Goal: Task Accomplishment & Management: Manage account settings

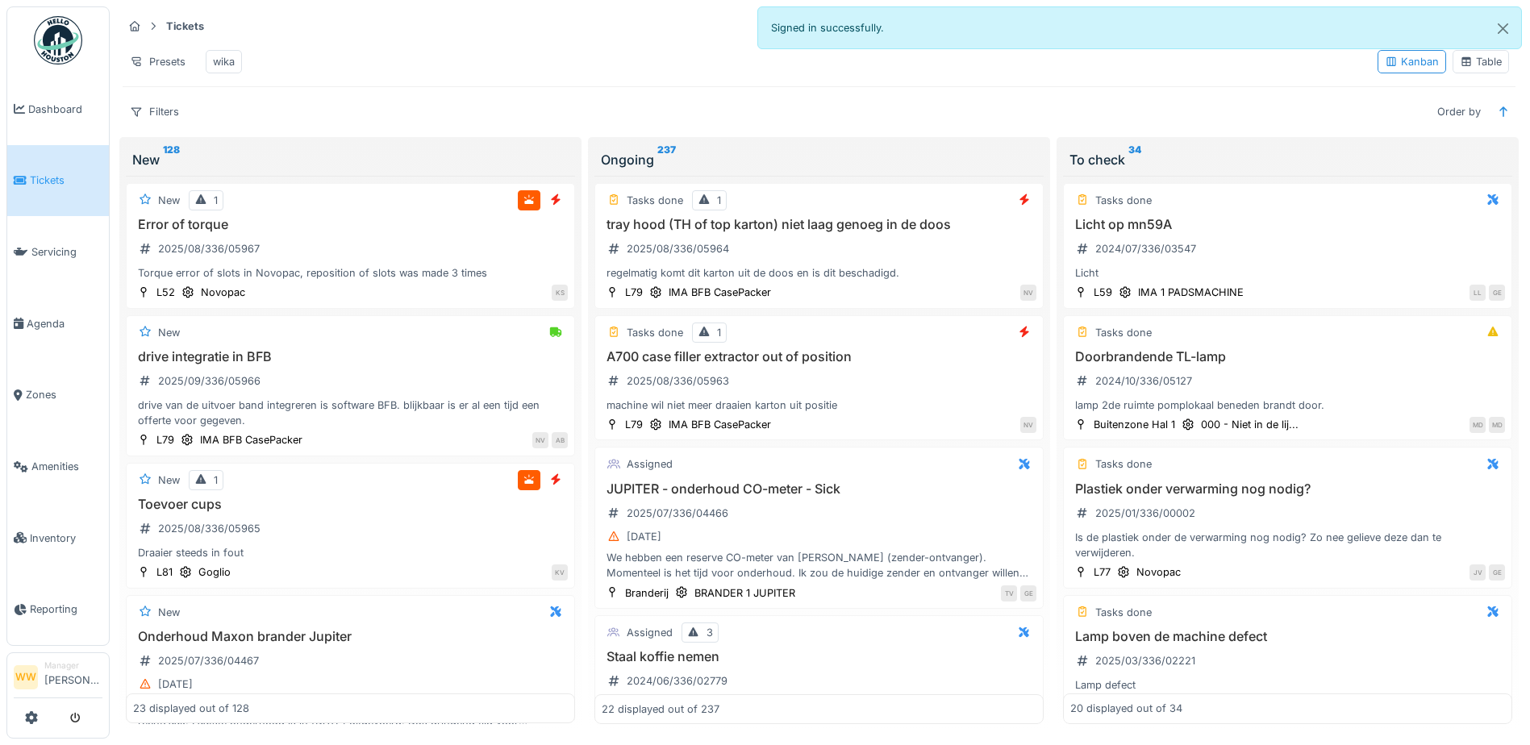
click at [1476, 66] on div "Table" at bounding box center [1480, 61] width 42 height 15
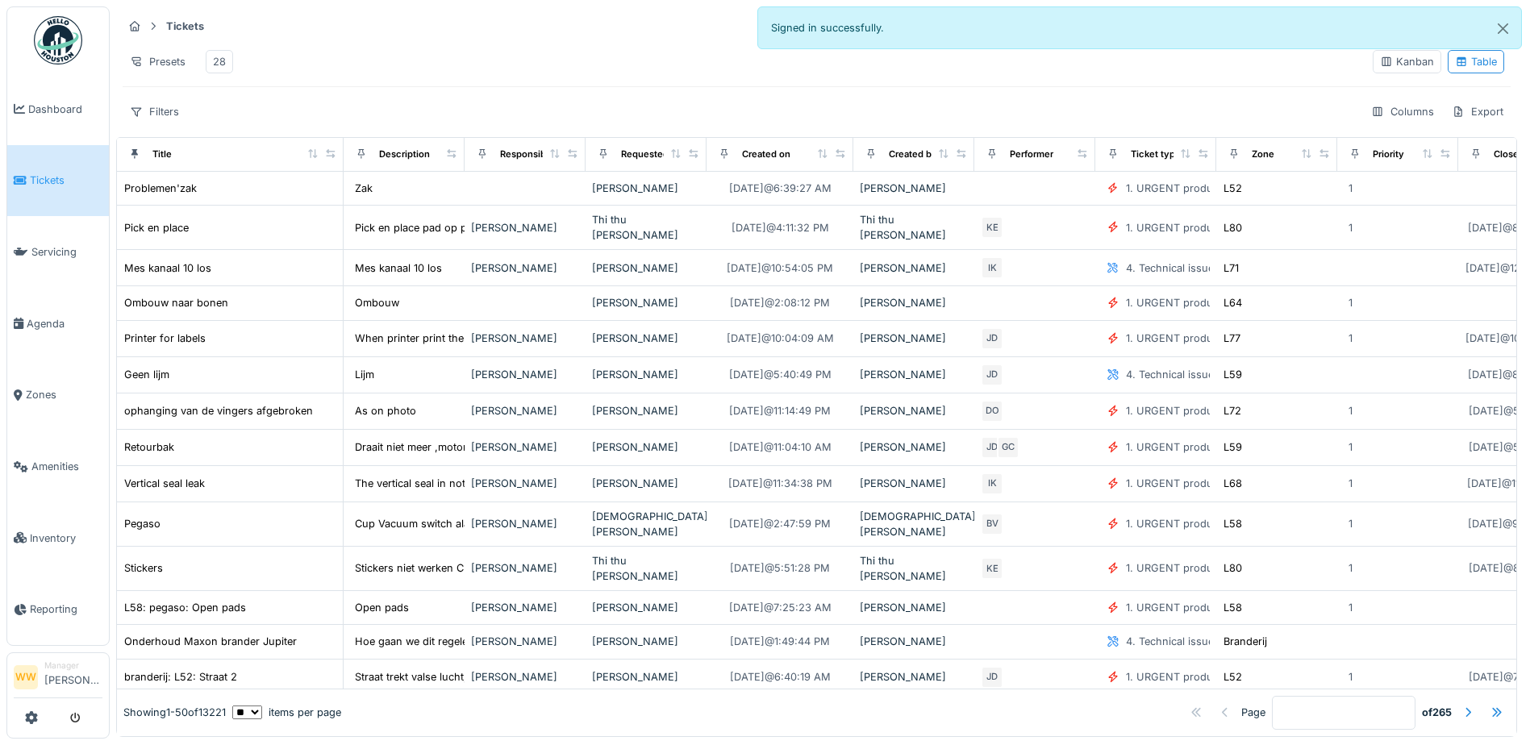
click at [214, 66] on div "28" at bounding box center [219, 61] width 13 height 15
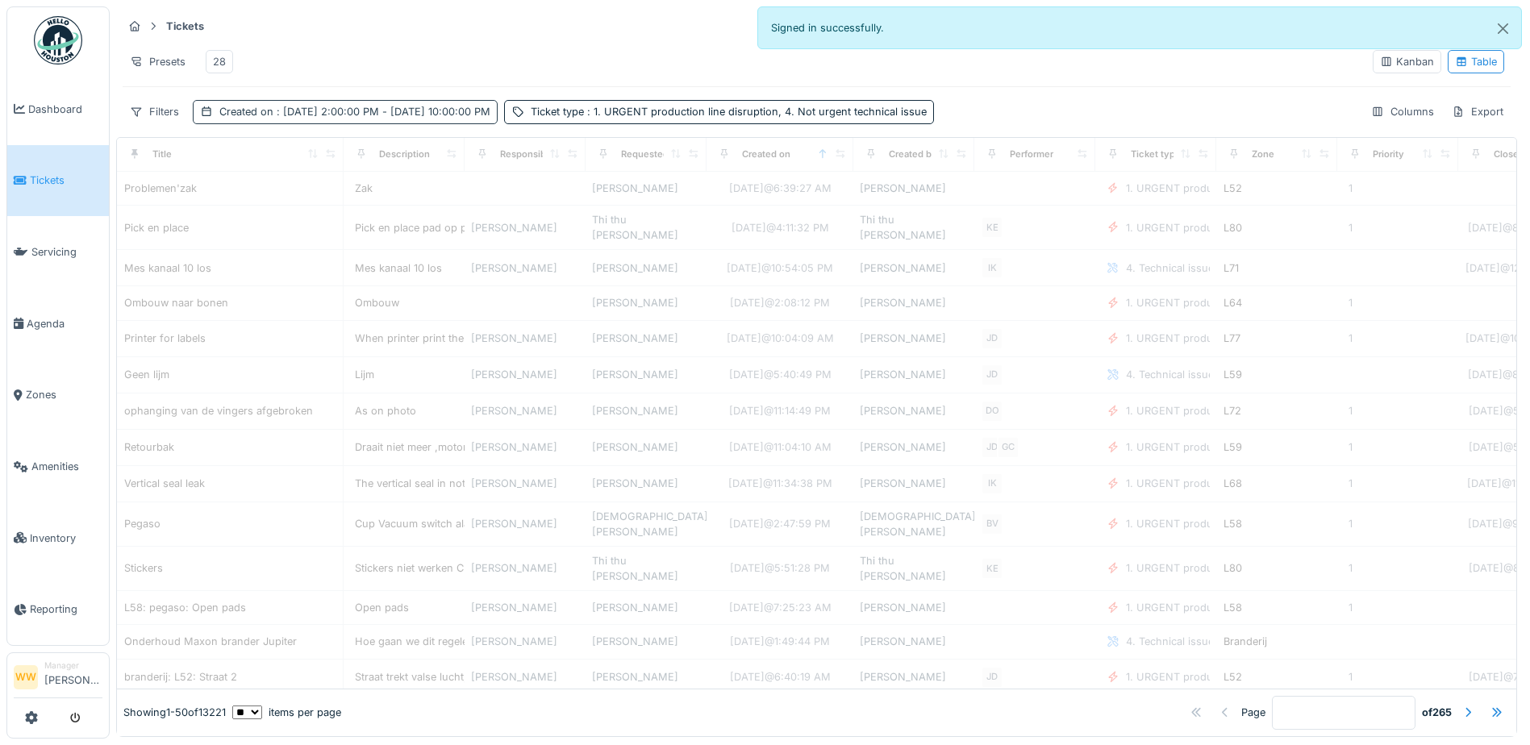
click at [314, 118] on span ": [DATE] 2:00:00 PM - [DATE] 10:00:00 PM" at bounding box center [381, 112] width 217 height 12
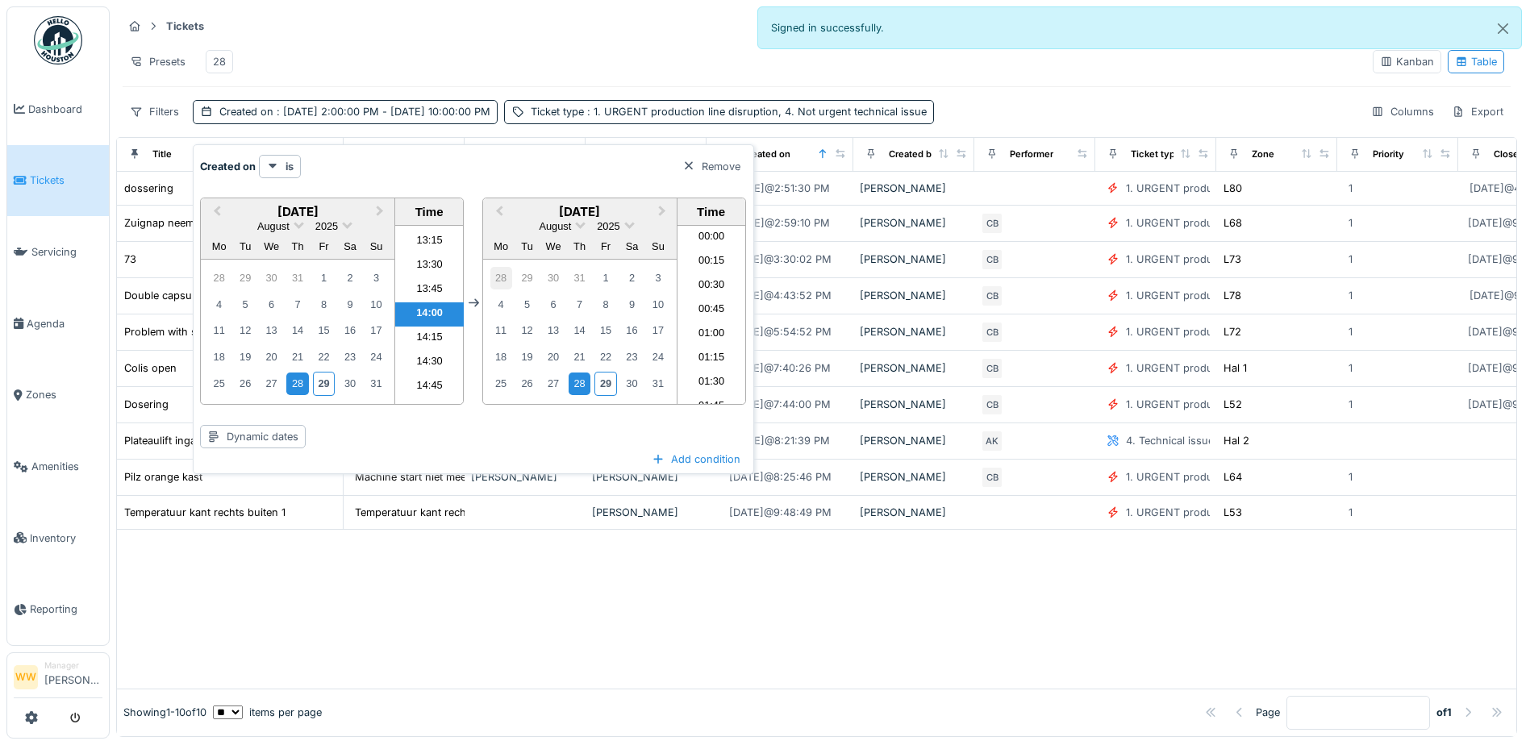
scroll to position [2052, 0]
drag, startPoint x: 322, startPoint y: 394, endPoint x: 327, endPoint y: 378, distance: 16.8
click at [325, 393] on div "29" at bounding box center [324, 383] width 22 height 23
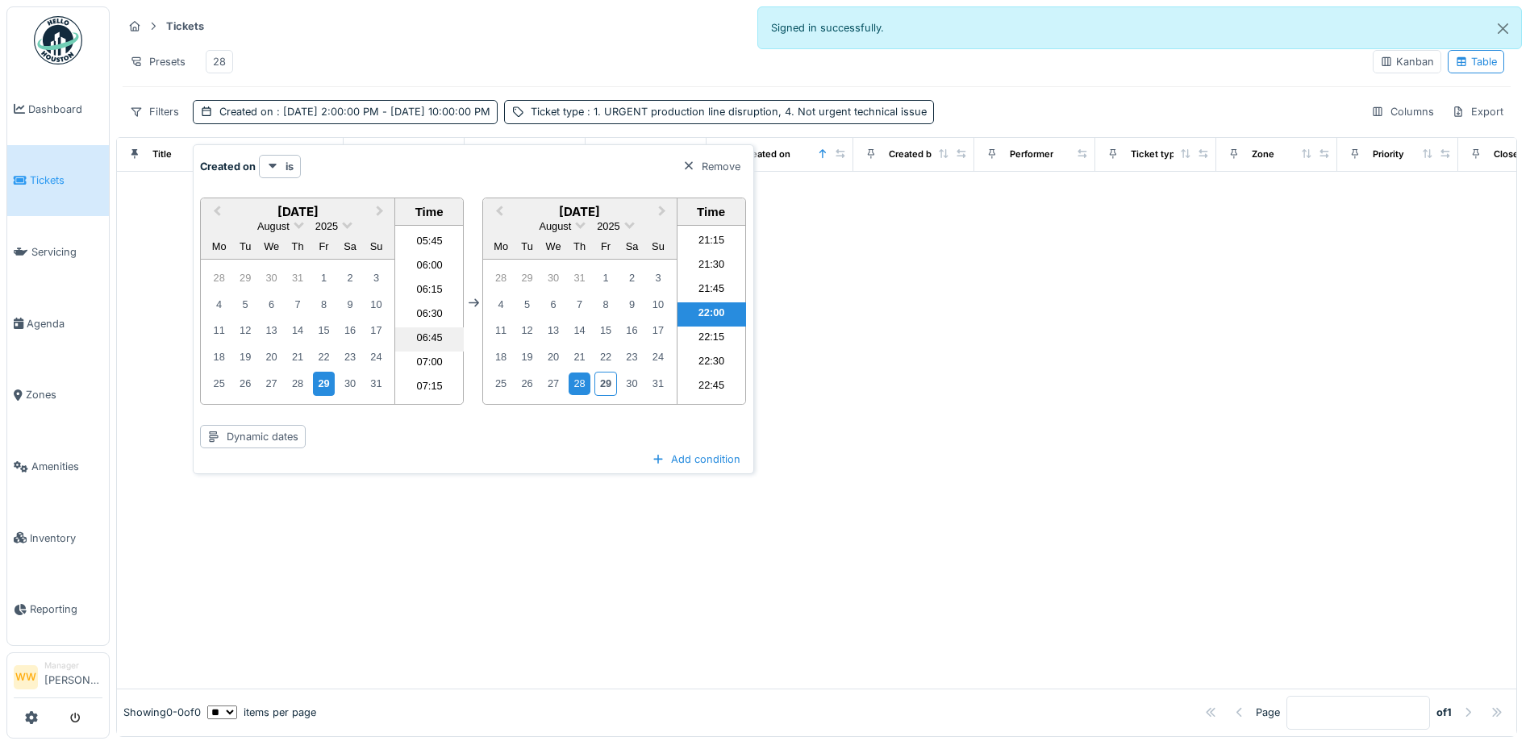
scroll to position [552, 0]
click at [432, 262] on li "06:00" at bounding box center [429, 266] width 69 height 24
click at [599, 382] on div "29" at bounding box center [605, 383] width 22 height 23
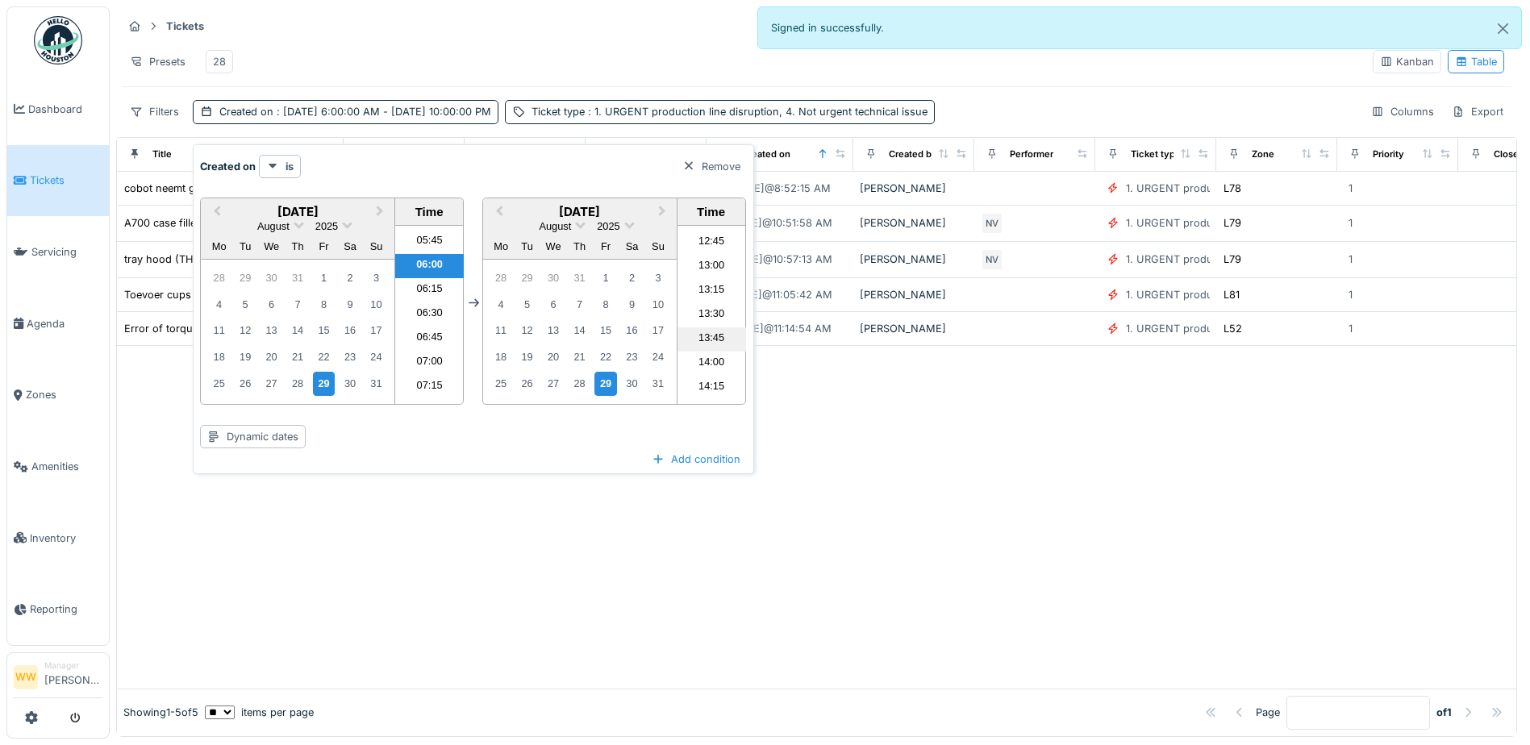
scroll to position [1257, 0]
click at [707, 335] on li "14:00" at bounding box center [711, 335] width 69 height 24
click at [526, 52] on div "Presets 28" at bounding box center [741, 62] width 1237 height 36
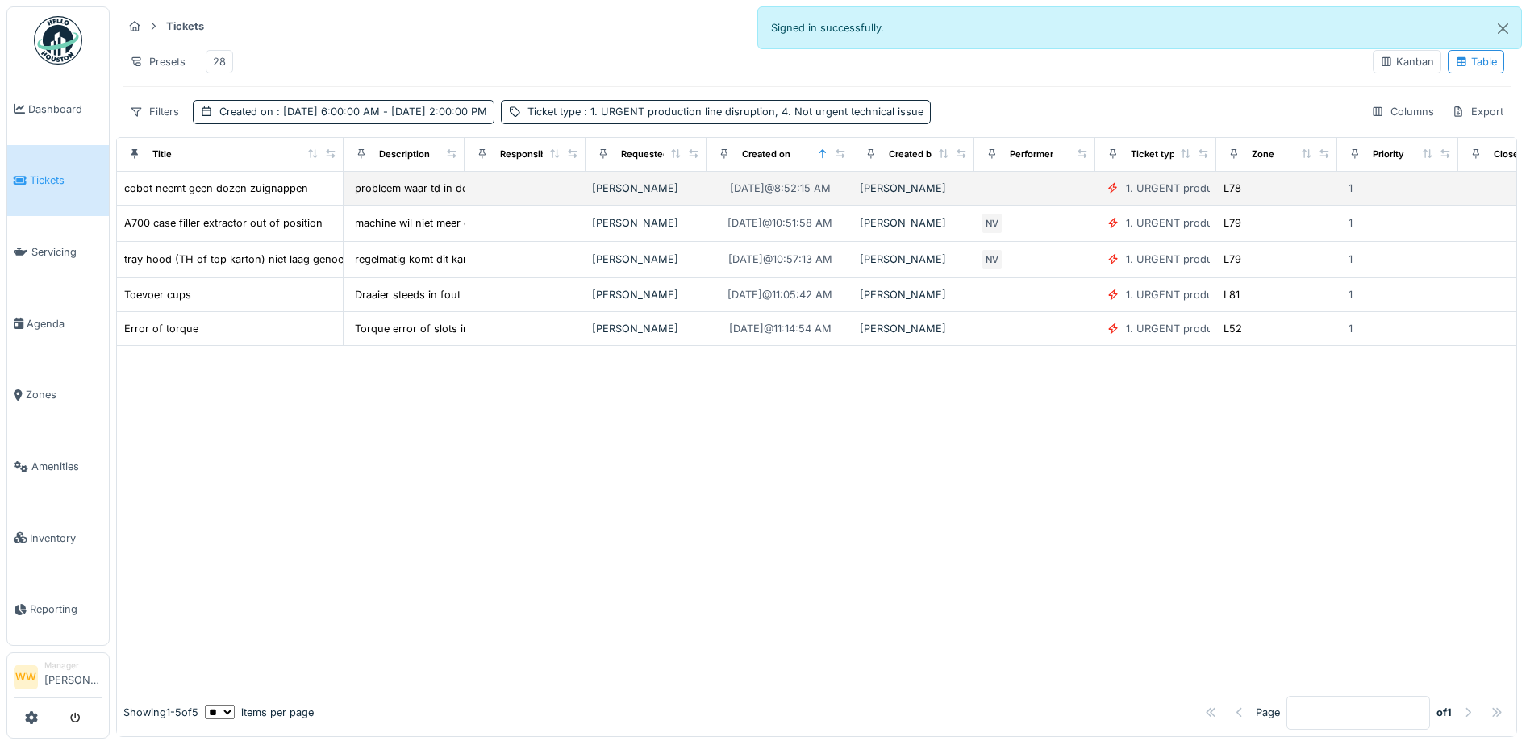
click at [707, 202] on td "[DATE] 8:52:15 AM" at bounding box center [779, 189] width 147 height 34
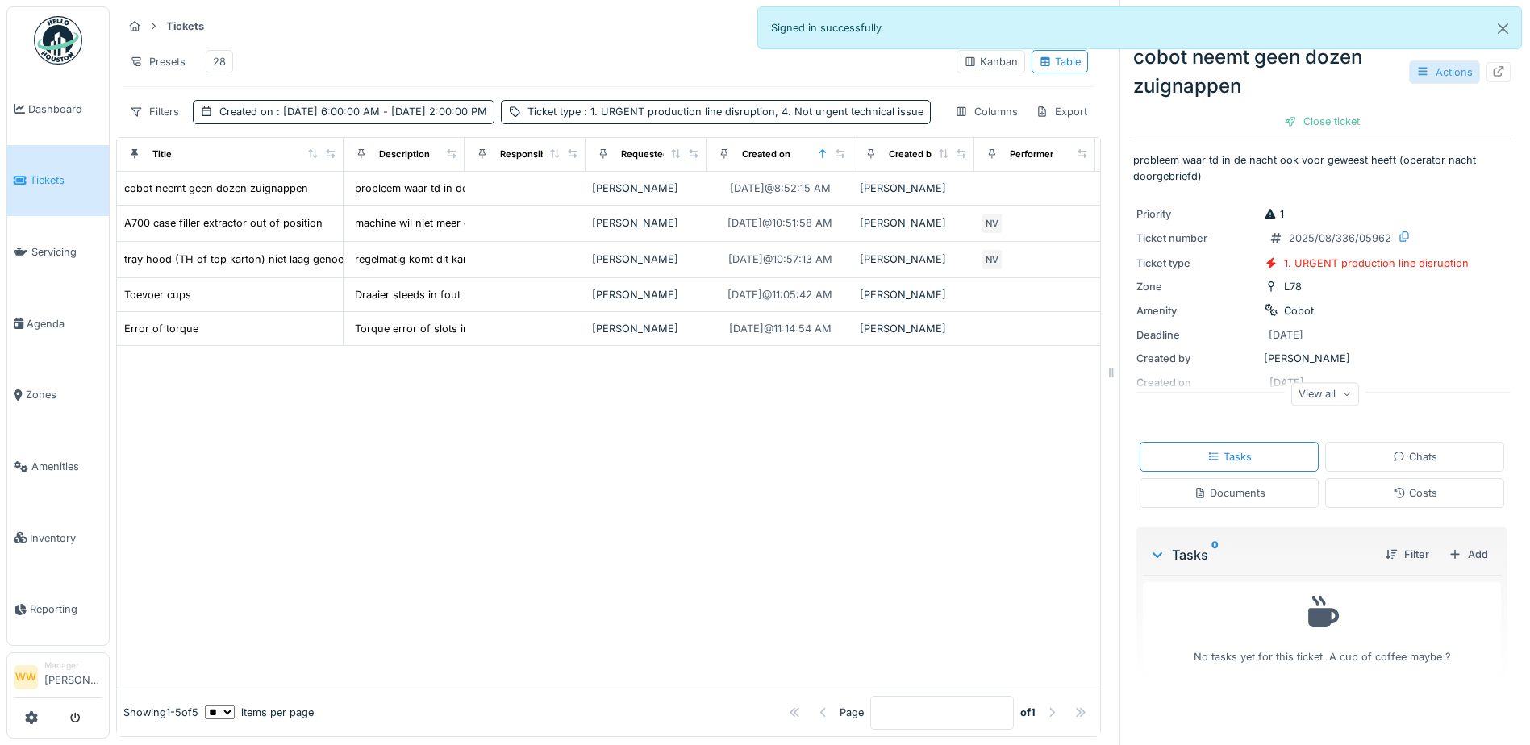
click at [1416, 73] on icon at bounding box center [1422, 71] width 13 height 10
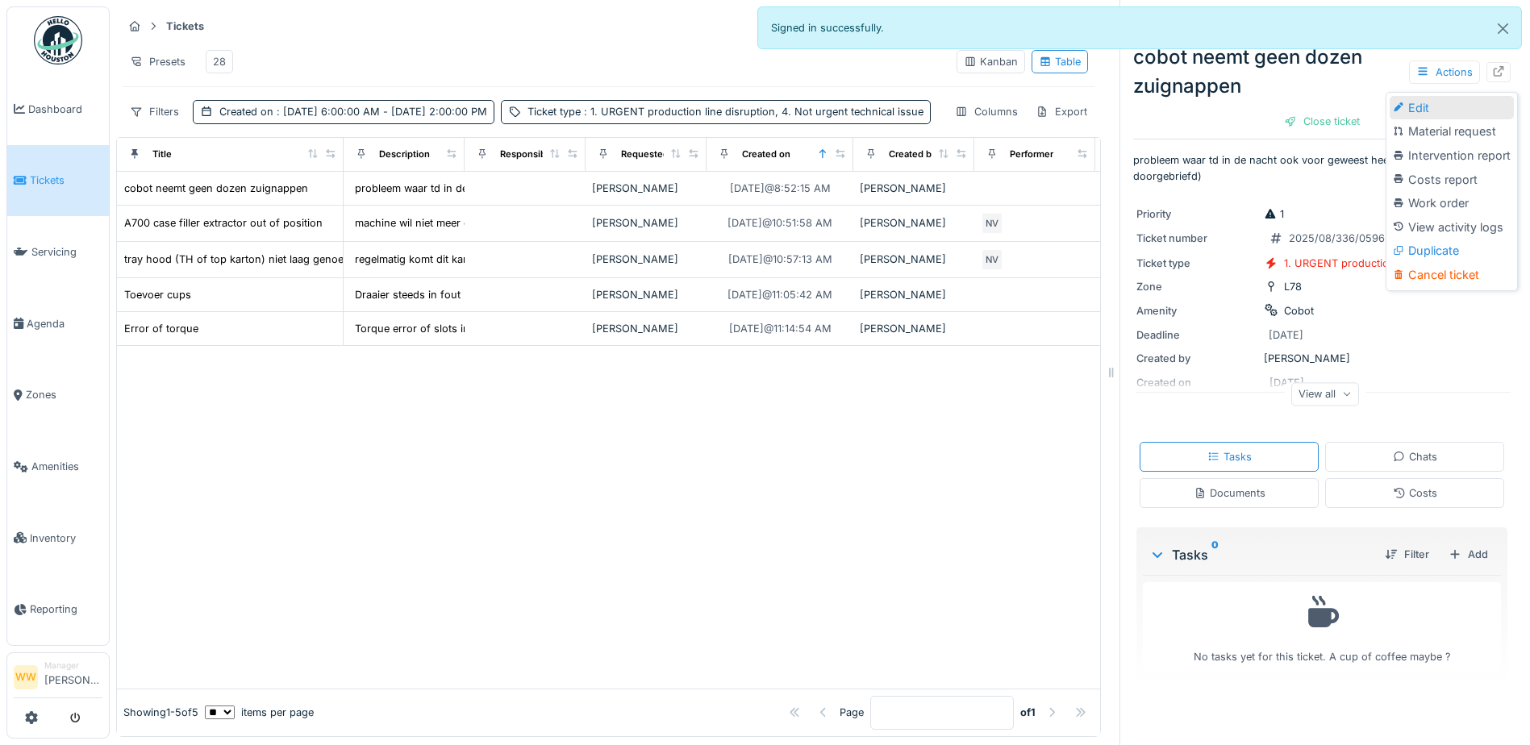
click at [1411, 104] on div "Edit" at bounding box center [1451, 108] width 124 height 24
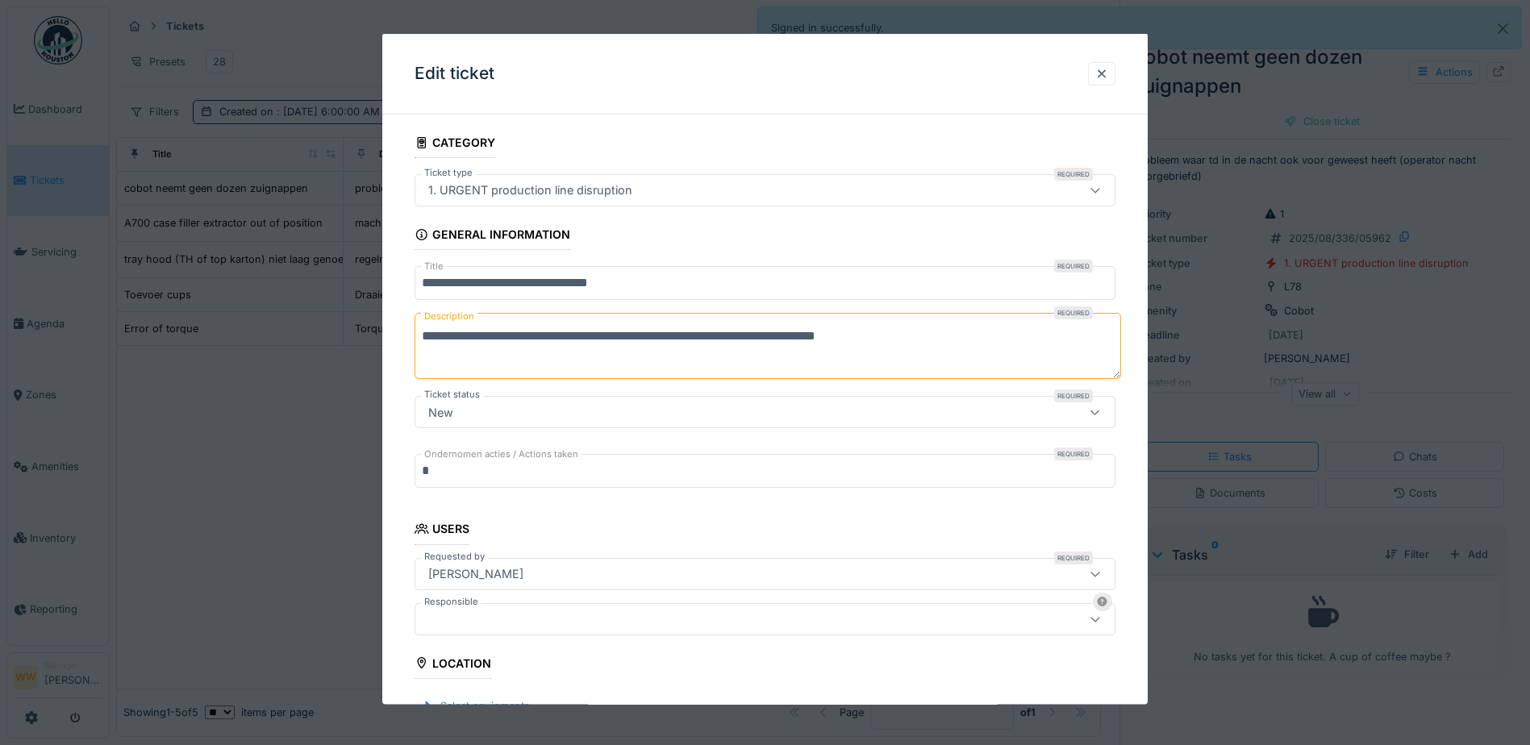
click at [481, 614] on div at bounding box center [724, 619] width 604 height 18
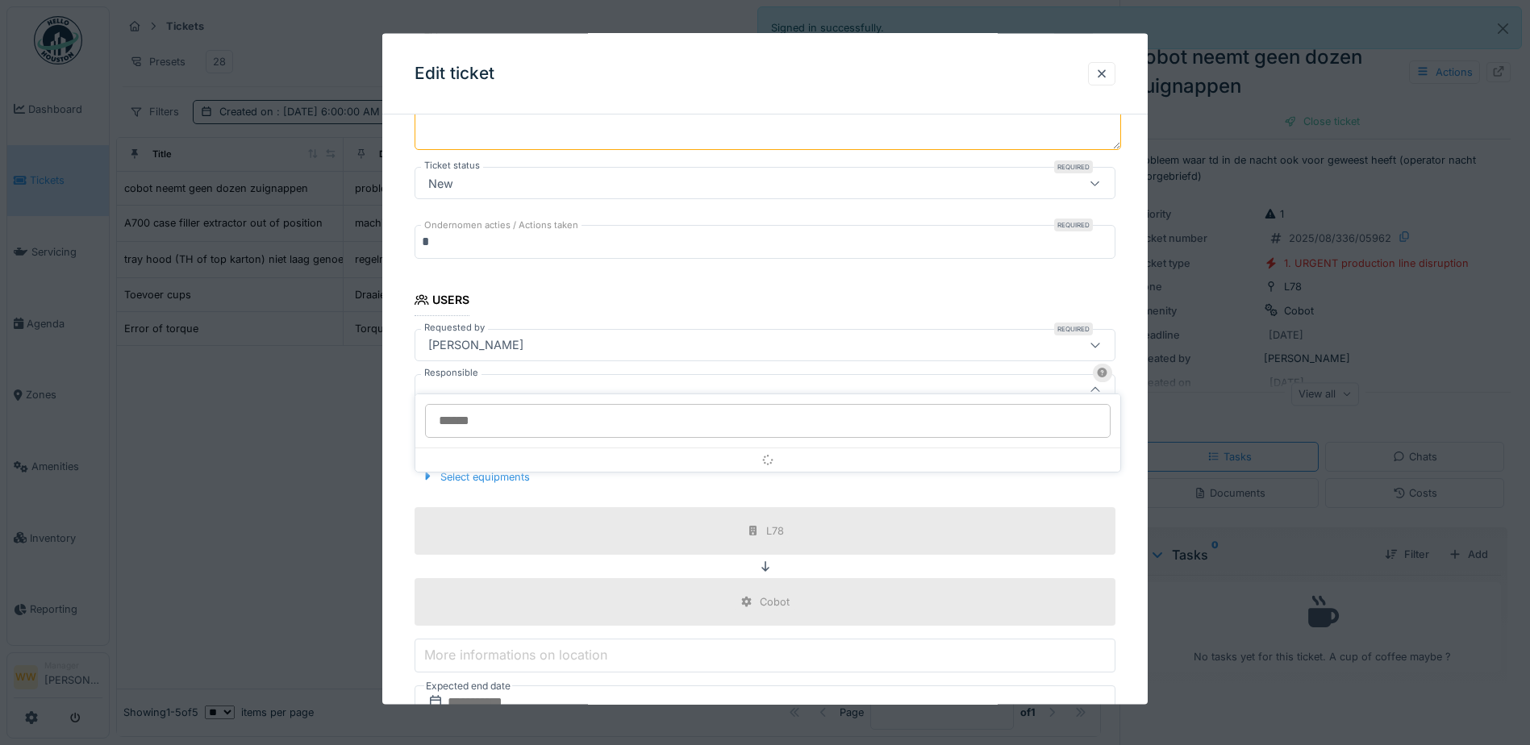
scroll to position [250, 0]
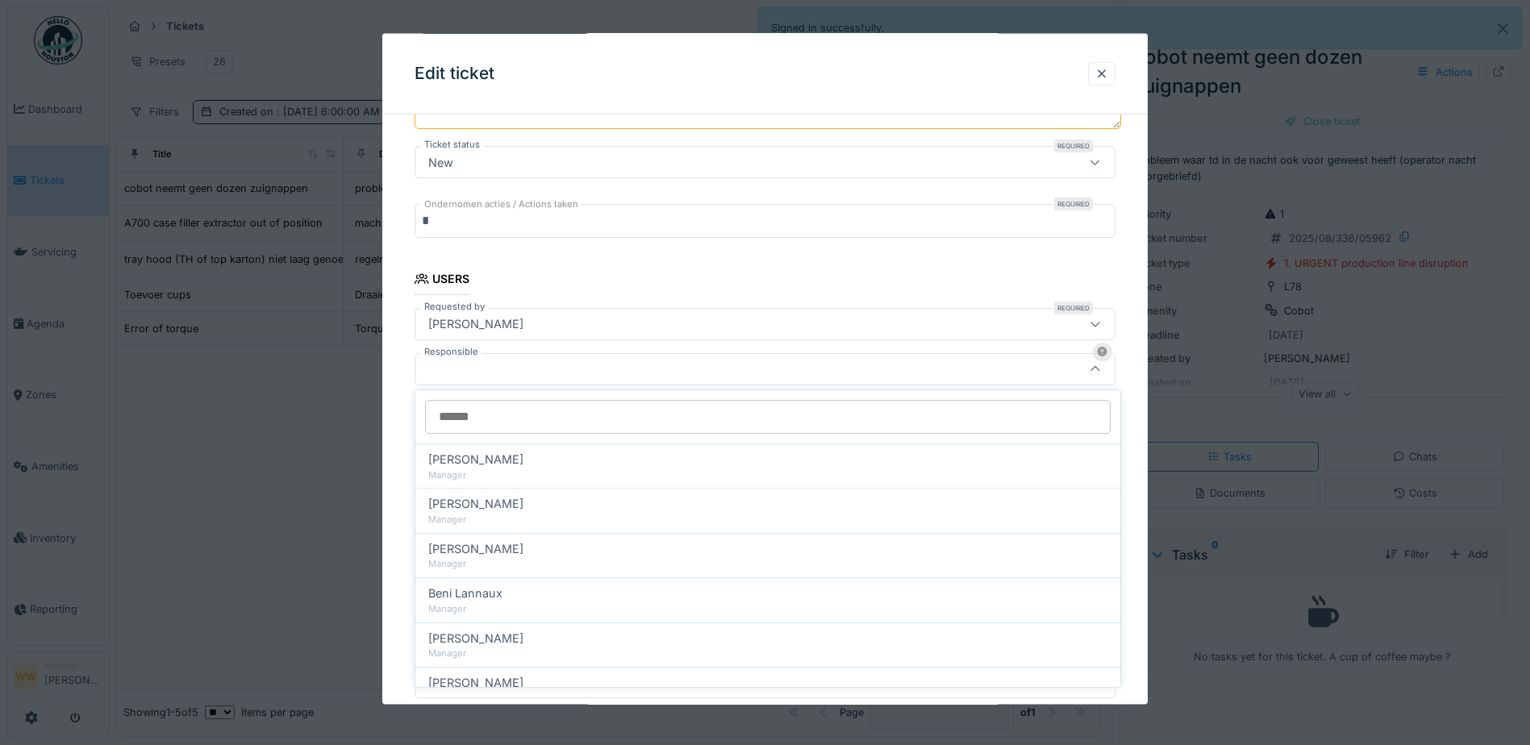
click at [481, 414] on input "Responsible" at bounding box center [767, 417] width 685 height 34
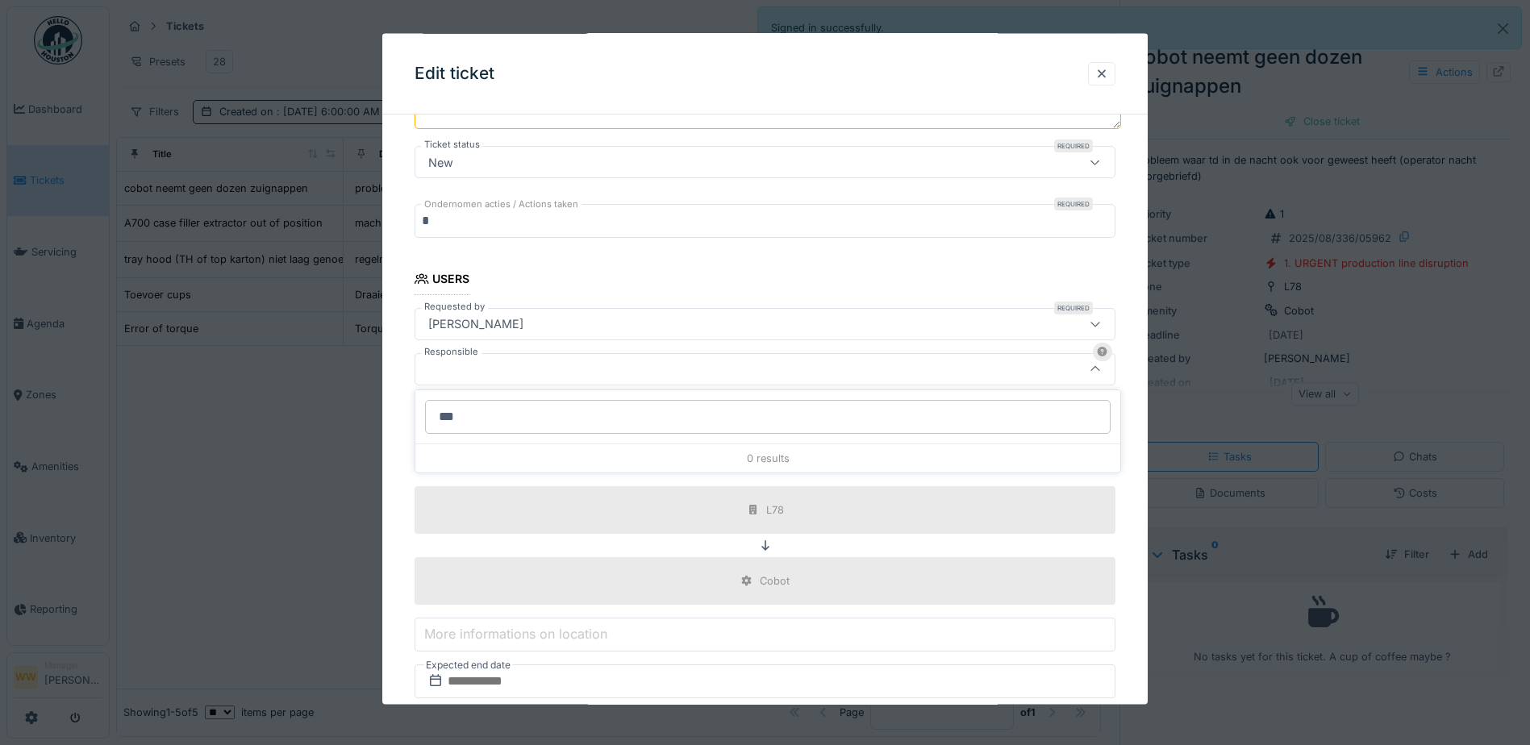
type input "****"
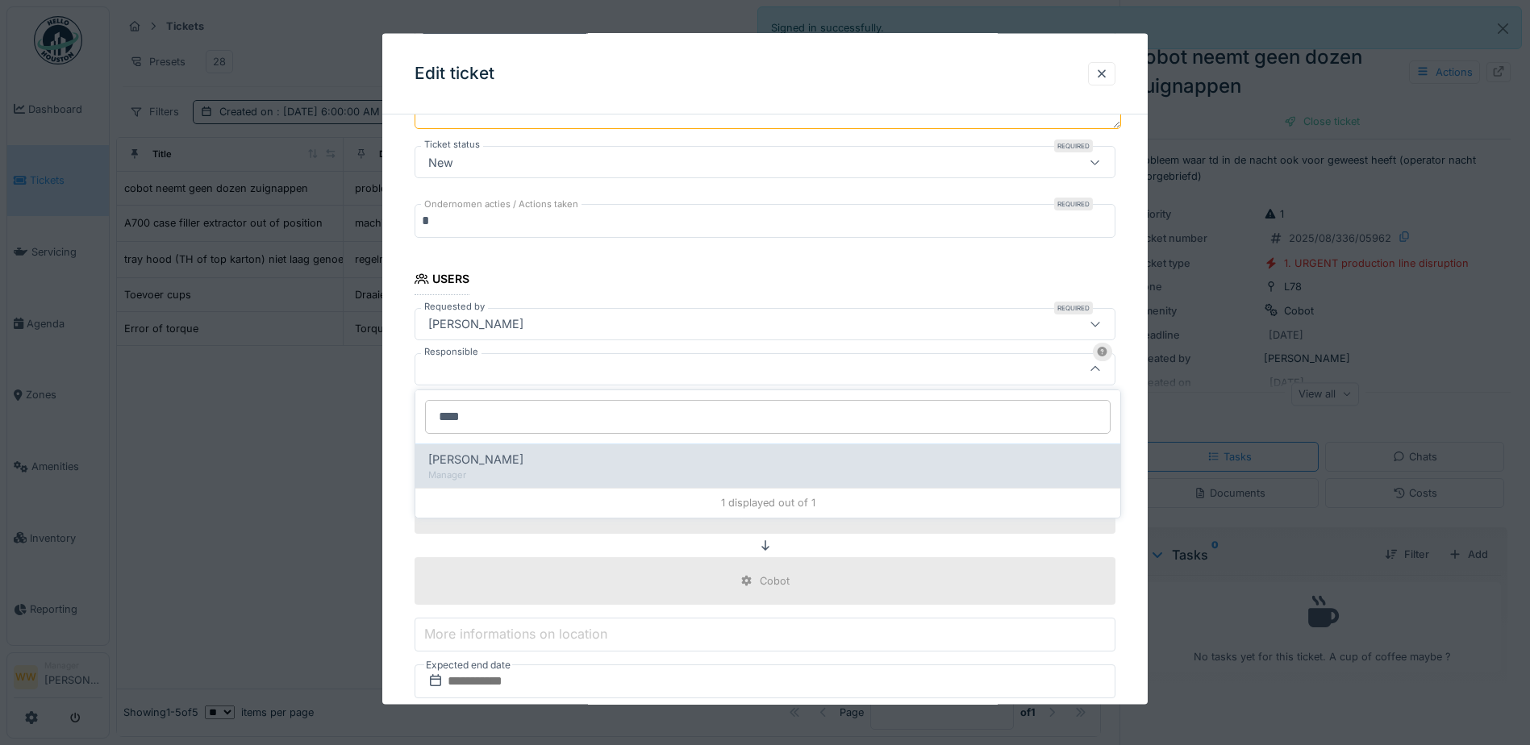
click at [516, 468] on div "Manager" at bounding box center [767, 475] width 679 height 14
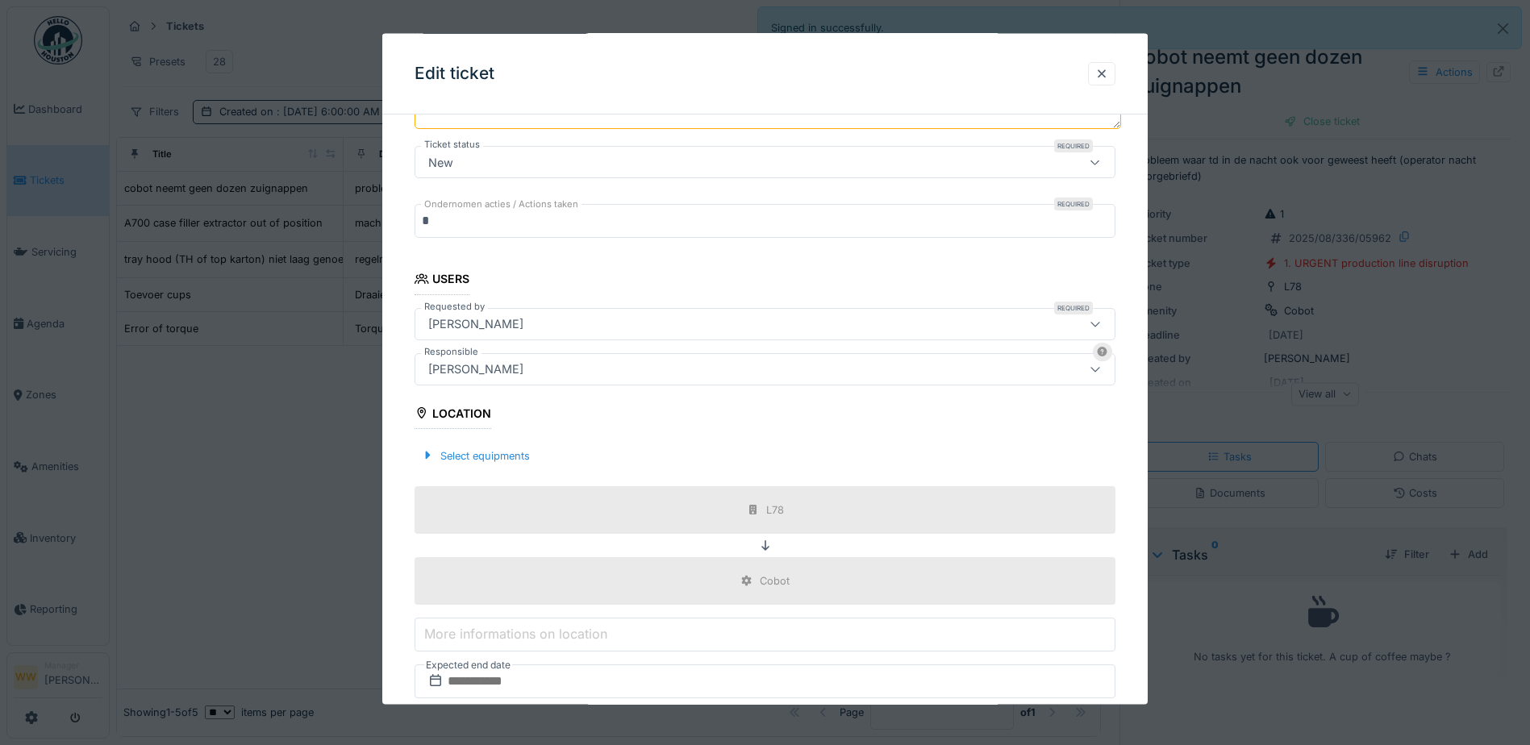
type input "****"
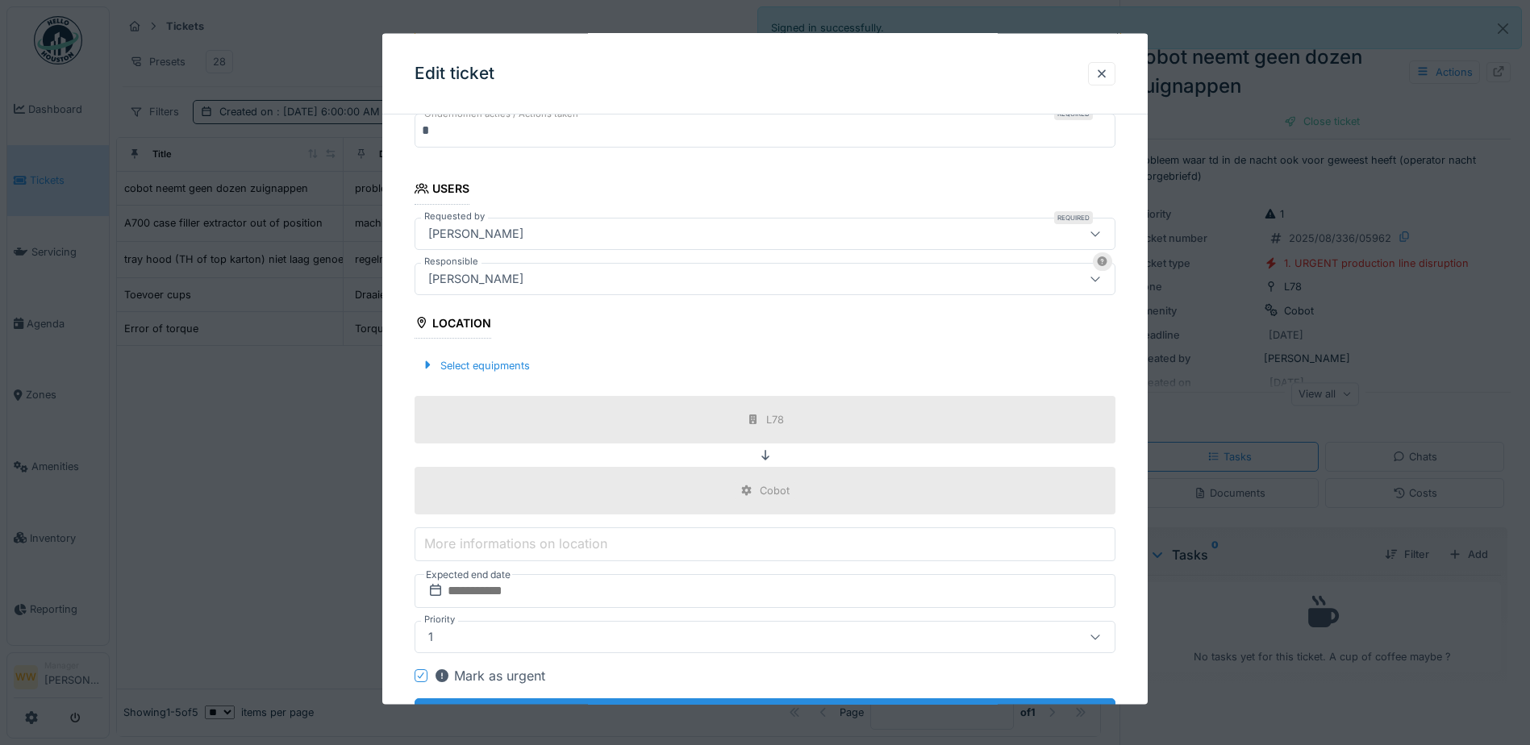
scroll to position [413, 0]
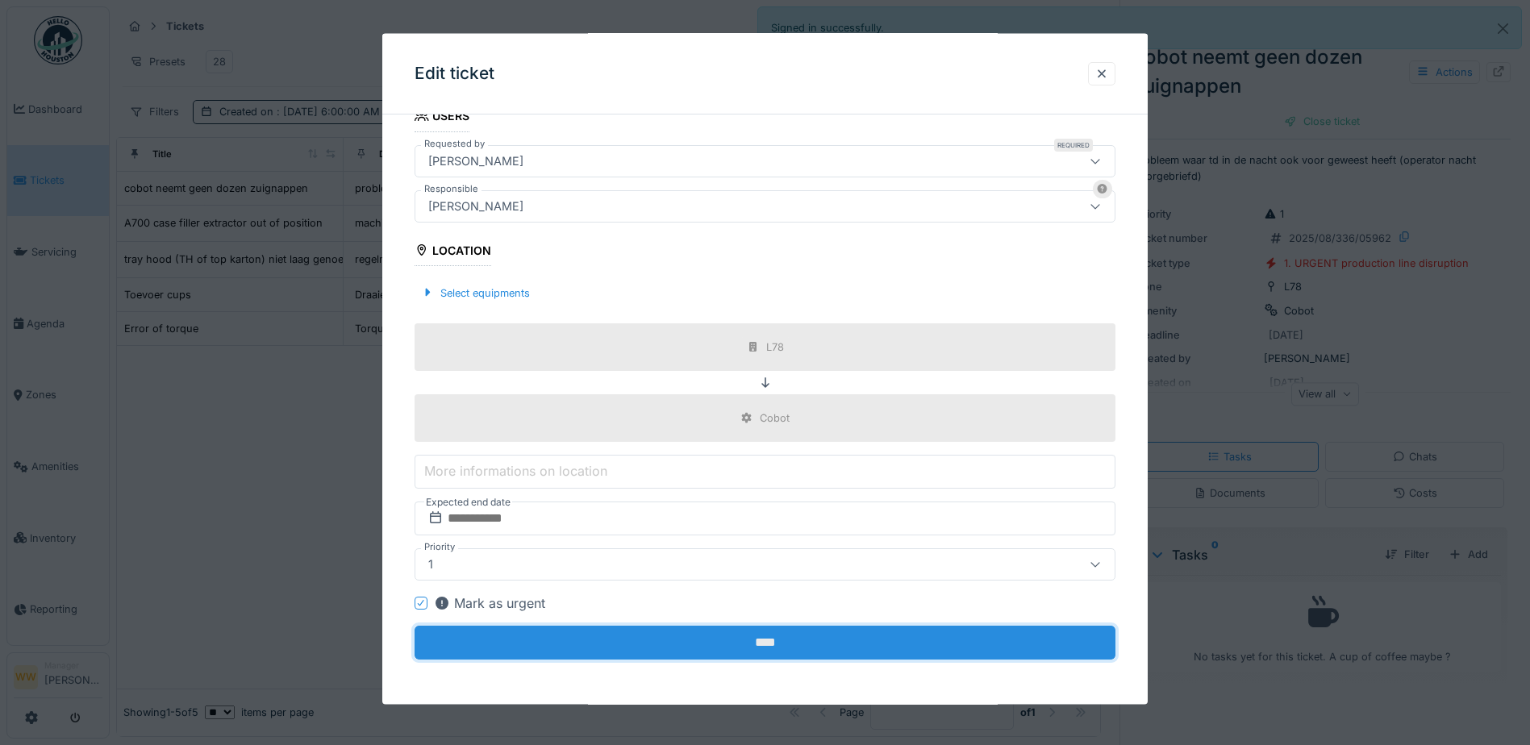
click at [769, 646] on input "****" at bounding box center [764, 643] width 701 height 34
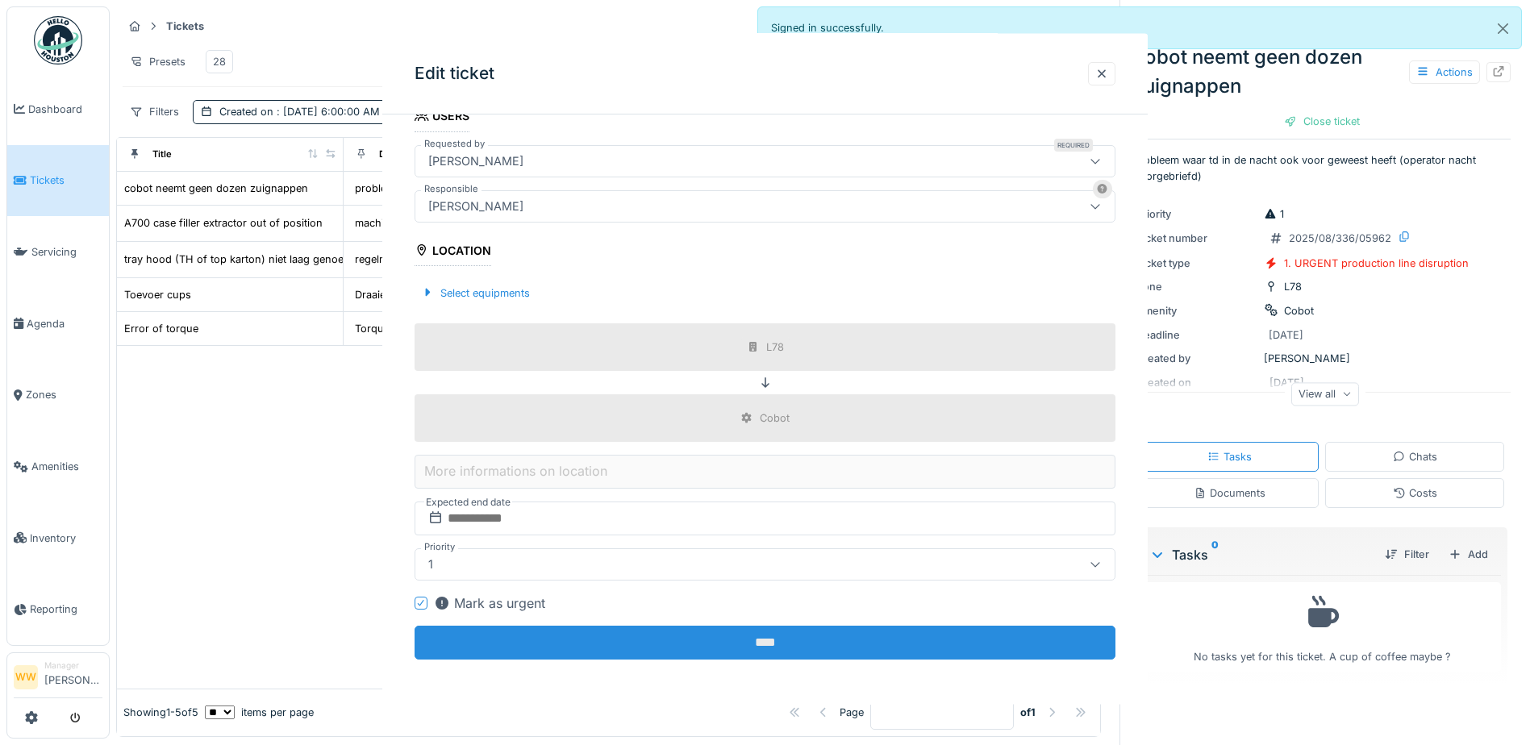
scroll to position [0, 0]
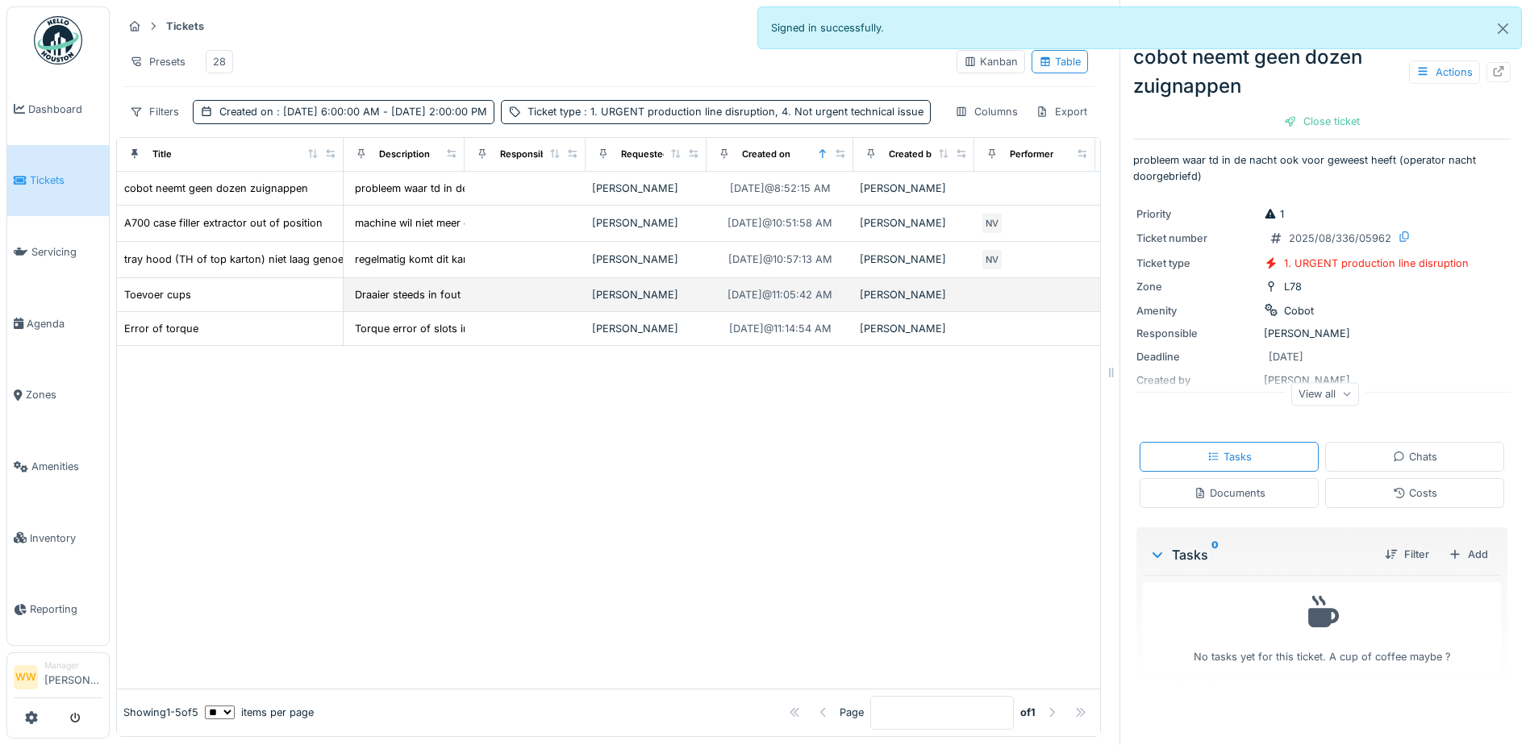
click at [594, 302] on div "[PERSON_NAME]" at bounding box center [646, 294] width 108 height 15
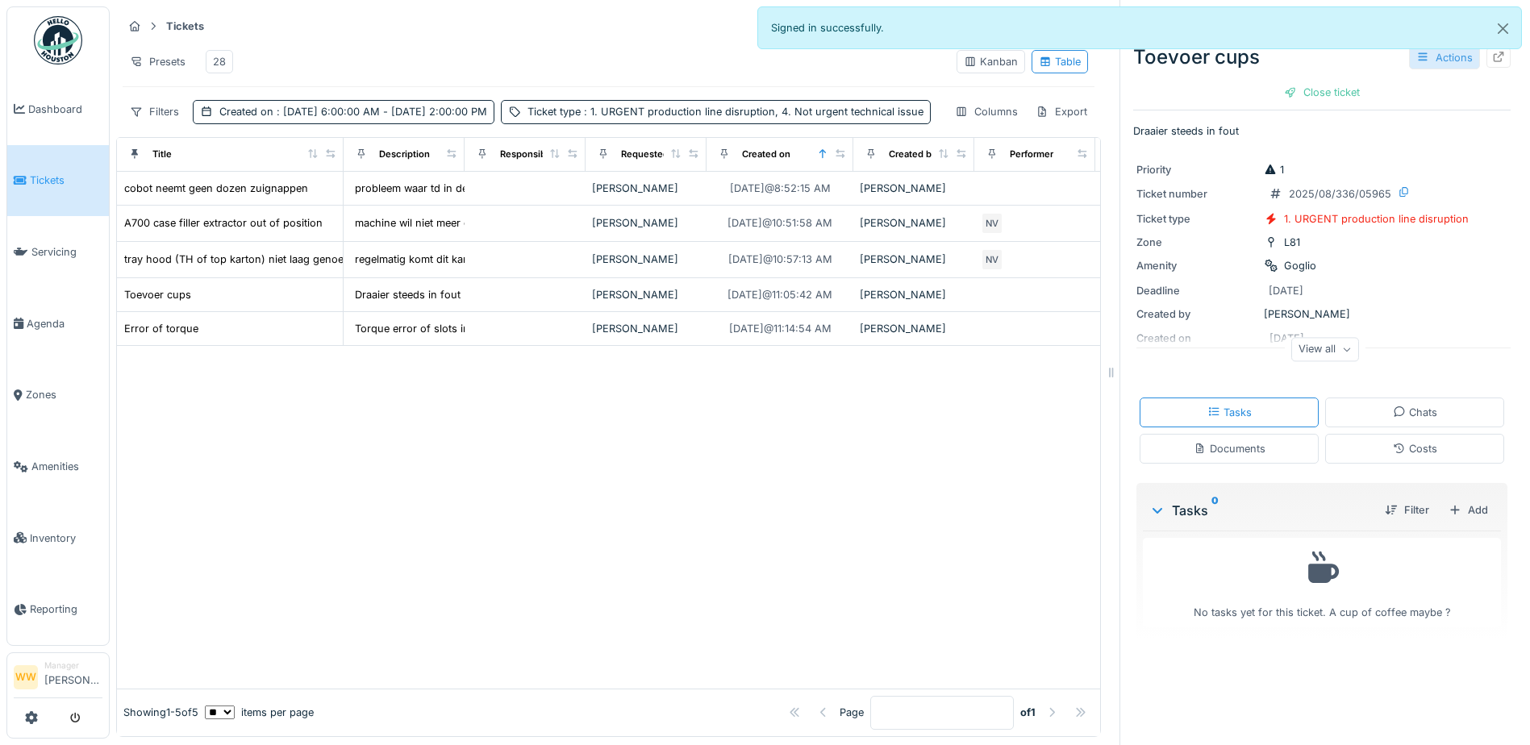
click at [1425, 58] on div "Actions" at bounding box center [1444, 57] width 71 height 23
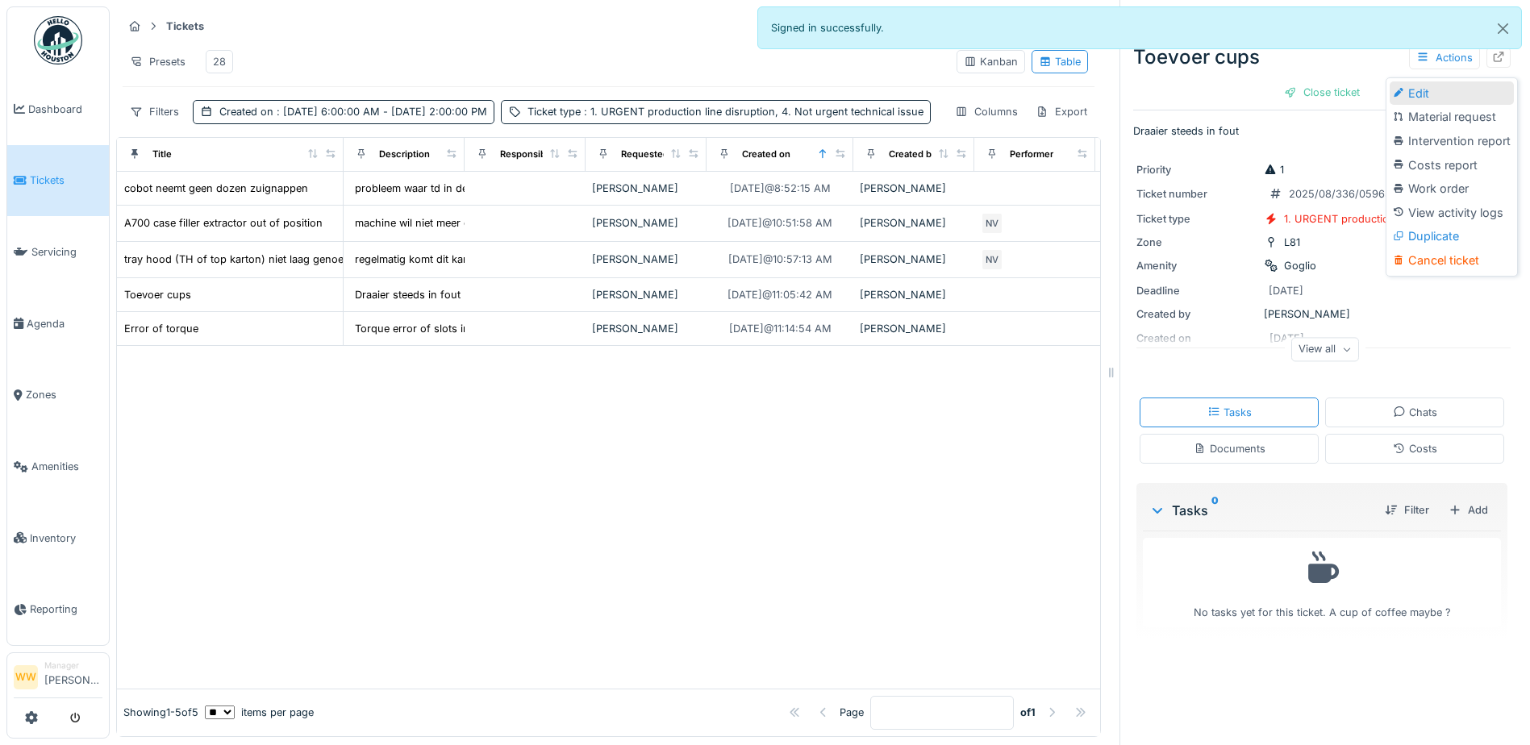
click at [1419, 86] on div "Edit" at bounding box center [1451, 93] width 124 height 24
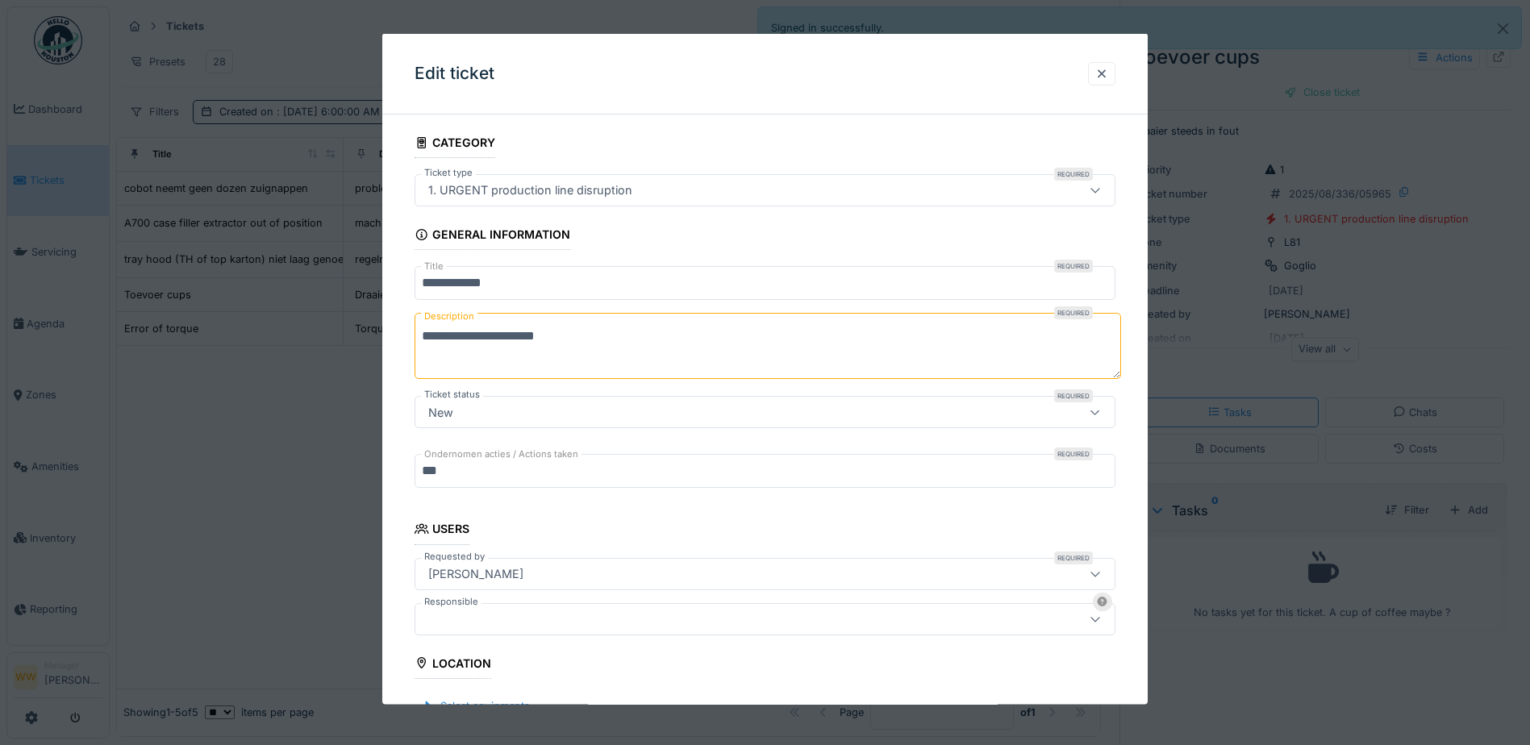
click at [447, 617] on div at bounding box center [724, 619] width 604 height 18
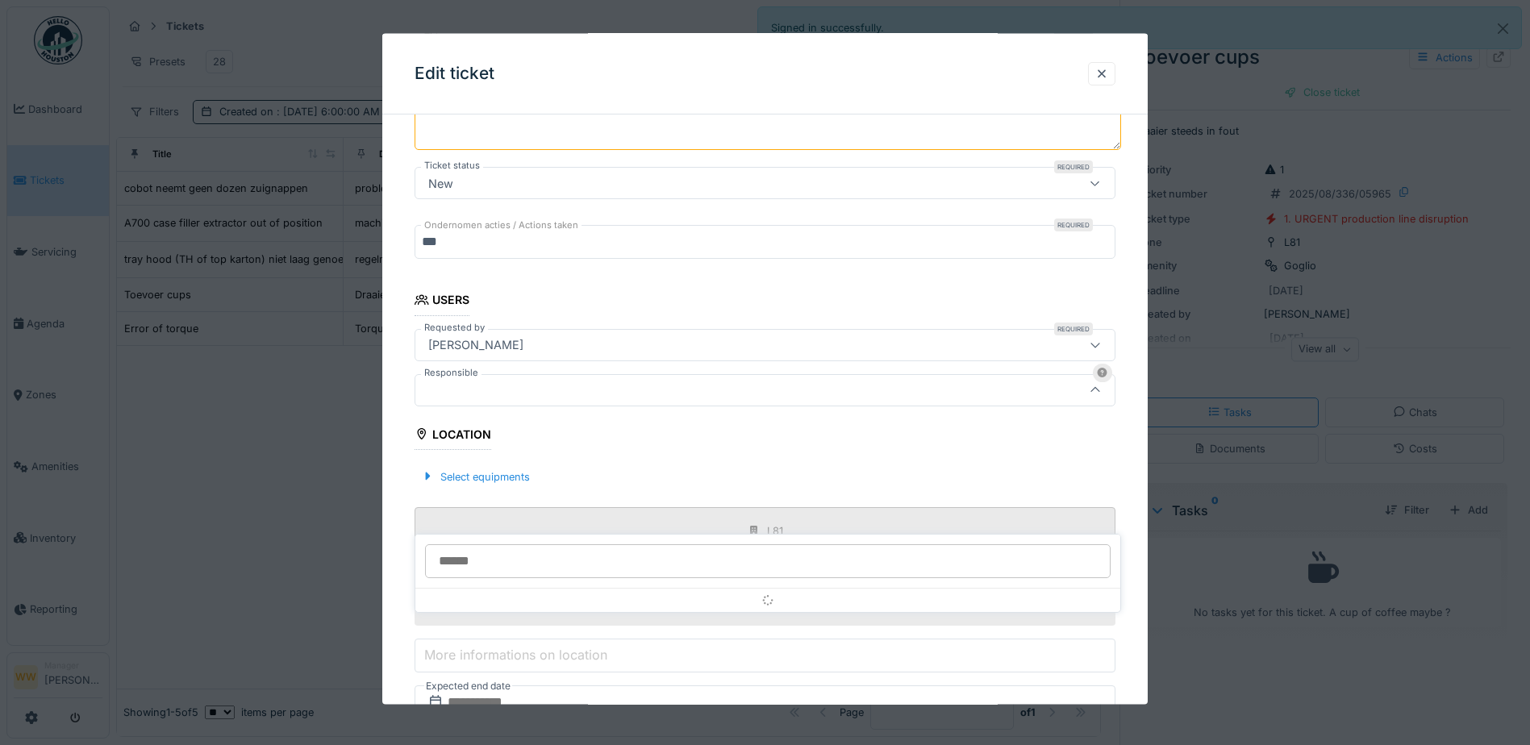
scroll to position [250, 0]
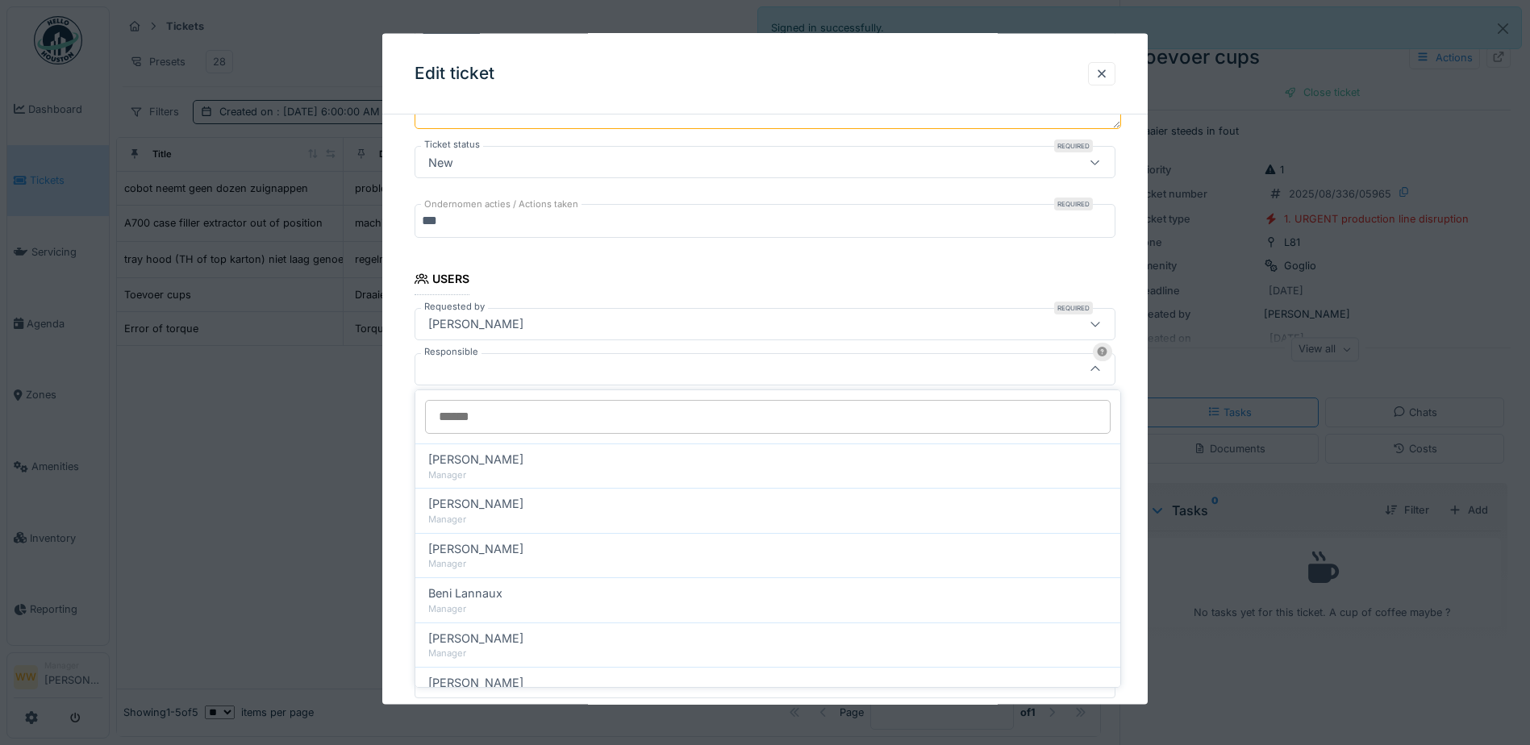
click at [468, 415] on input "Responsible" at bounding box center [767, 417] width 685 height 34
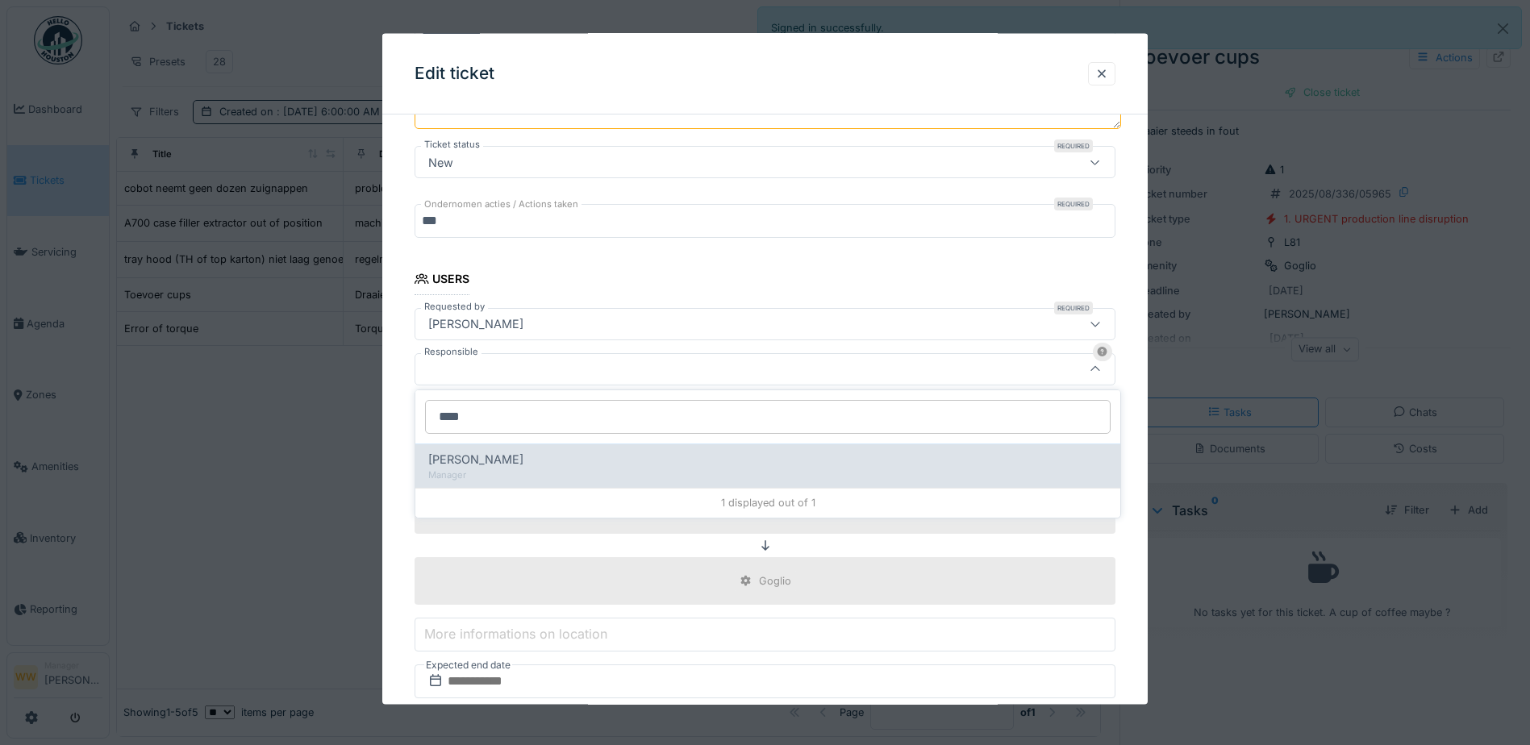
type input "****"
click at [502, 459] on span "[PERSON_NAME]" at bounding box center [475, 460] width 95 height 18
type input "****"
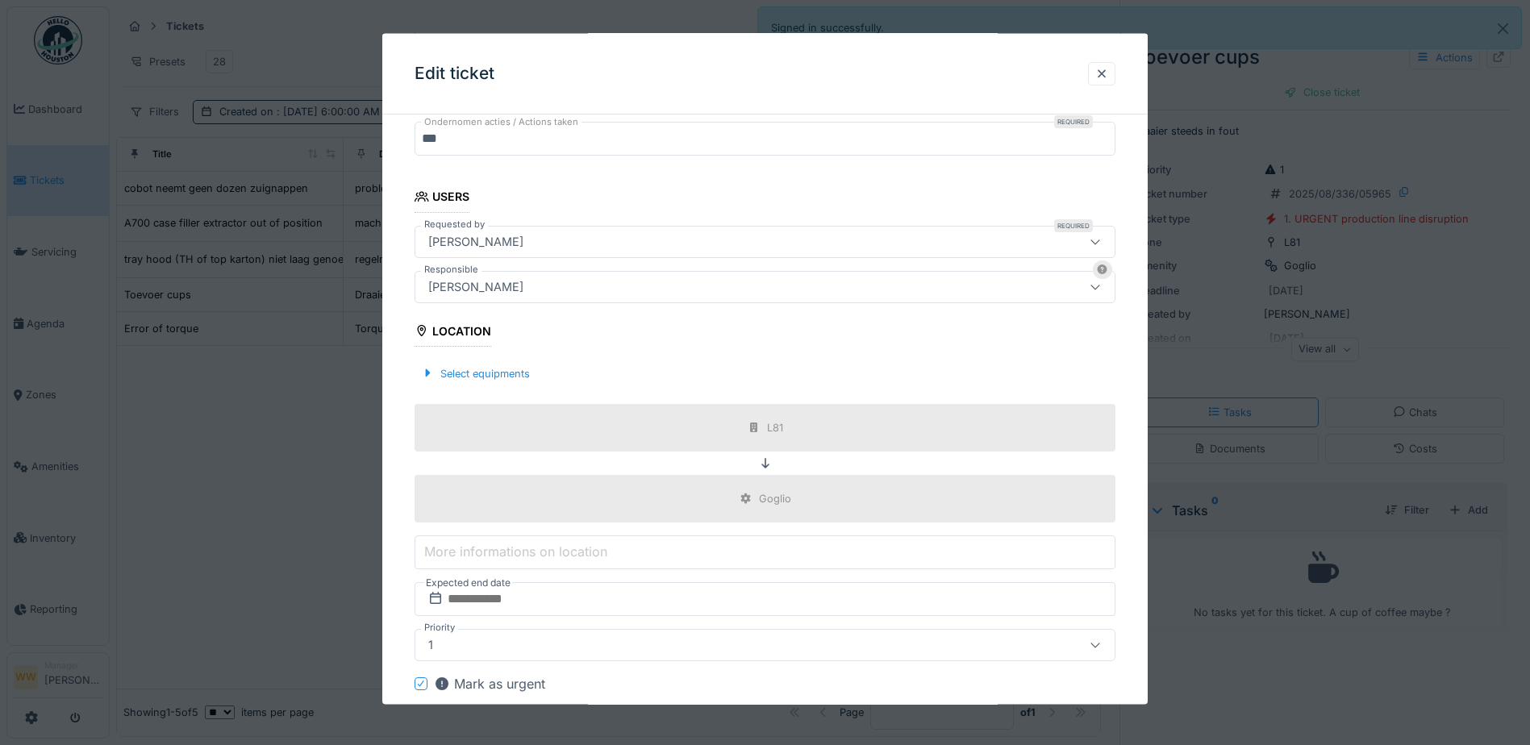
scroll to position [413, 0]
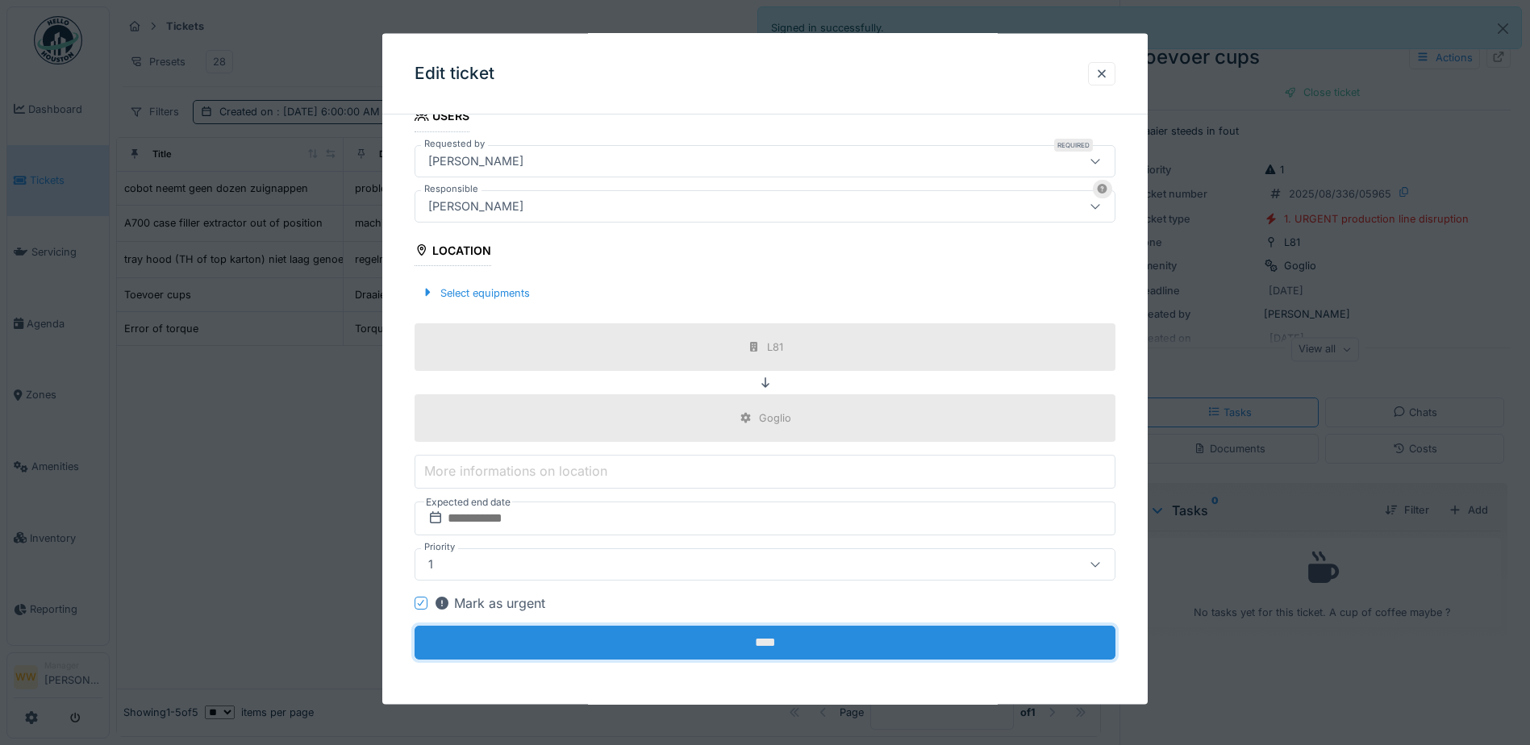
click at [790, 643] on input "****" at bounding box center [764, 643] width 701 height 34
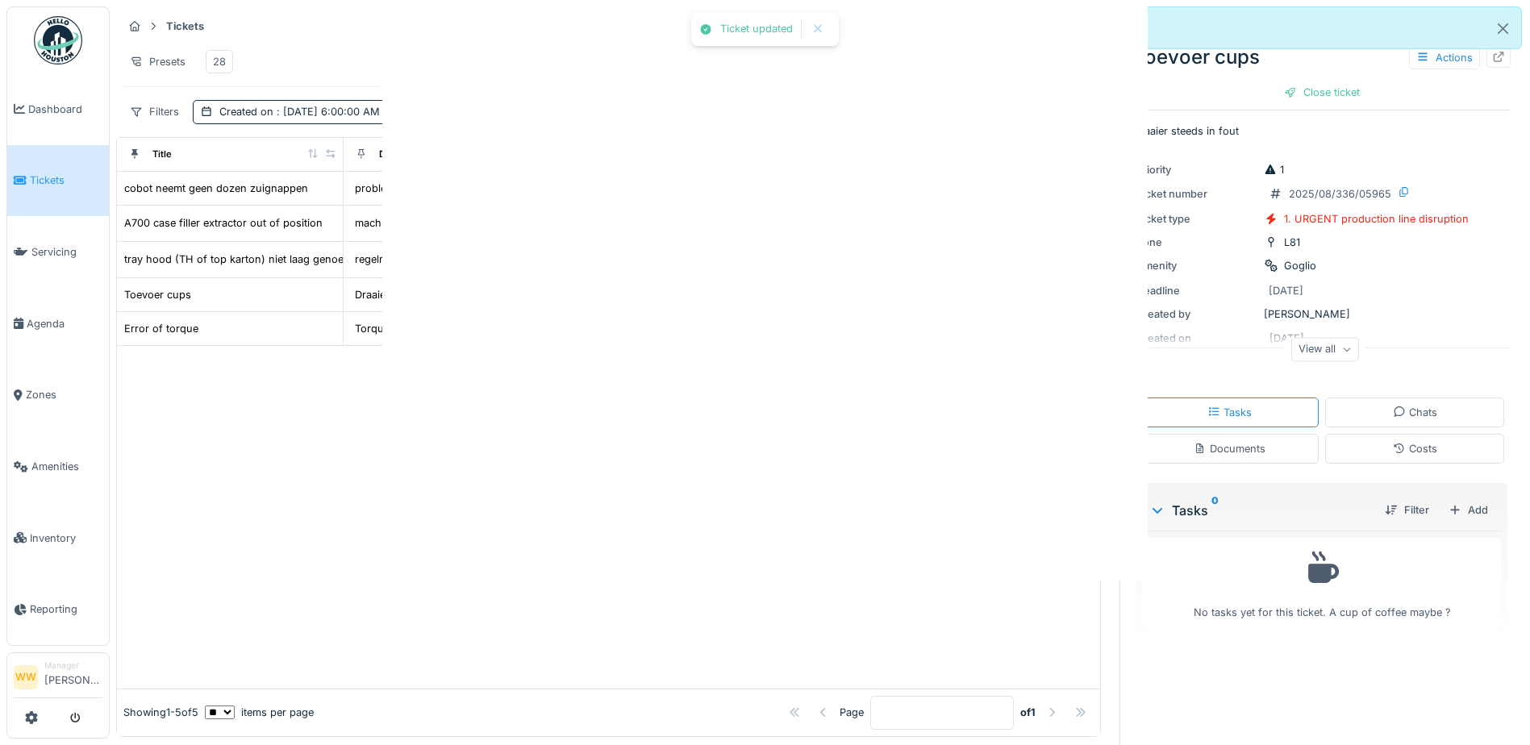
scroll to position [0, 0]
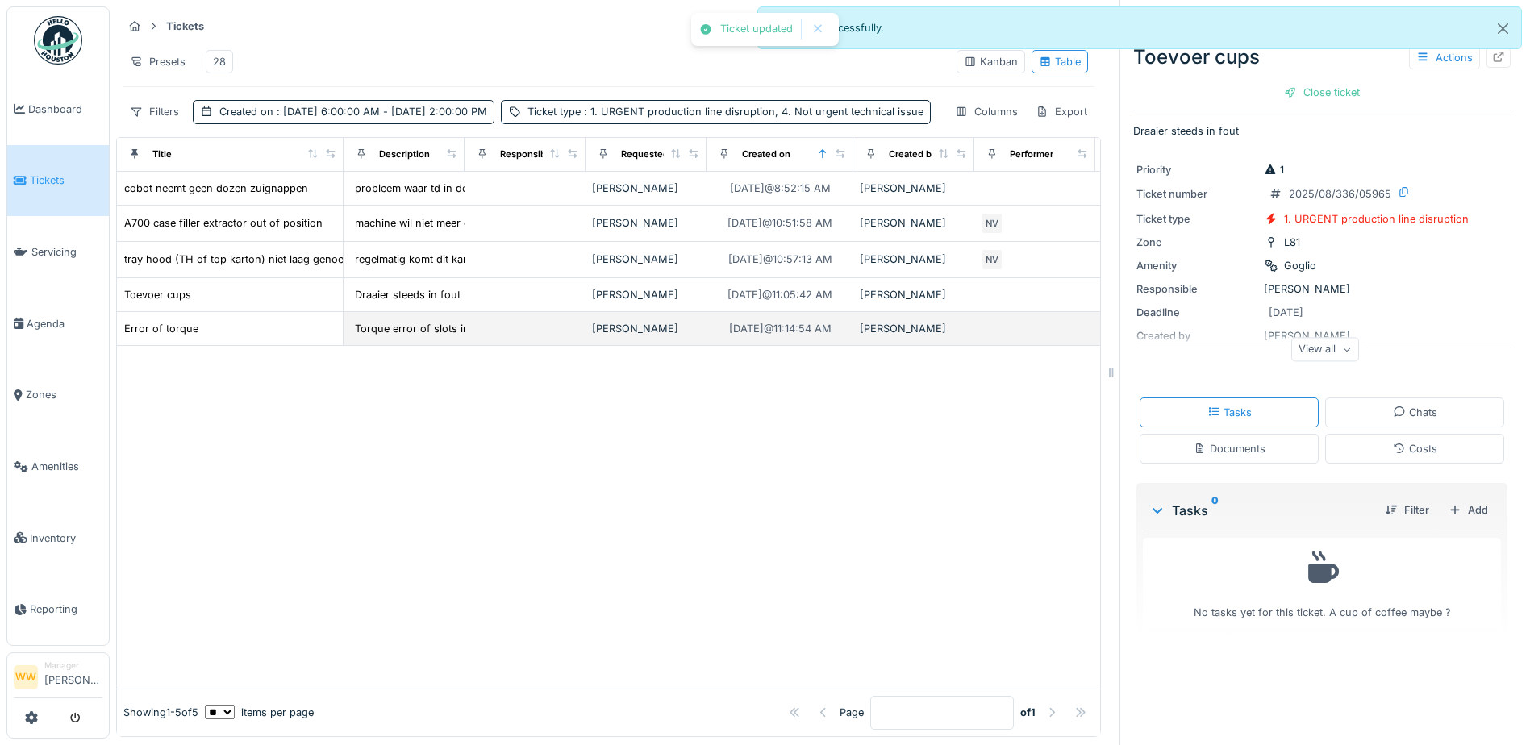
click at [554, 346] on td at bounding box center [524, 329] width 121 height 34
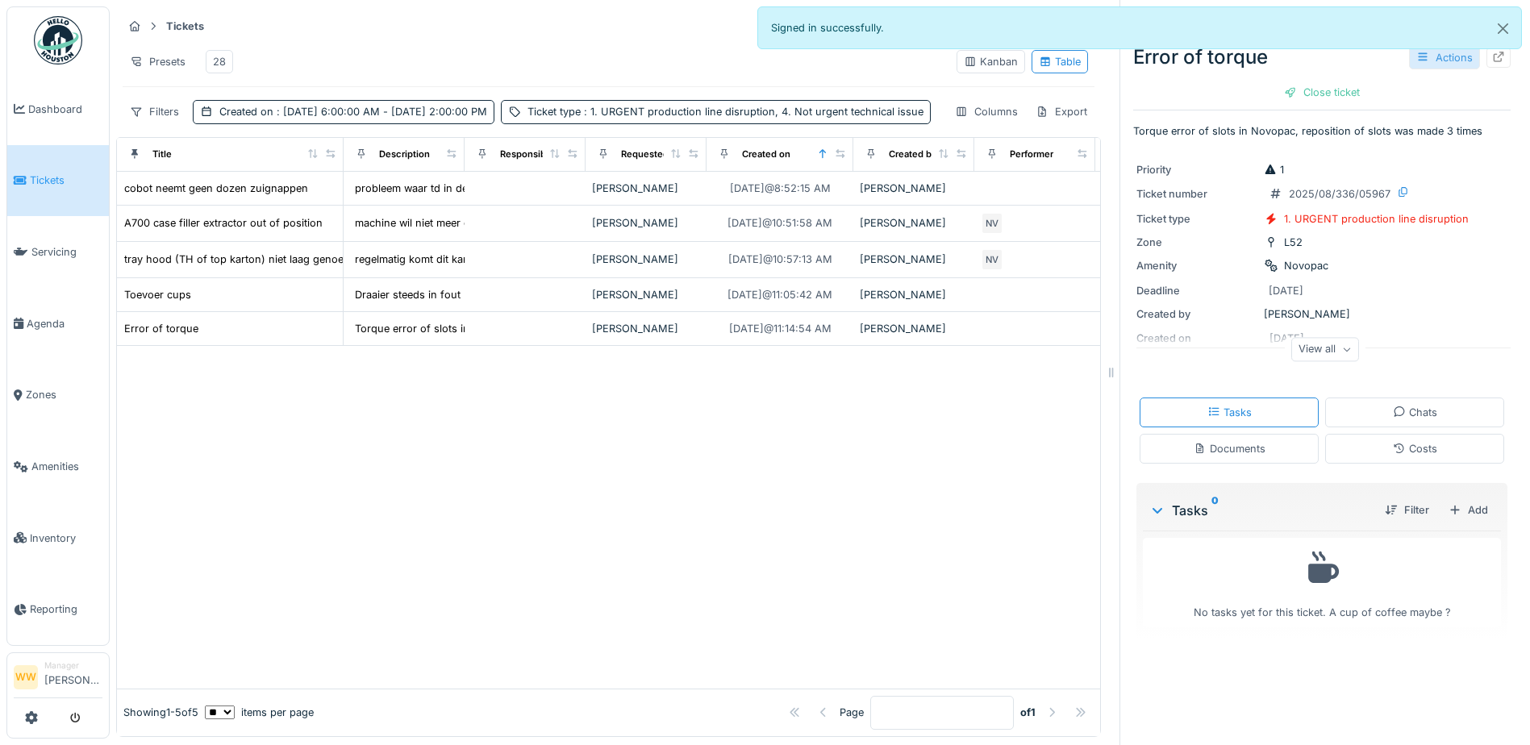
click at [1431, 62] on div "Actions" at bounding box center [1444, 57] width 71 height 23
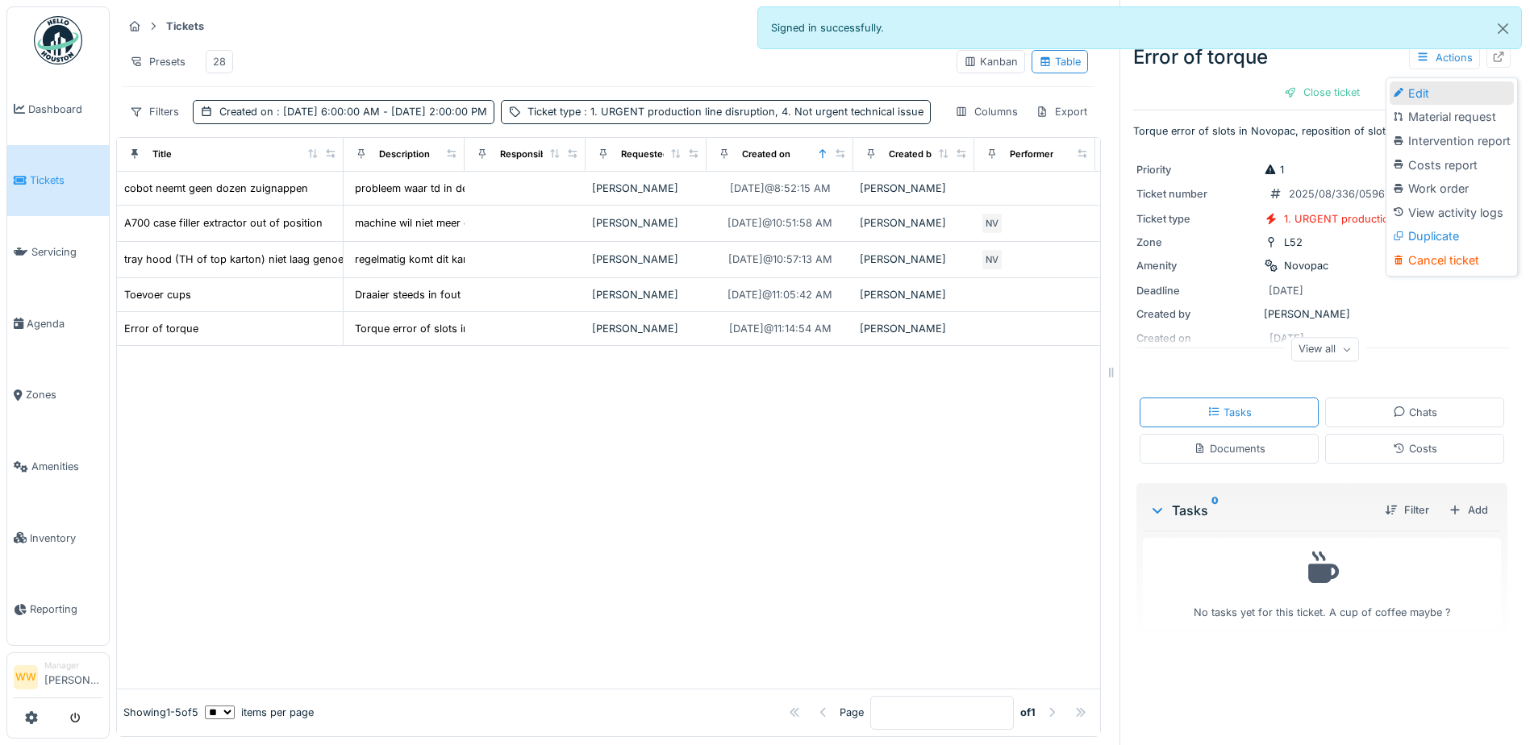
click at [1438, 98] on div "Edit" at bounding box center [1451, 93] width 124 height 24
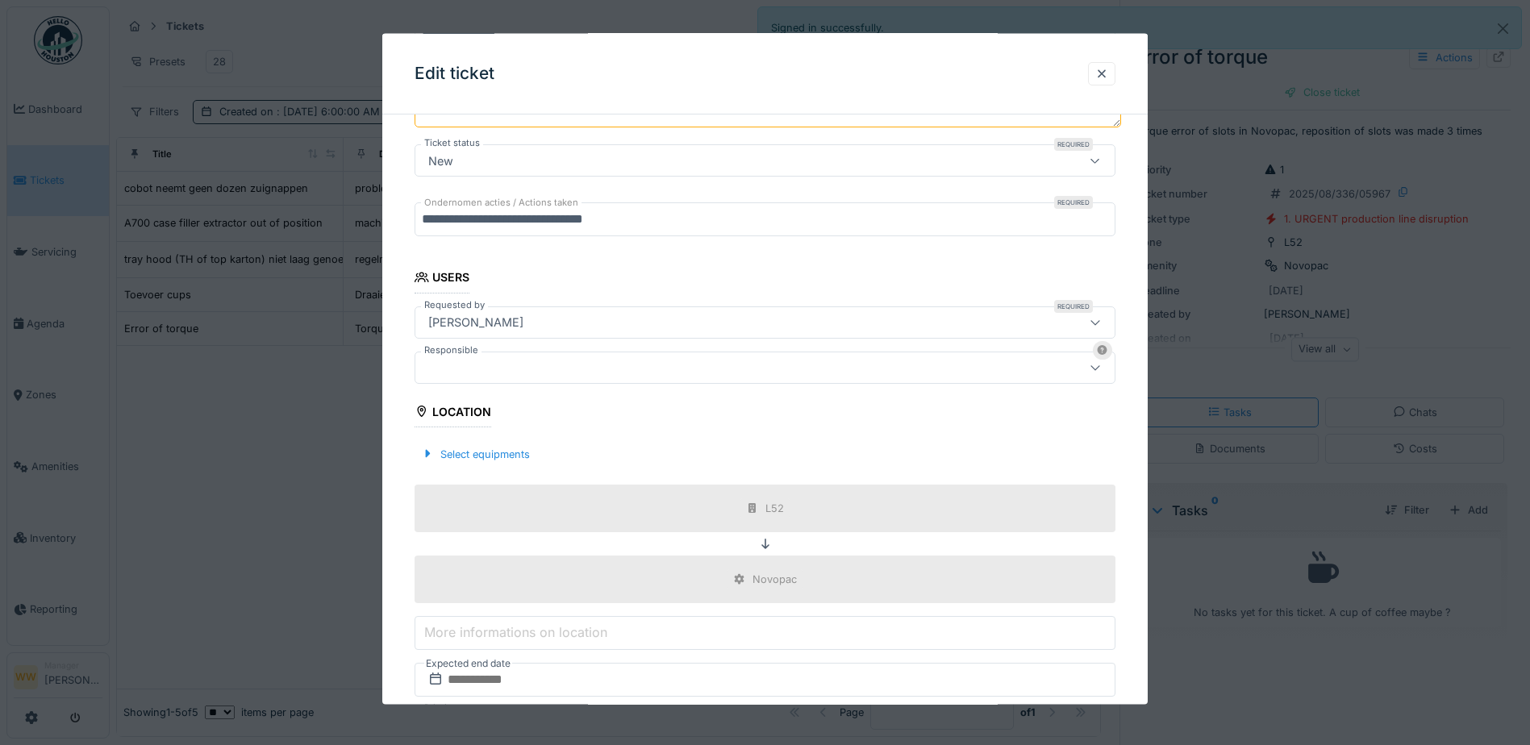
click at [473, 360] on div at bounding box center [724, 367] width 604 height 18
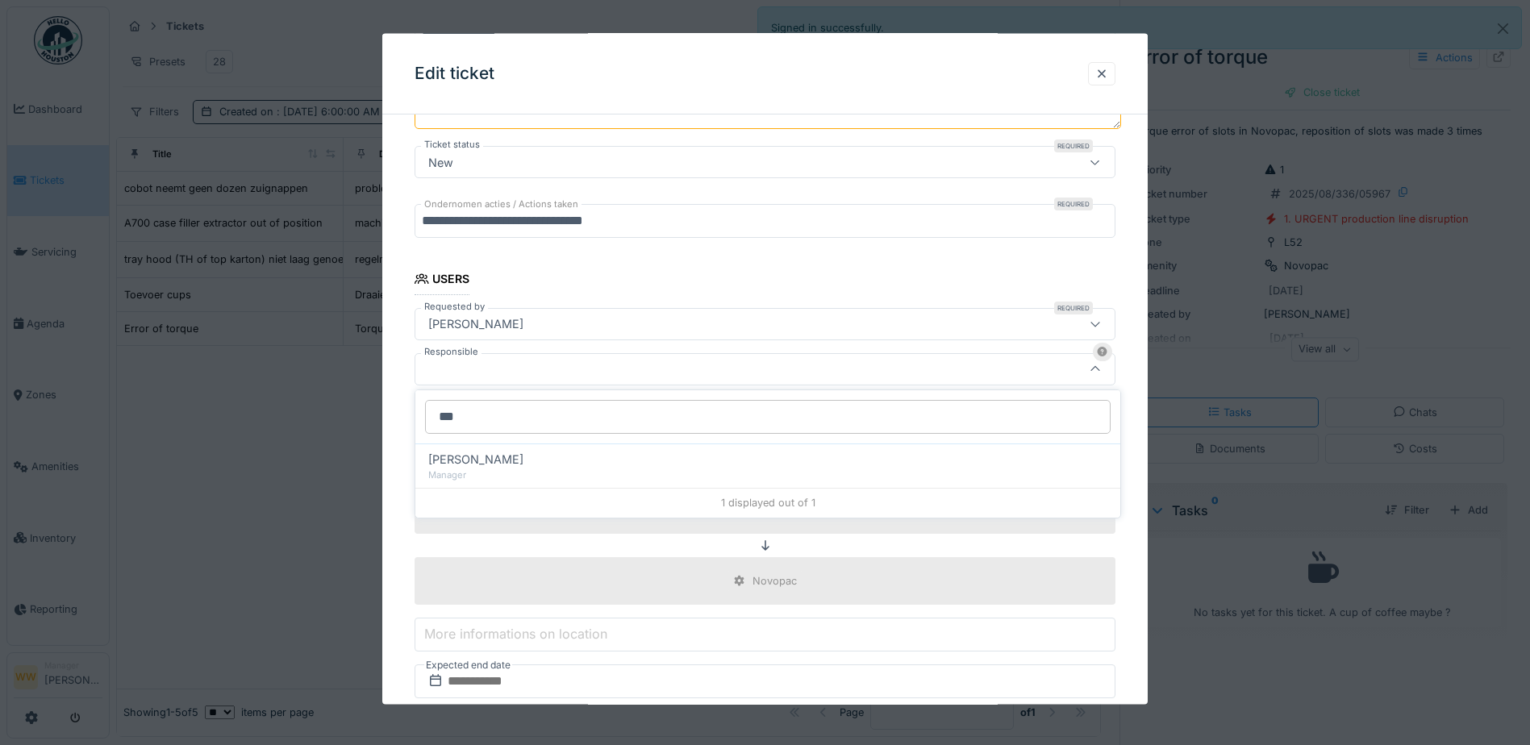
drag, startPoint x: 474, startPoint y: 420, endPoint x: 381, endPoint y: 430, distance: 93.2
click at [382, 432] on body "Dashboard Tickets Servicing [GEOGRAPHIC_DATA] Zones Amenities Inventory Reporti…" at bounding box center [765, 372] width 1530 height 745
type input "*"
type input "***"
click at [512, 460] on span "[PERSON_NAME]" at bounding box center [475, 460] width 95 height 18
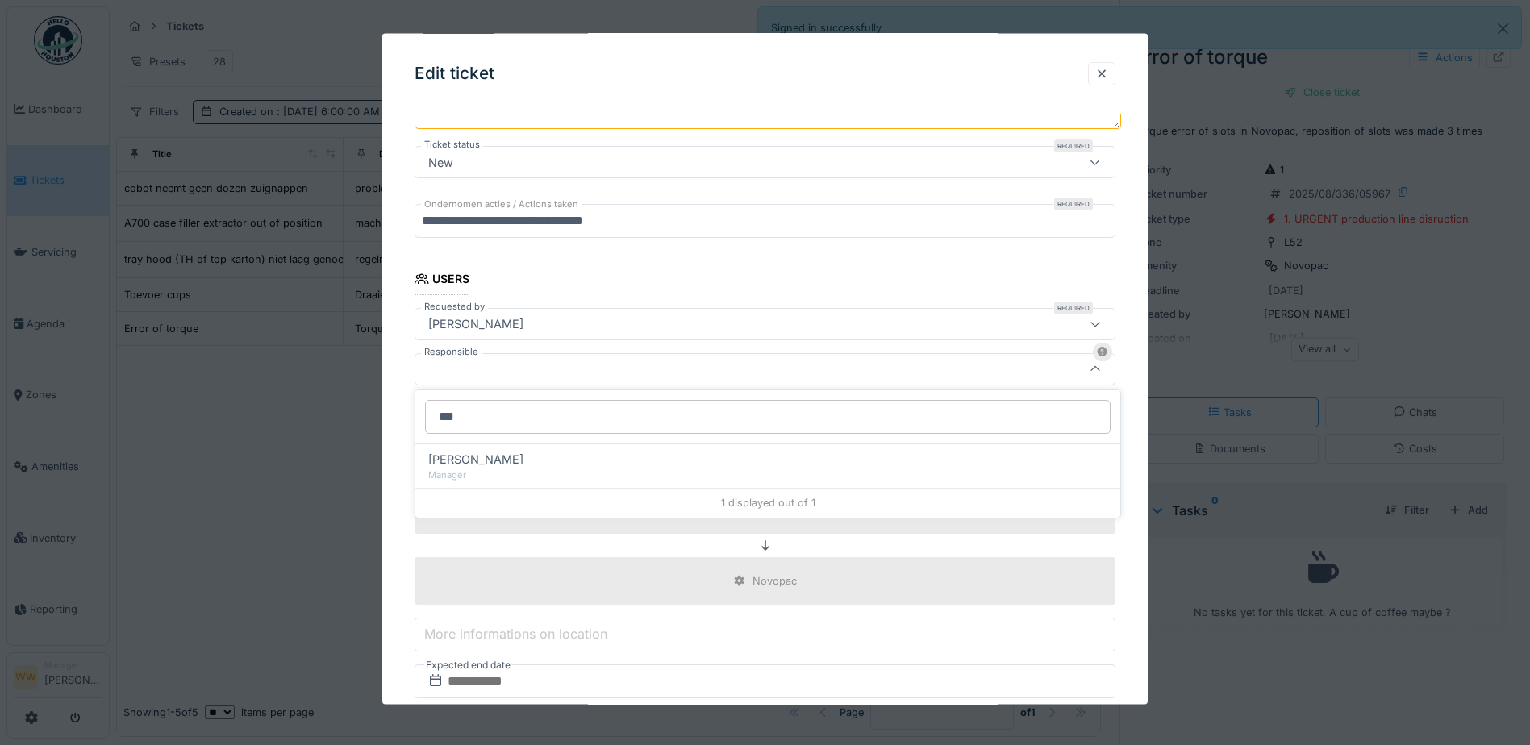
type input "****"
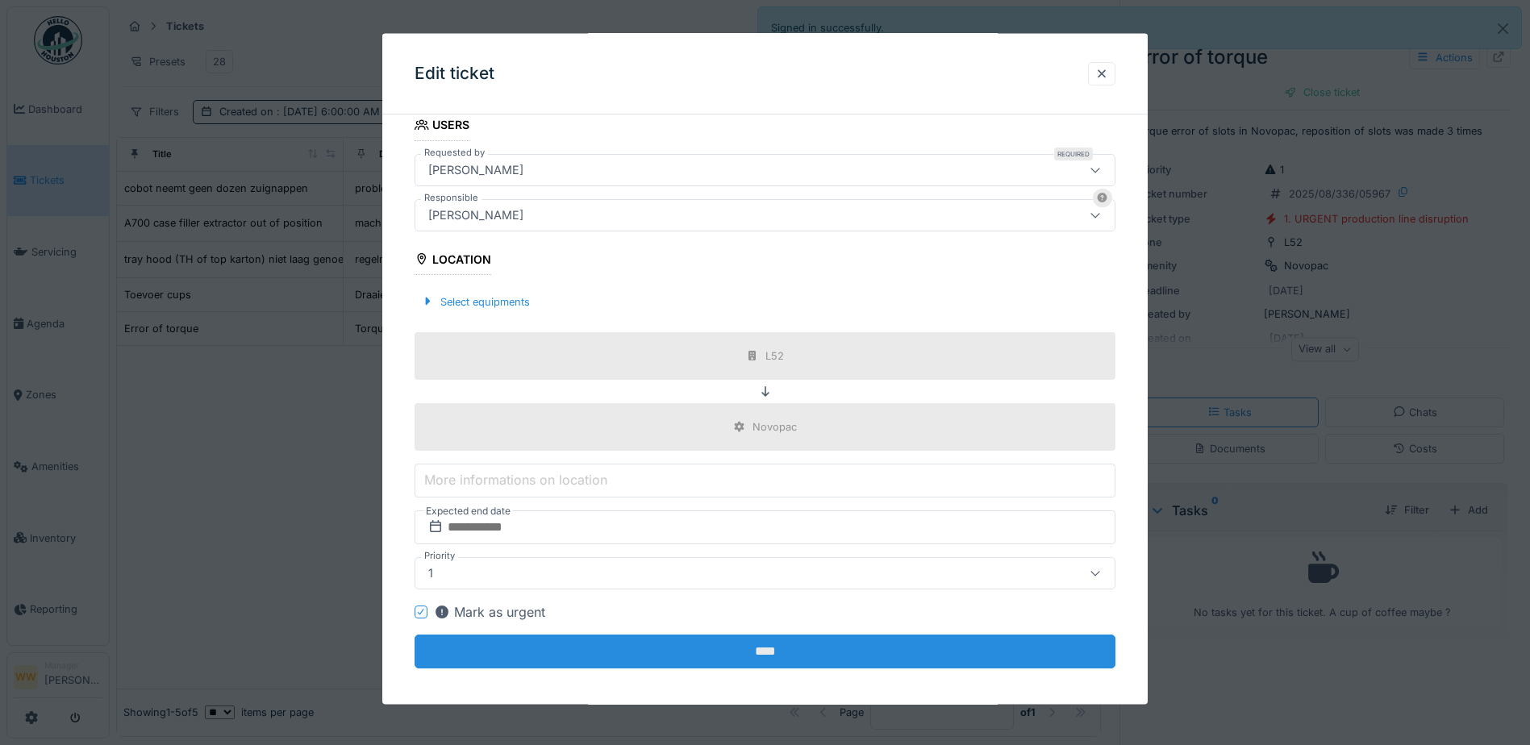
scroll to position [413, 0]
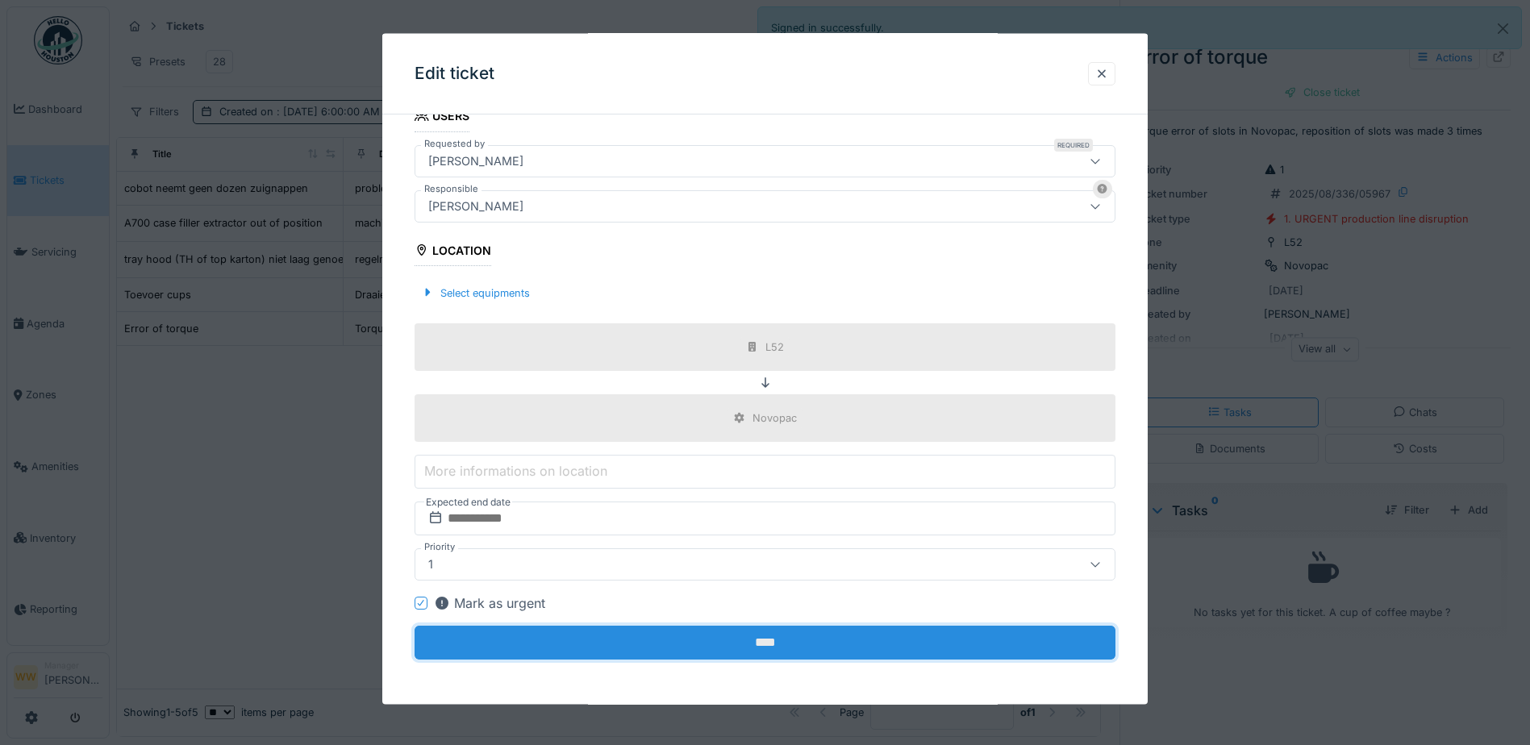
click at [763, 651] on input "****" at bounding box center [764, 643] width 701 height 34
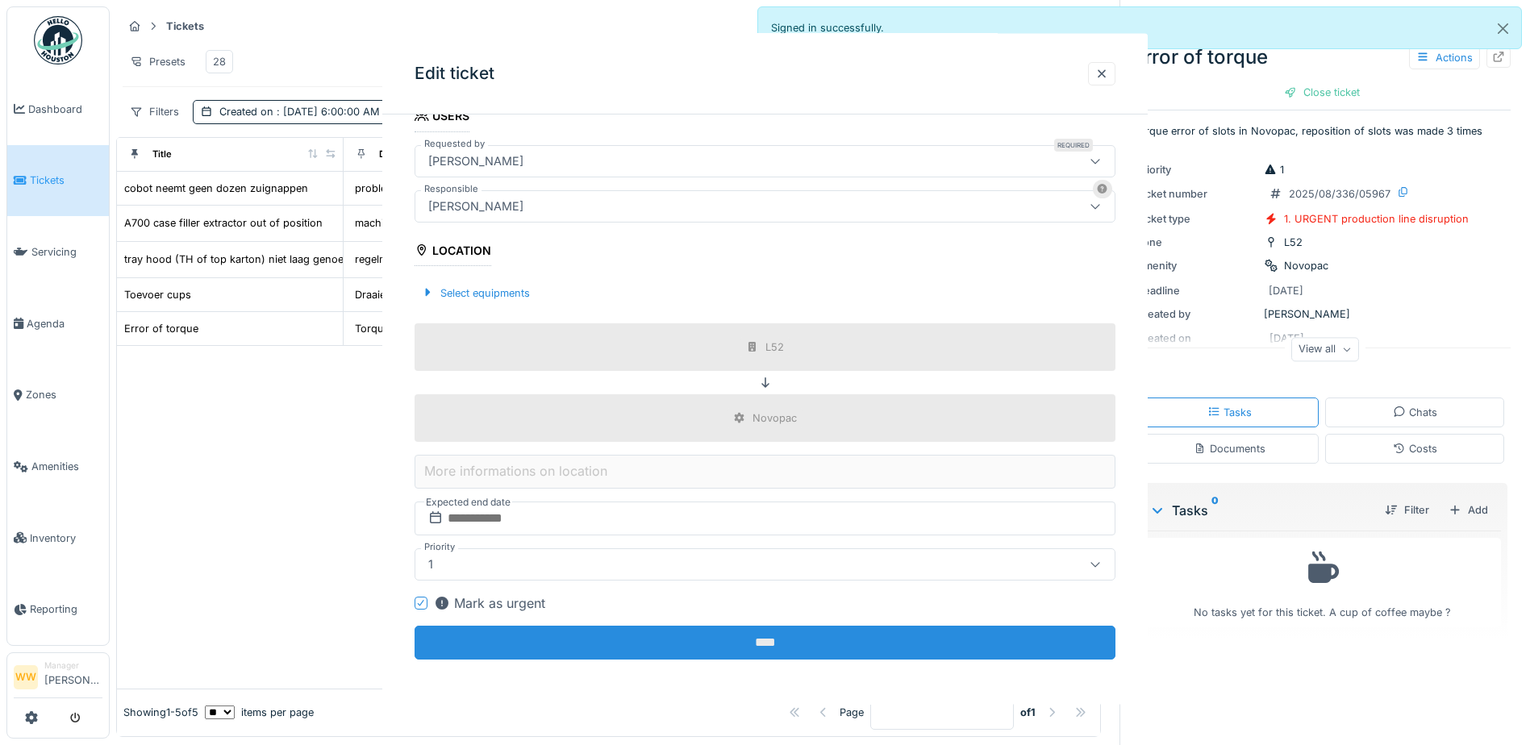
scroll to position [0, 0]
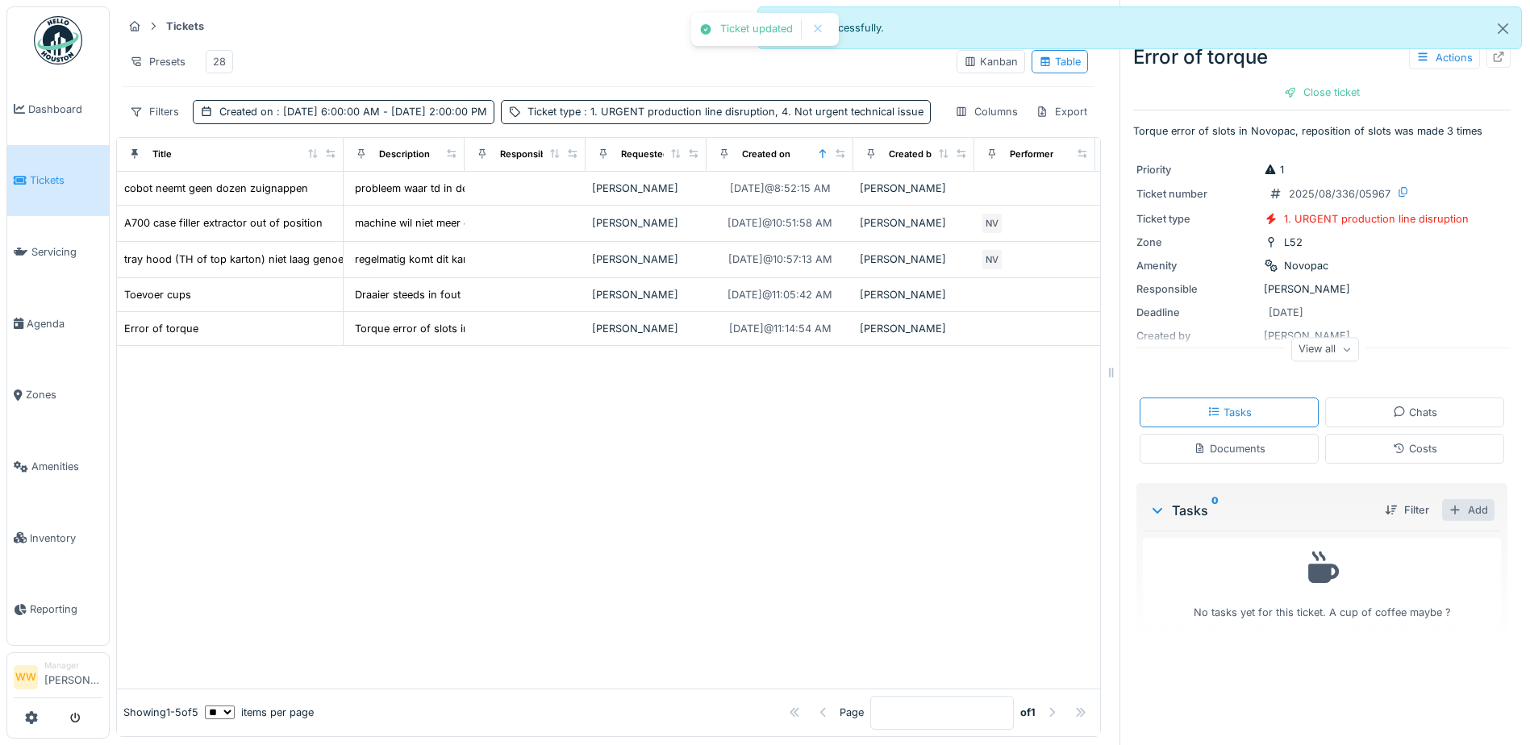
click at [1449, 518] on div "Add" at bounding box center [1468, 510] width 52 height 22
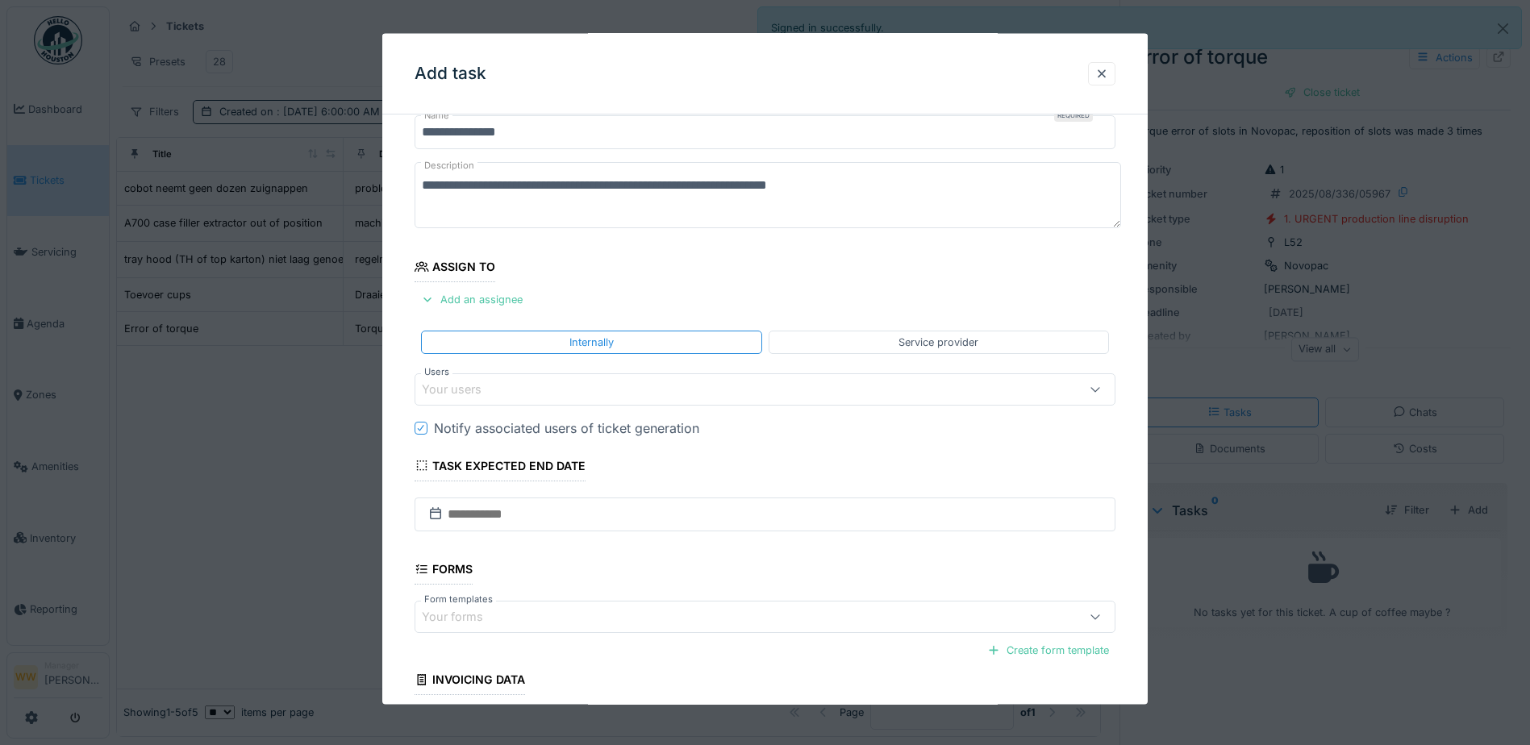
scroll to position [81, 0]
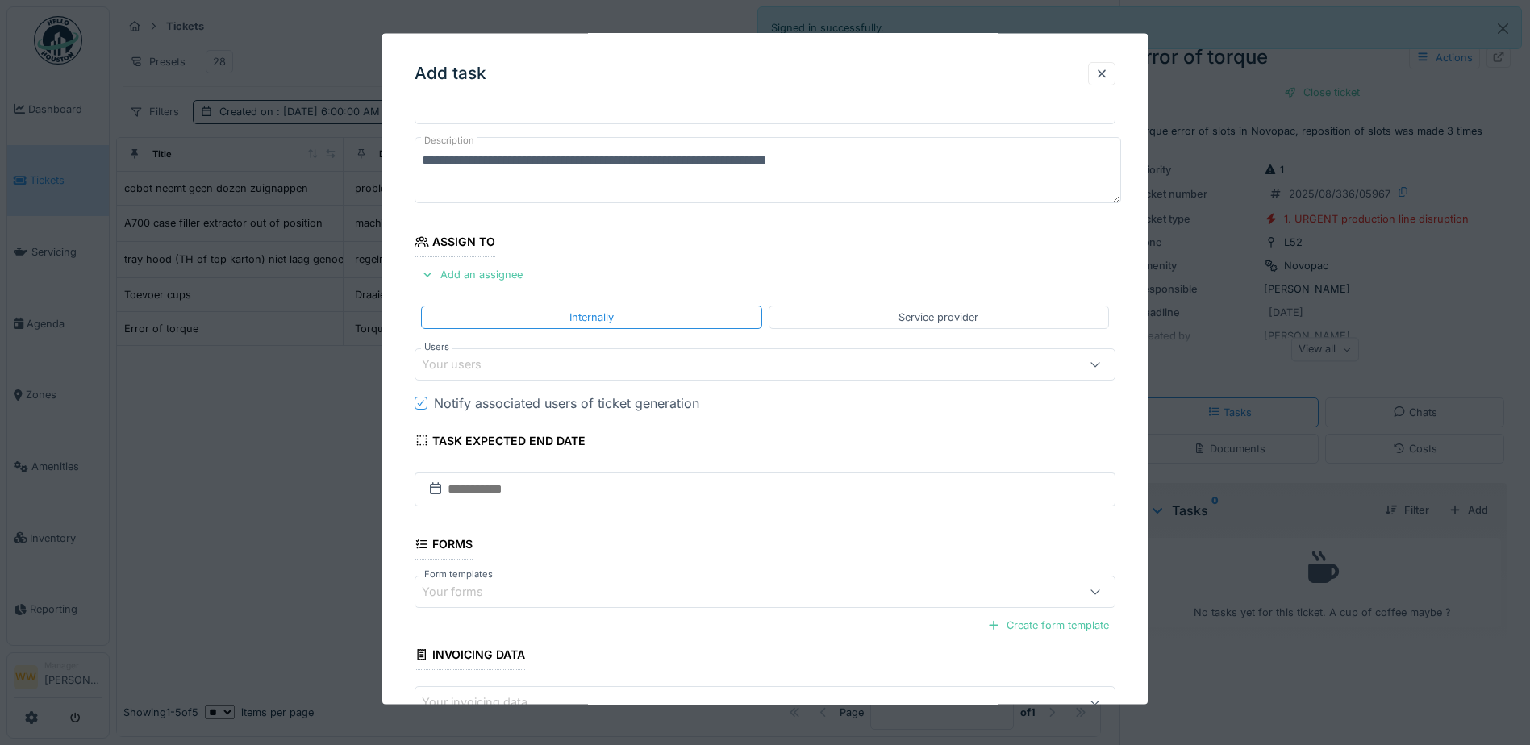
click at [498, 369] on div "Your users" at bounding box center [463, 365] width 82 height 18
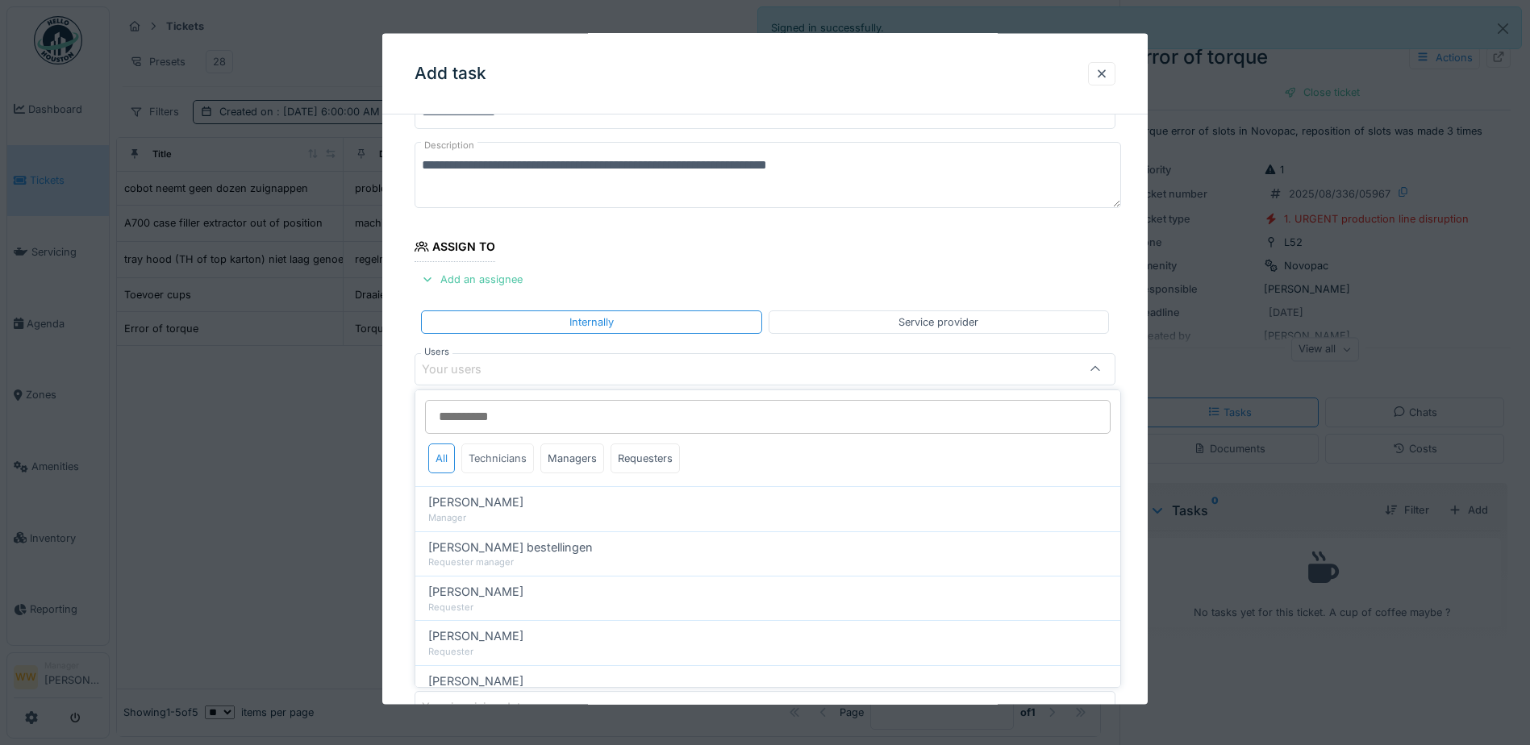
click at [495, 460] on div "Technicians" at bounding box center [497, 458] width 73 height 30
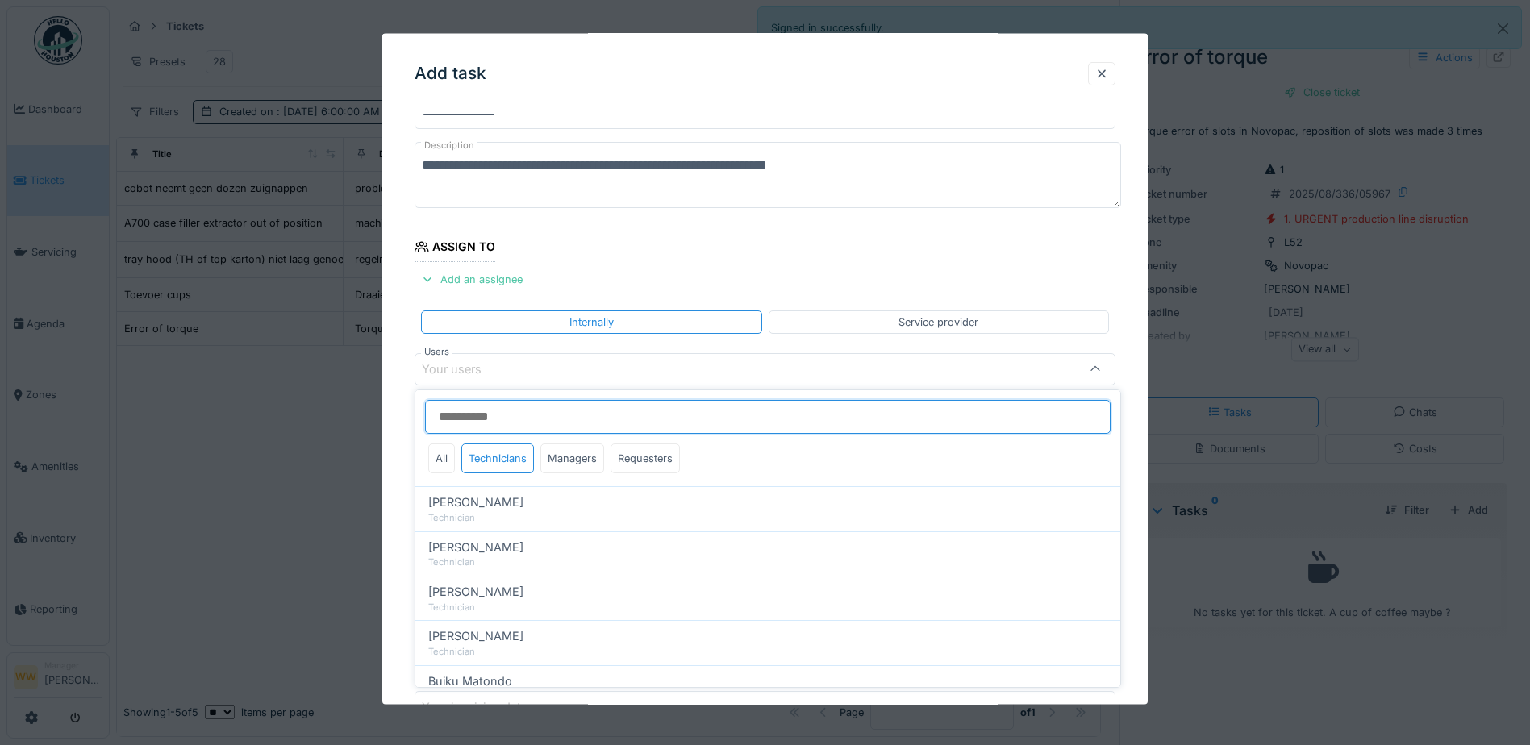
click at [506, 419] on input "Users" at bounding box center [767, 417] width 685 height 34
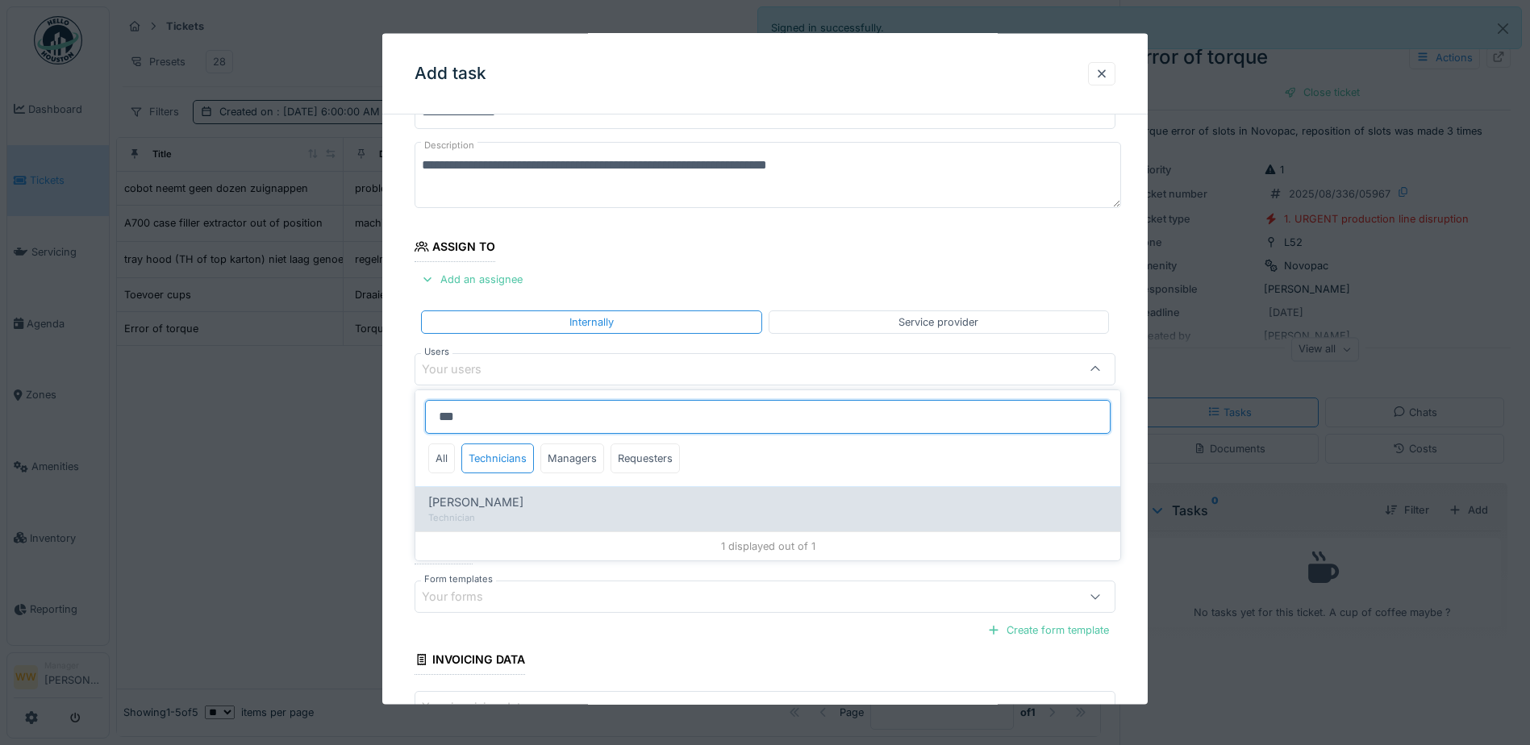
type input "***"
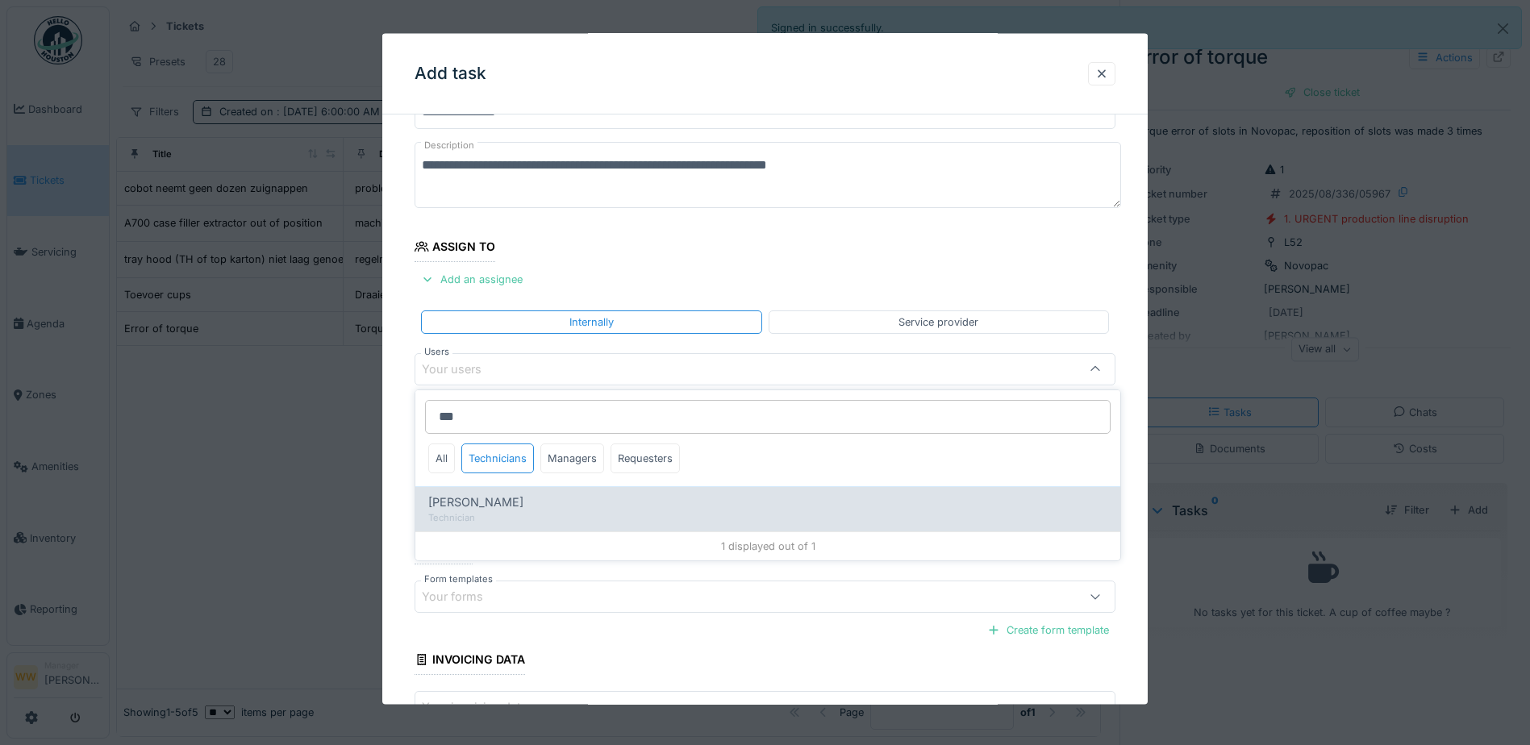
click at [460, 512] on div "Technician" at bounding box center [767, 518] width 679 height 14
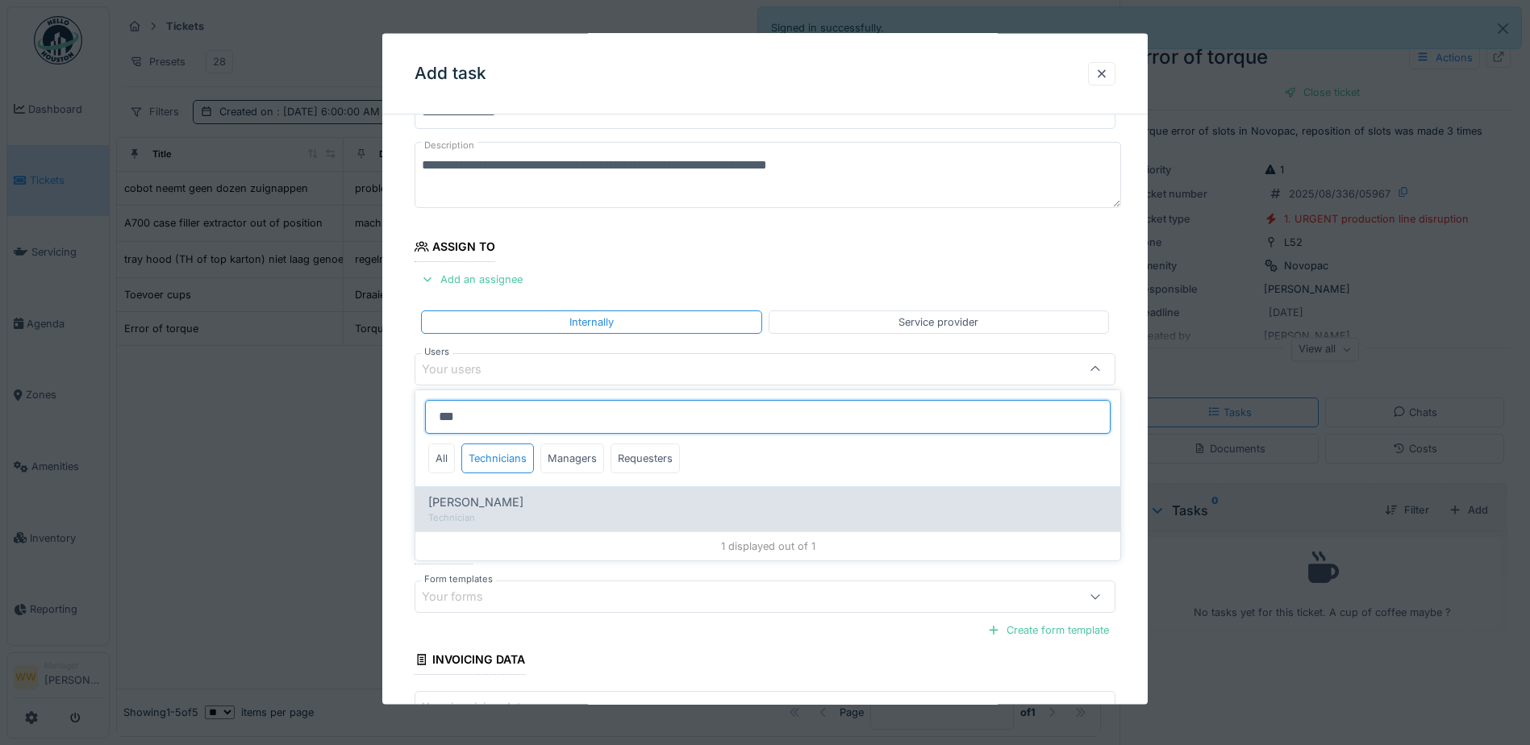
type input "****"
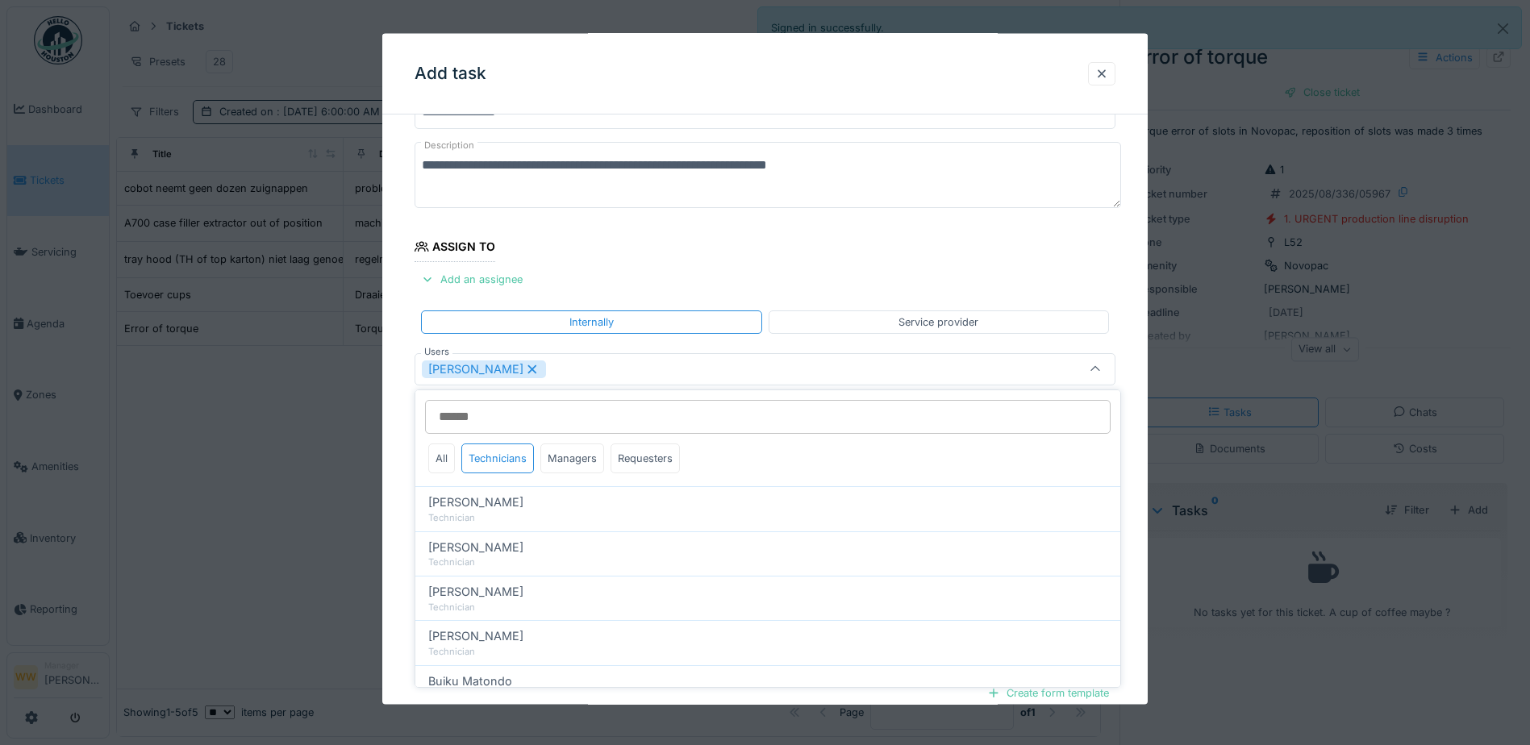
click at [405, 381] on div "**********" at bounding box center [764, 465] width 765 height 826
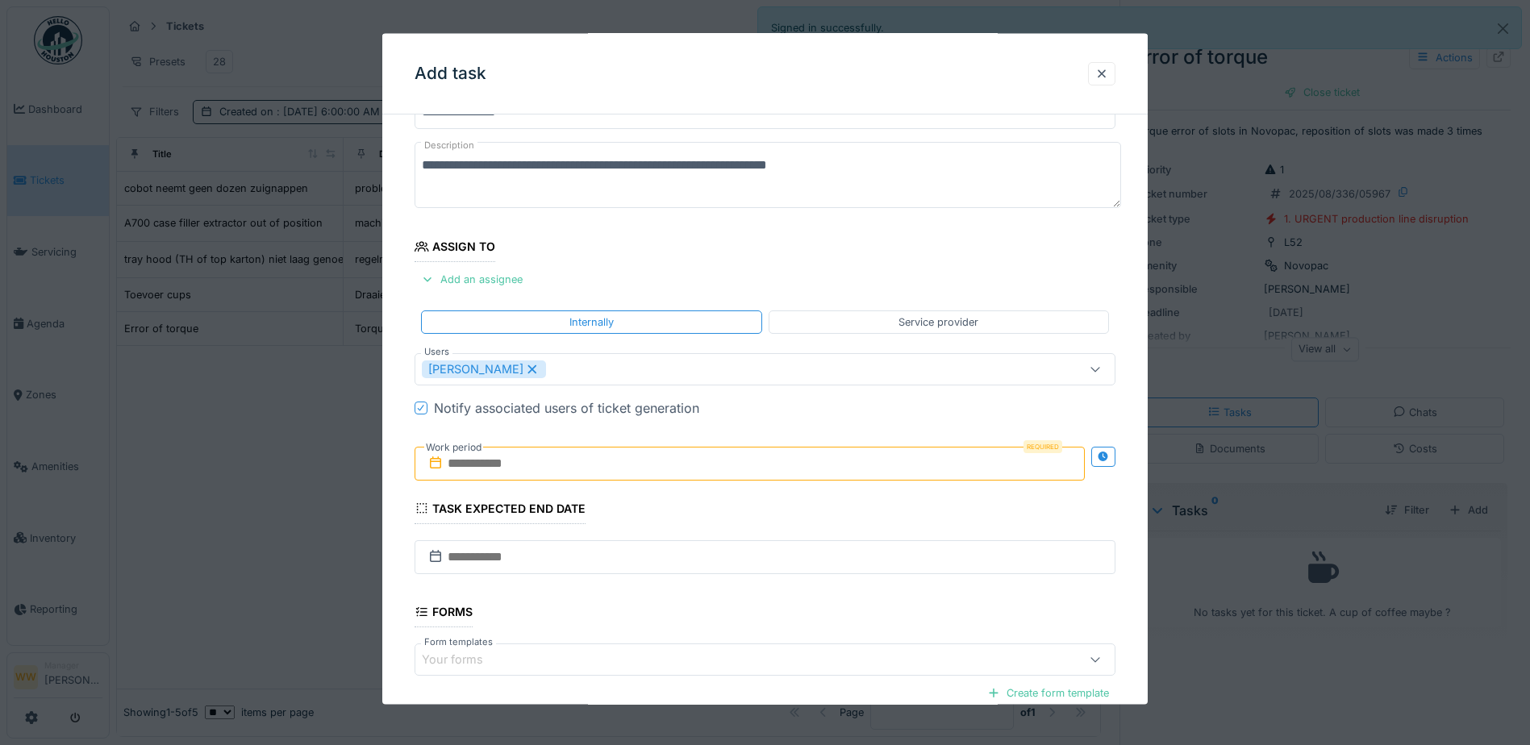
click at [513, 460] on input "text" at bounding box center [749, 463] width 670 height 34
click at [782, 676] on div "29" at bounding box center [779, 673] width 22 height 23
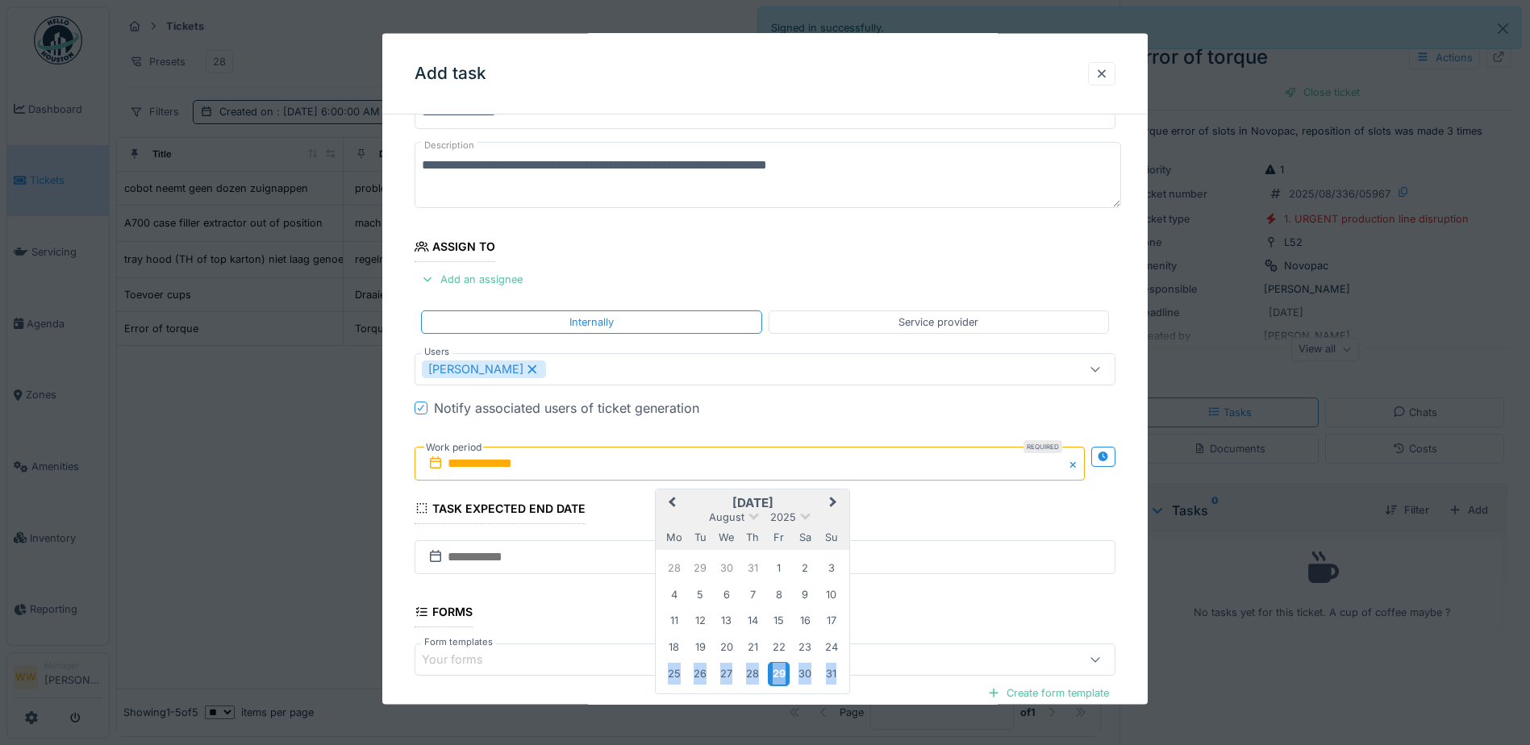
click at [782, 676] on div "29" at bounding box center [779, 673] width 22 height 23
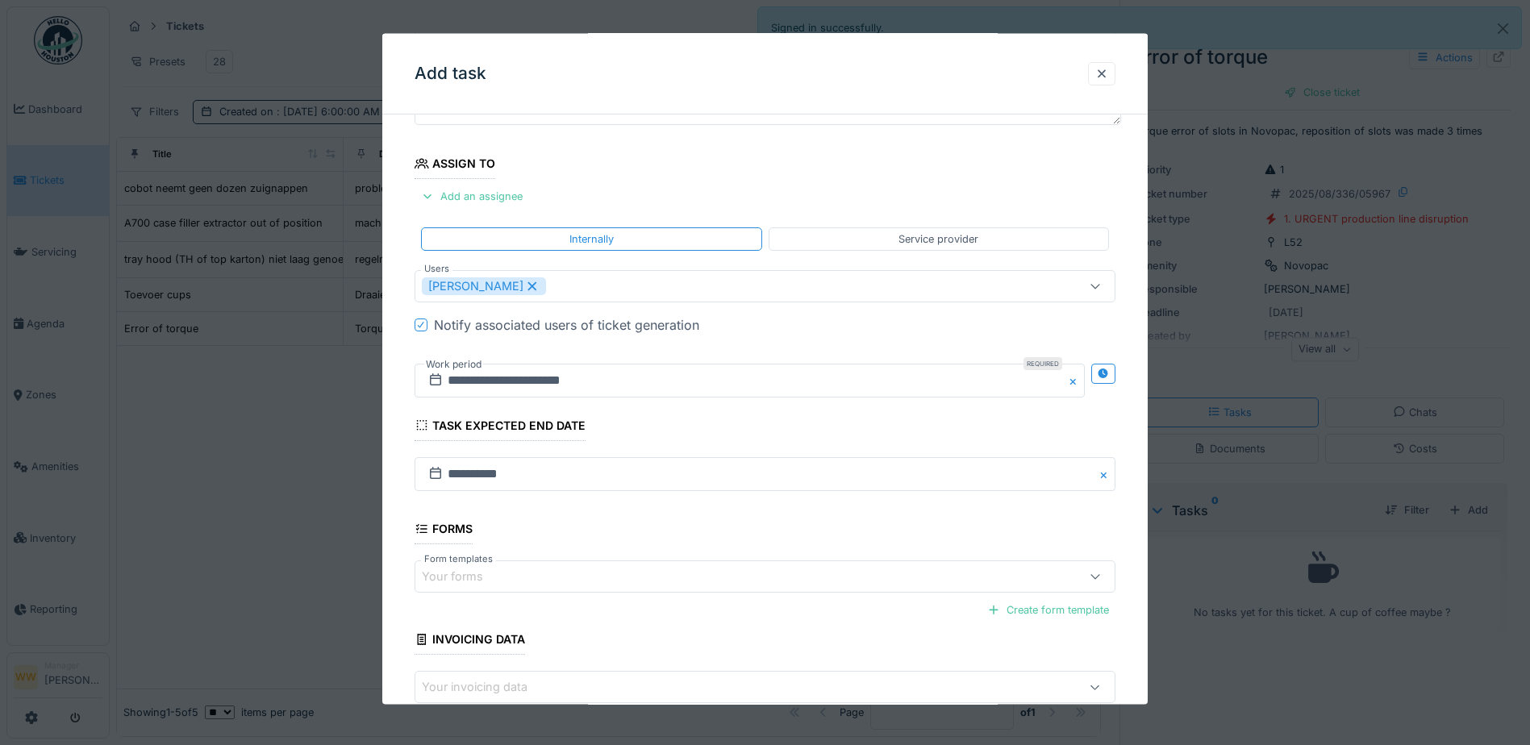
scroll to position [249, 0]
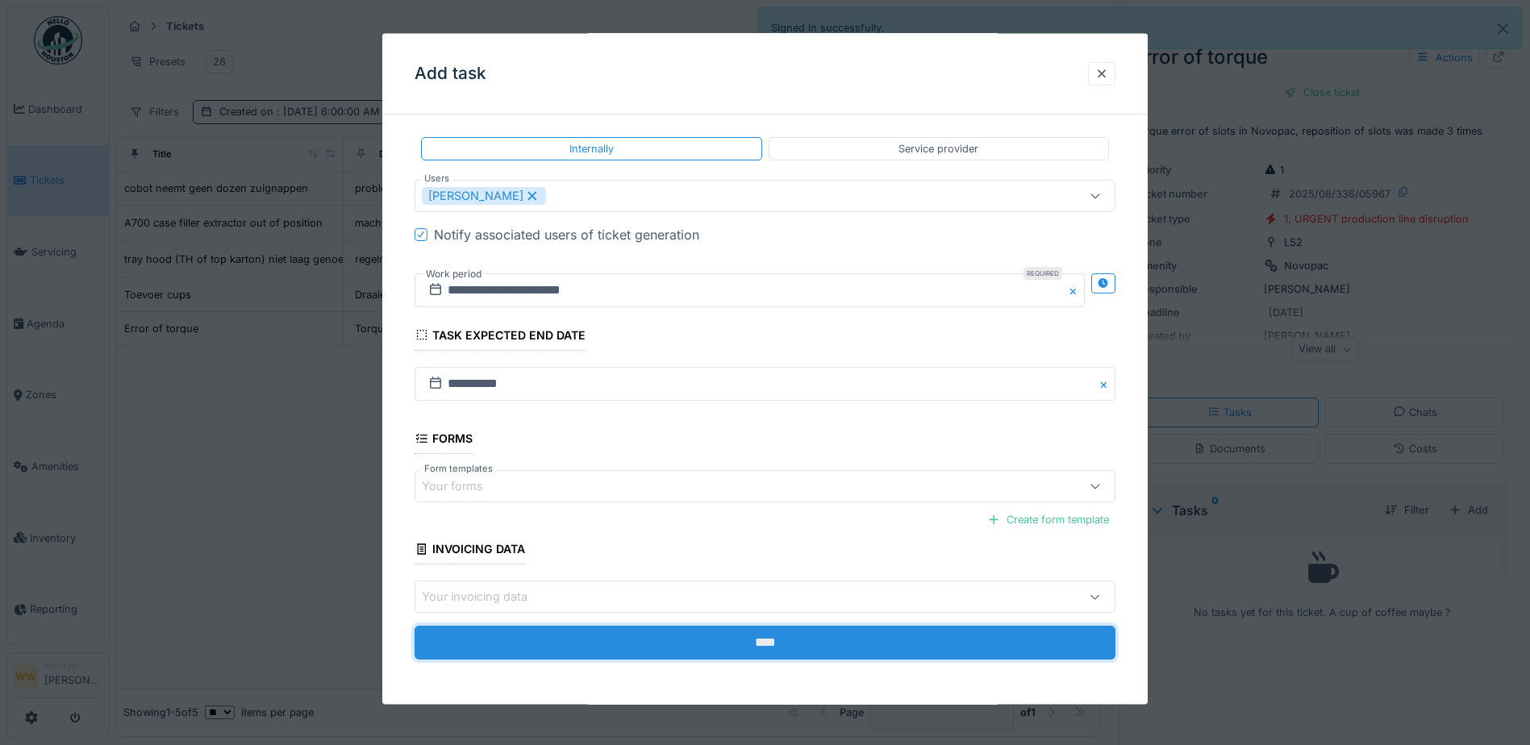
click at [911, 643] on input "****" at bounding box center [764, 643] width 701 height 34
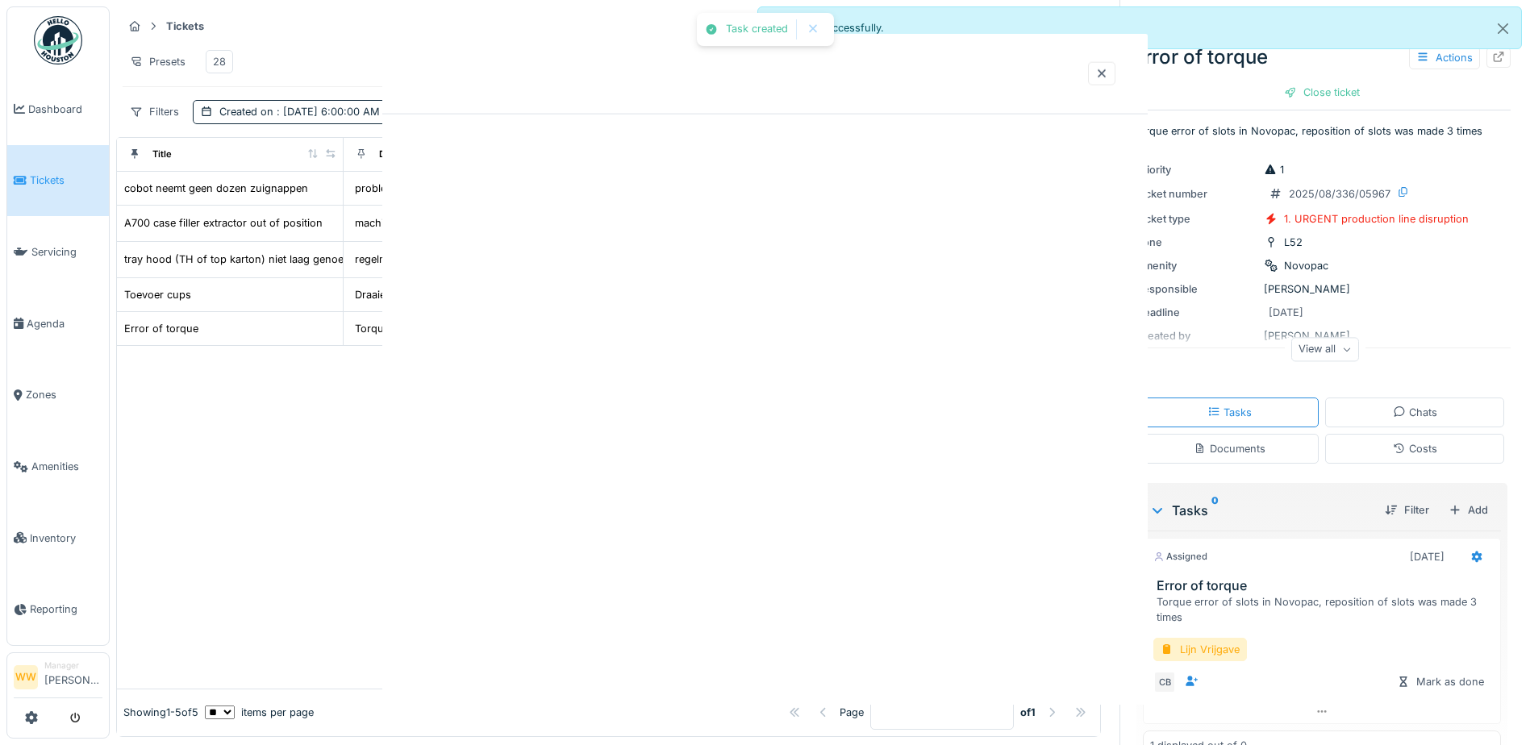
scroll to position [0, 0]
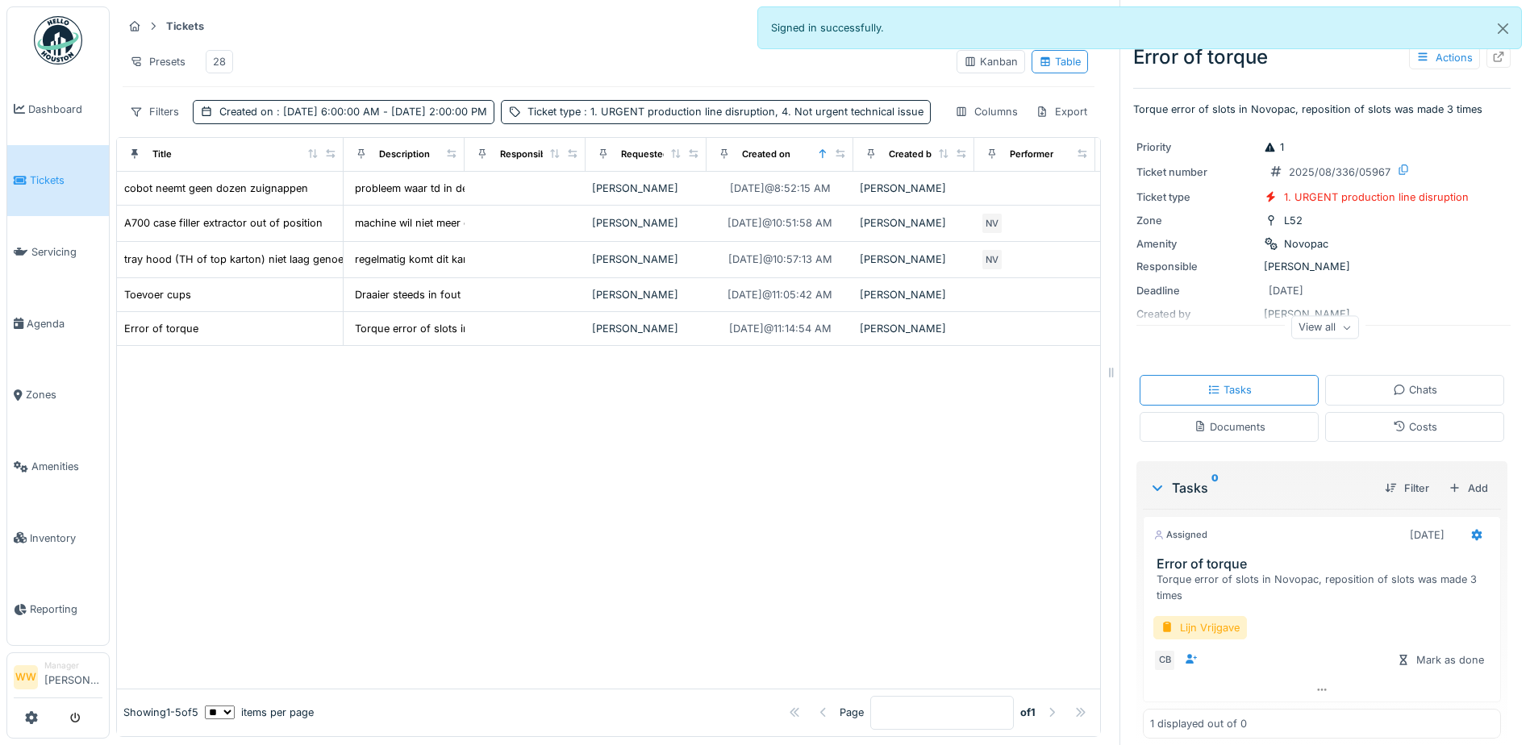
click at [227, 65] on div "28" at bounding box center [219, 61] width 27 height 23
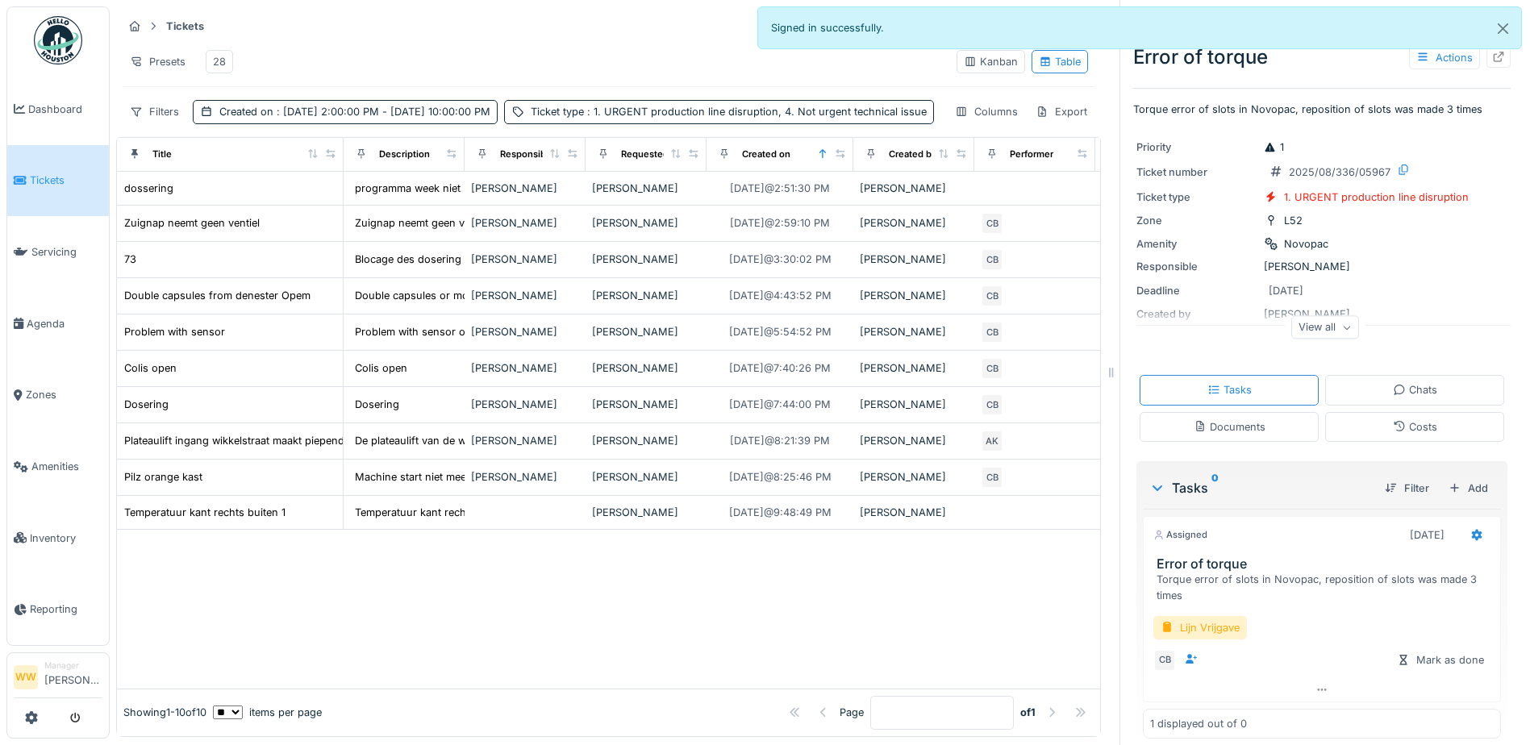
click at [223, 65] on div "28" at bounding box center [219, 61] width 13 height 15
click at [351, 118] on span ": [DATE] 2:00:00 PM - [DATE] 10:00:00 PM" at bounding box center [381, 112] width 217 height 12
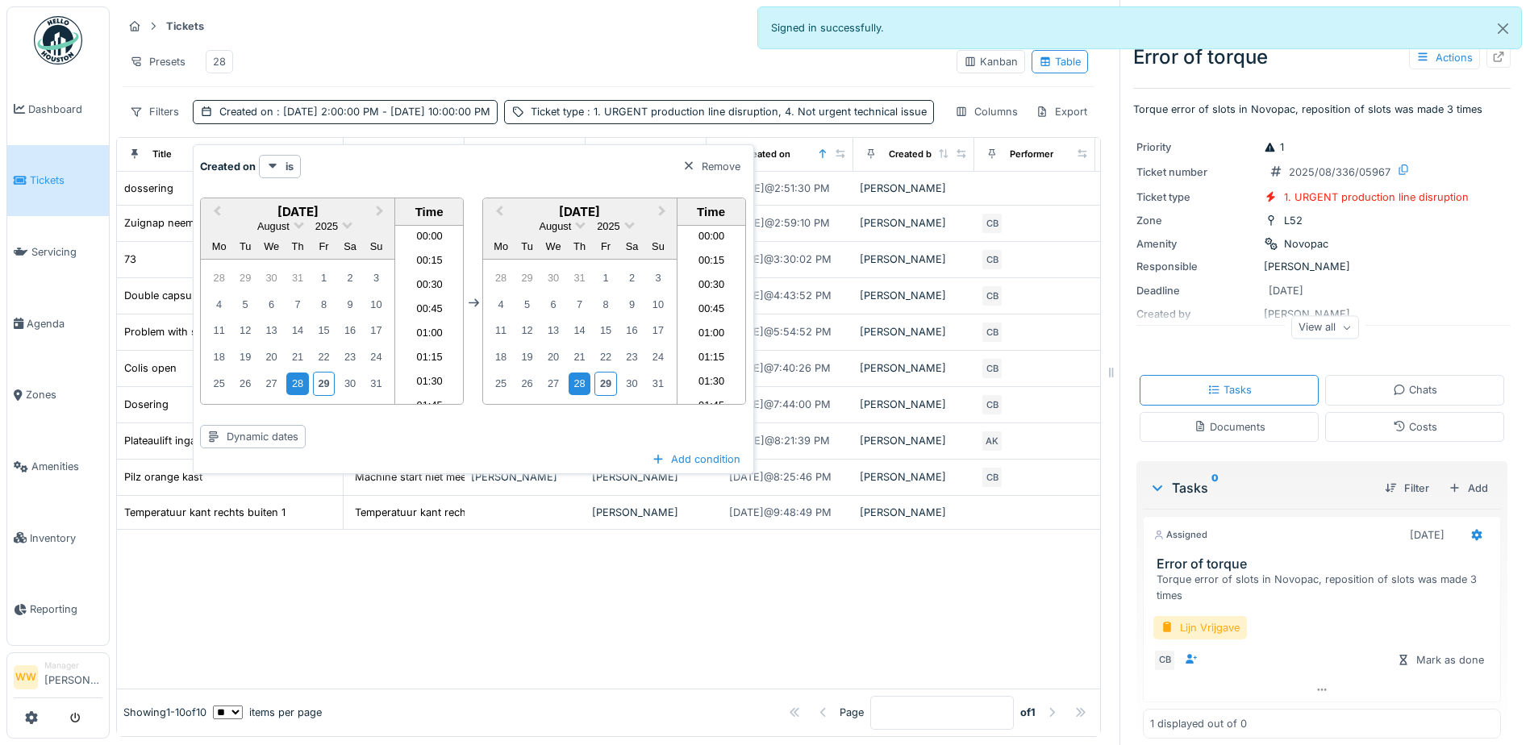
scroll to position [2052, 0]
drag, startPoint x: 328, startPoint y: 388, endPoint x: 349, endPoint y: 361, distance: 33.9
click at [328, 386] on div "29" at bounding box center [324, 383] width 22 height 23
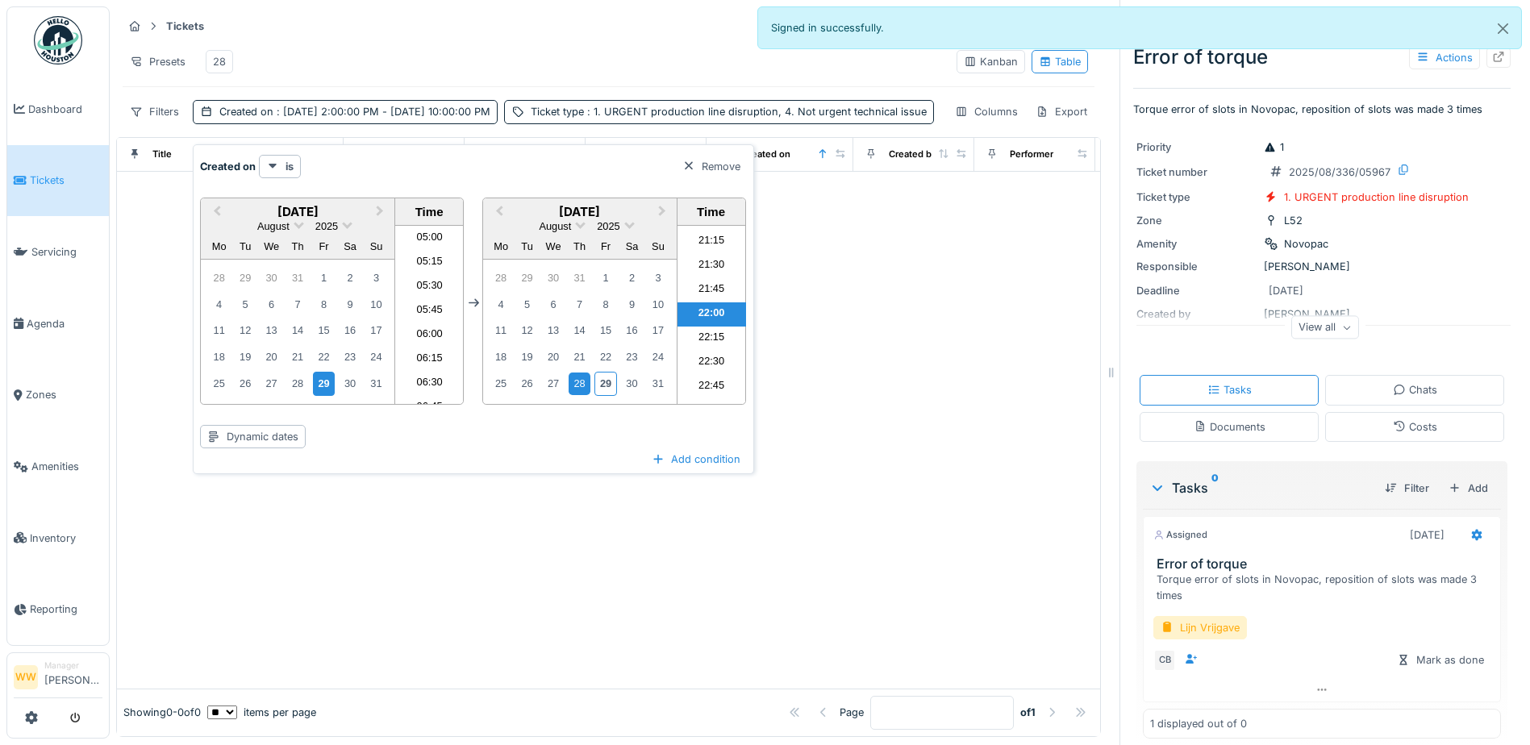
scroll to position [484, 0]
click at [422, 324] on li "06:00" at bounding box center [429, 335] width 69 height 24
click at [606, 385] on div "29" at bounding box center [605, 383] width 22 height 23
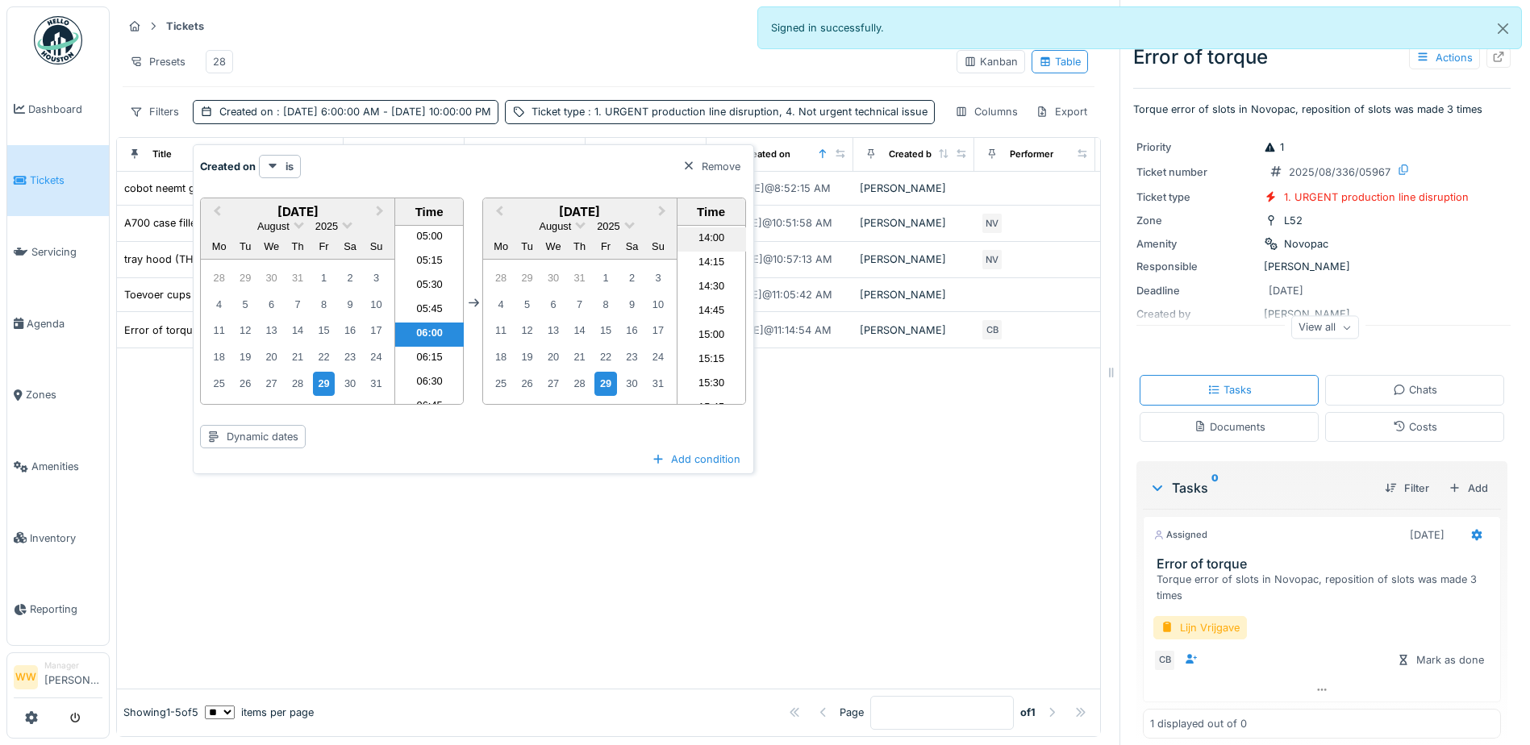
scroll to position [1326, 0]
click at [711, 268] on li "14:00" at bounding box center [711, 266] width 69 height 24
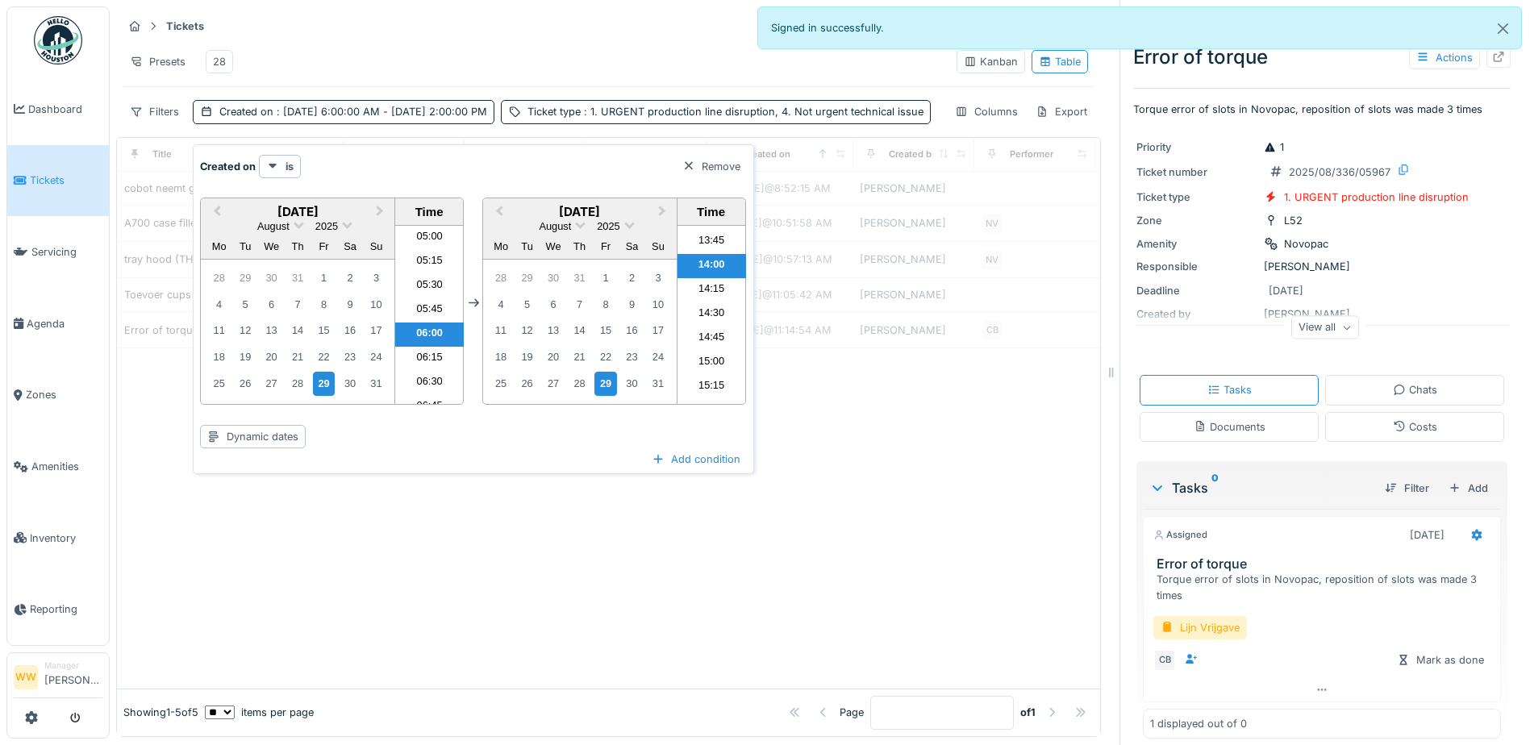
drag, startPoint x: 460, startPoint y: 48, endPoint x: 327, endPoint y: 40, distance: 133.2
click at [460, 48] on div "Presets 28" at bounding box center [533, 62] width 821 height 36
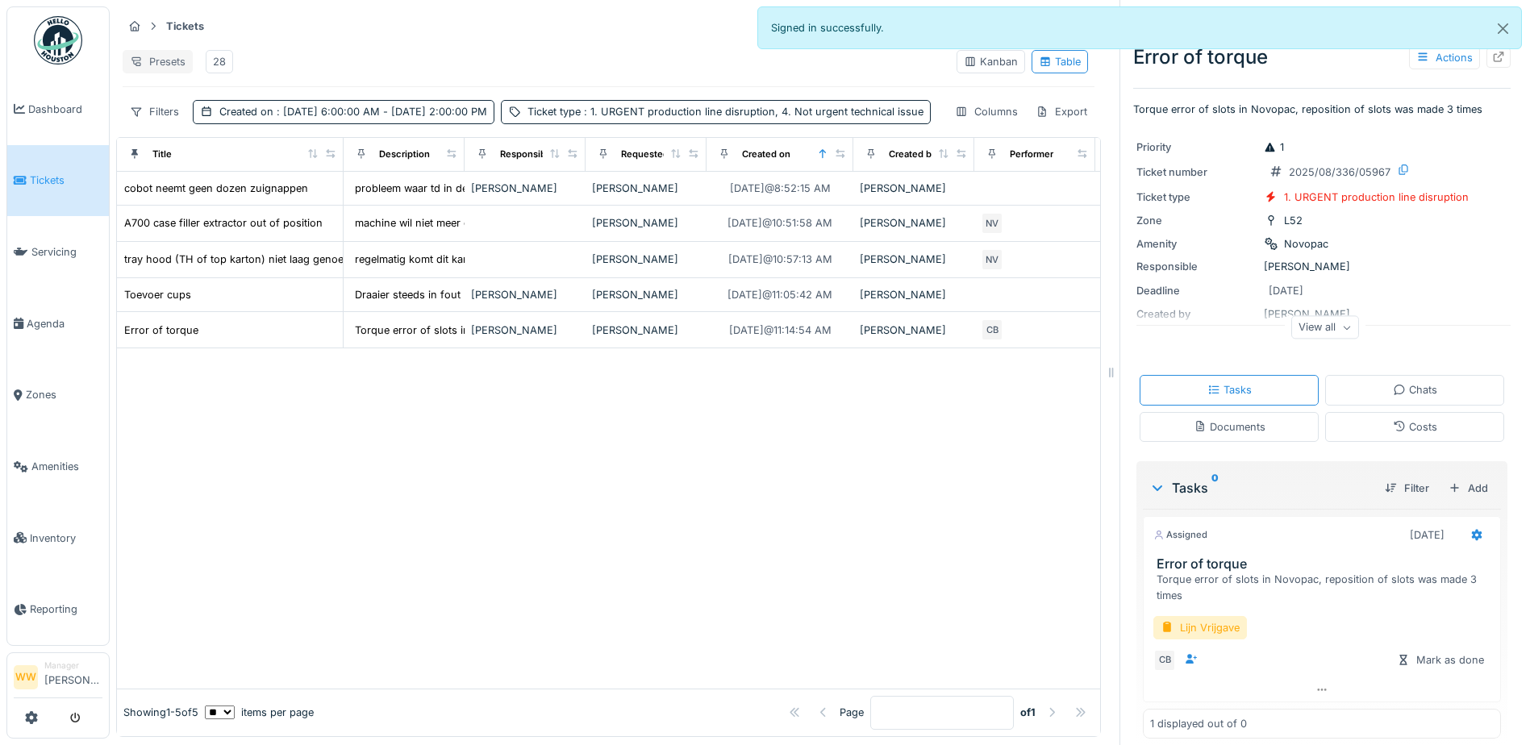
click at [165, 61] on div "Presets" at bounding box center [158, 61] width 70 height 23
click at [192, 98] on div "New view" at bounding box center [173, 97] width 93 height 24
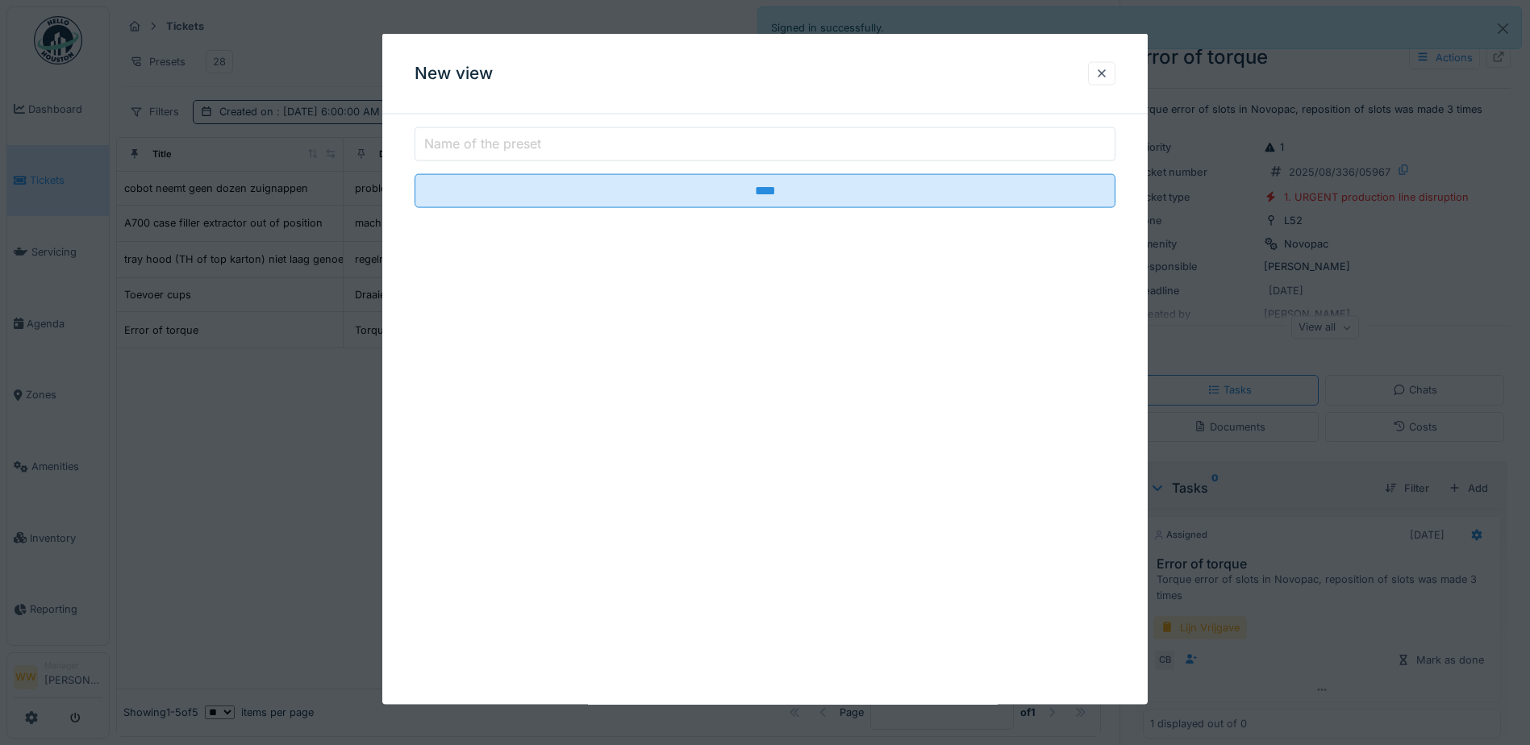
click at [588, 148] on input "Name of the preset" at bounding box center [764, 144] width 701 height 34
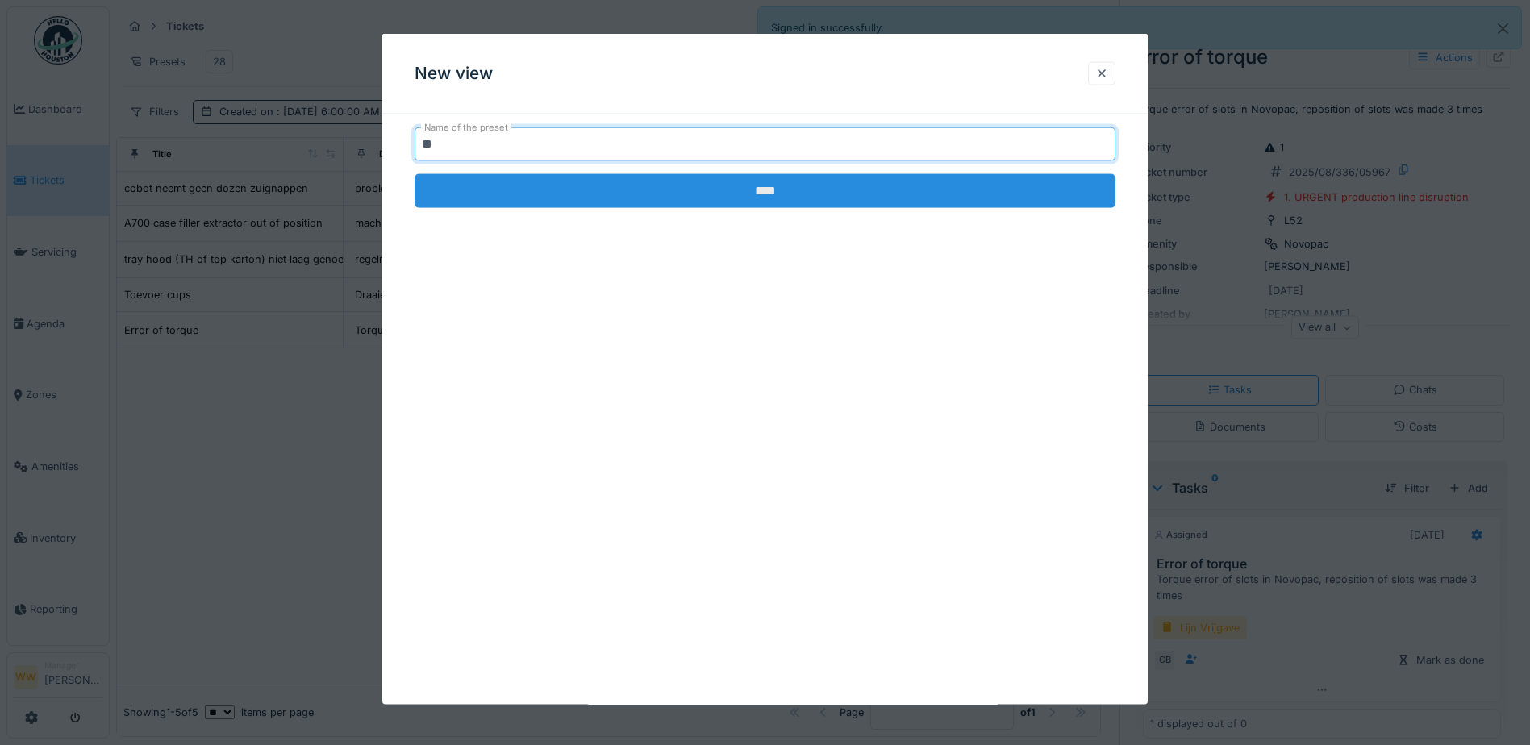
type input "**"
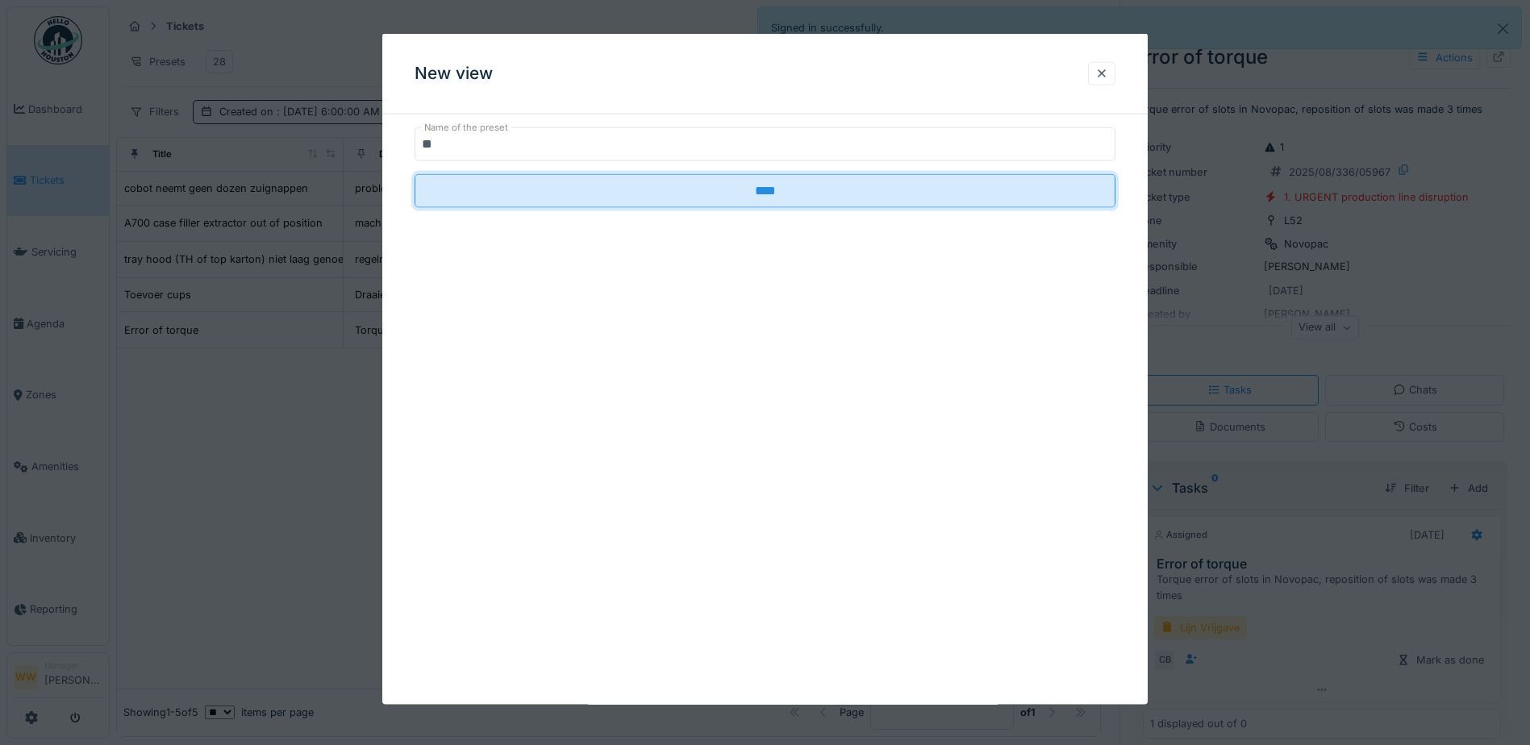
drag, startPoint x: 786, startPoint y: 190, endPoint x: 685, endPoint y: 159, distance: 106.3
click at [786, 190] on input "****" at bounding box center [764, 191] width 701 height 34
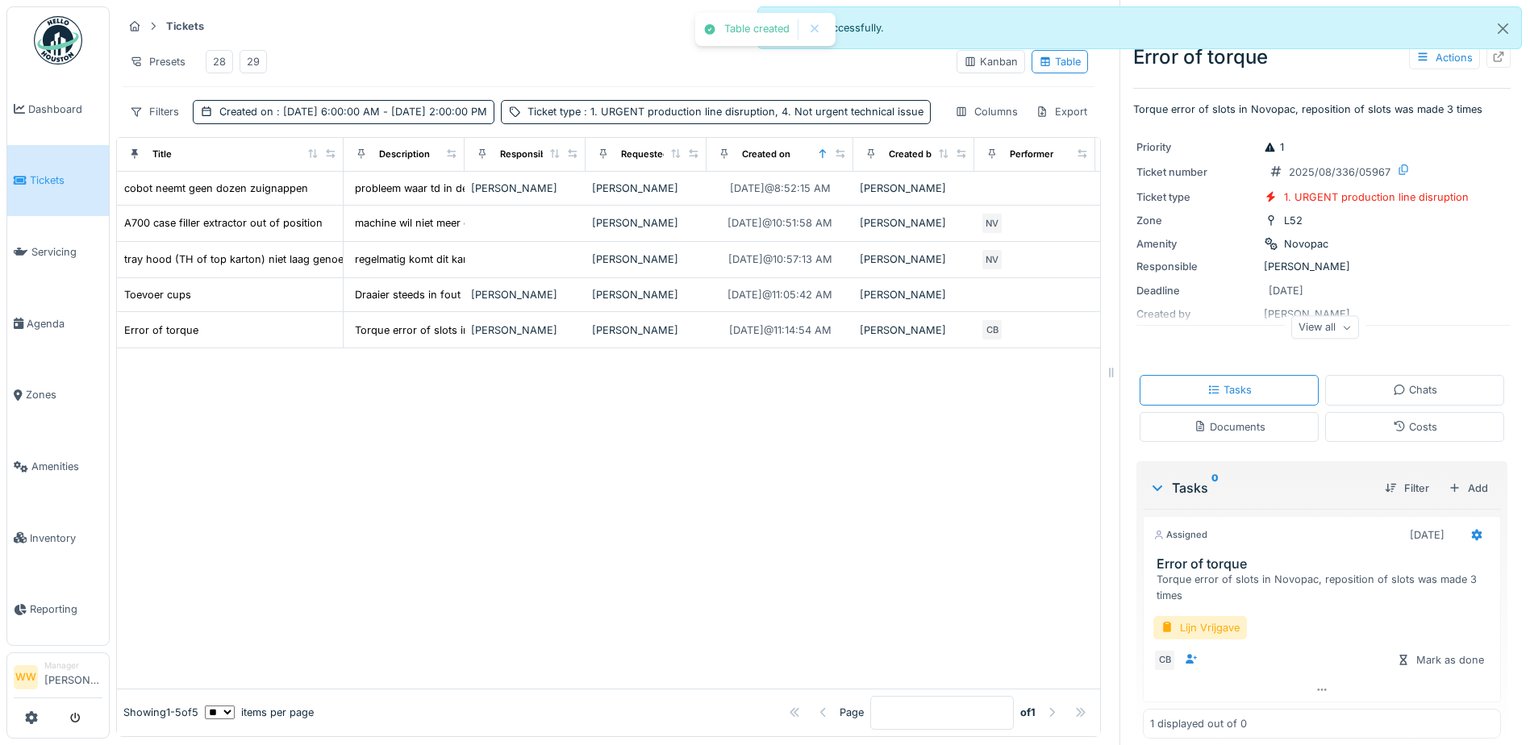
click at [368, 68] on div "Presets 28 29" at bounding box center [533, 62] width 821 height 36
click at [257, 62] on div "29" at bounding box center [253, 61] width 13 height 15
click at [706, 490] on div at bounding box center [608, 517] width 983 height 339
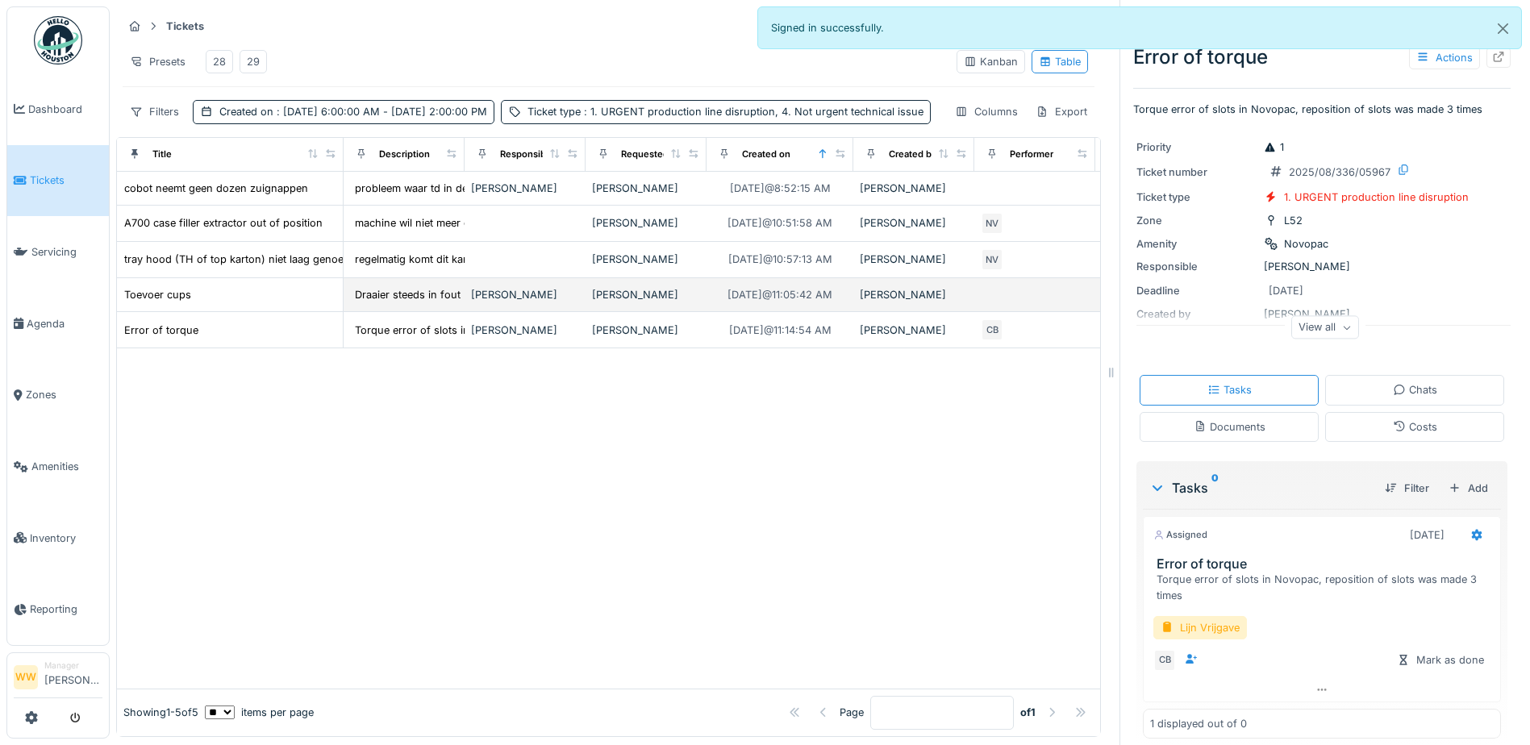
click at [613, 302] on div "[PERSON_NAME]" at bounding box center [646, 294] width 108 height 15
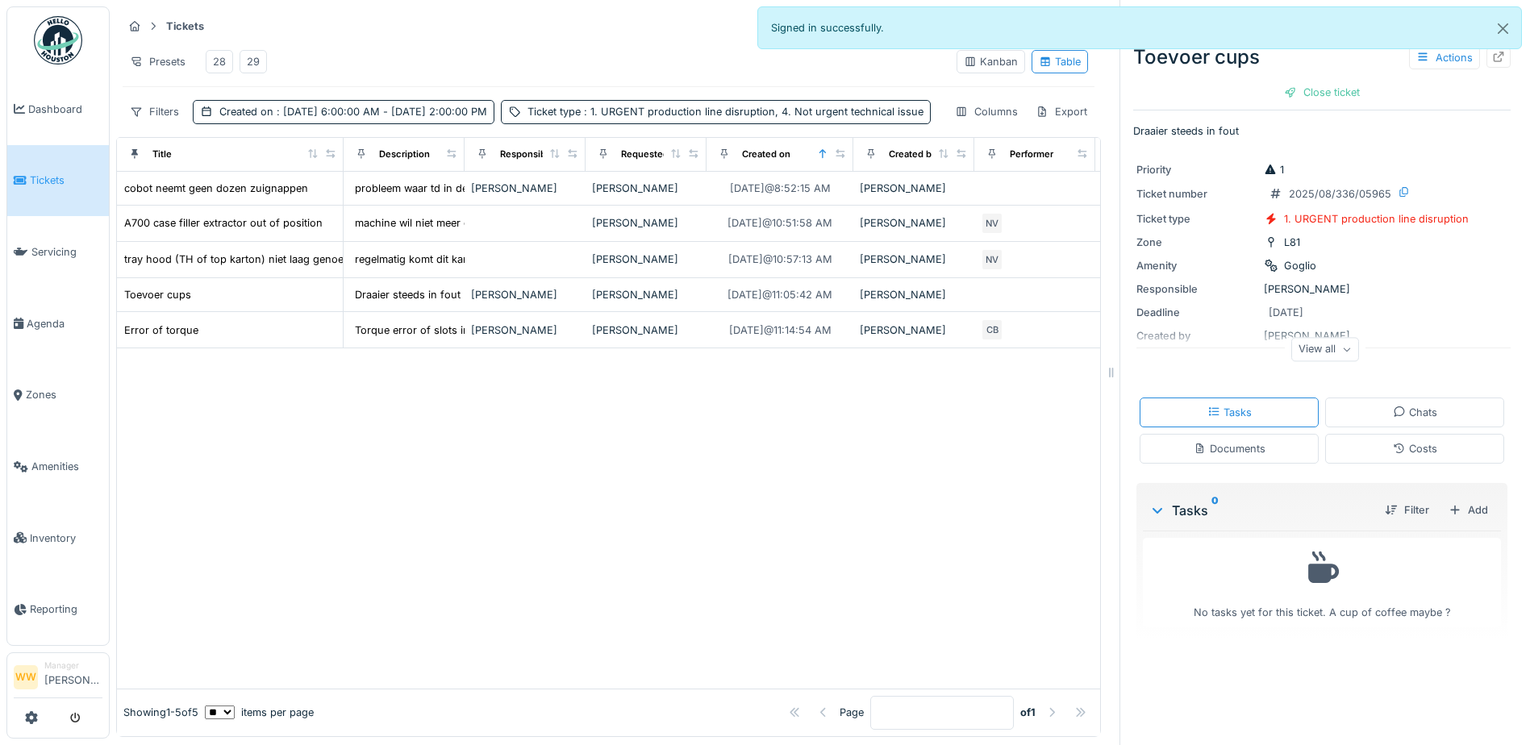
click at [1321, 357] on div "View all" at bounding box center [1325, 349] width 68 height 23
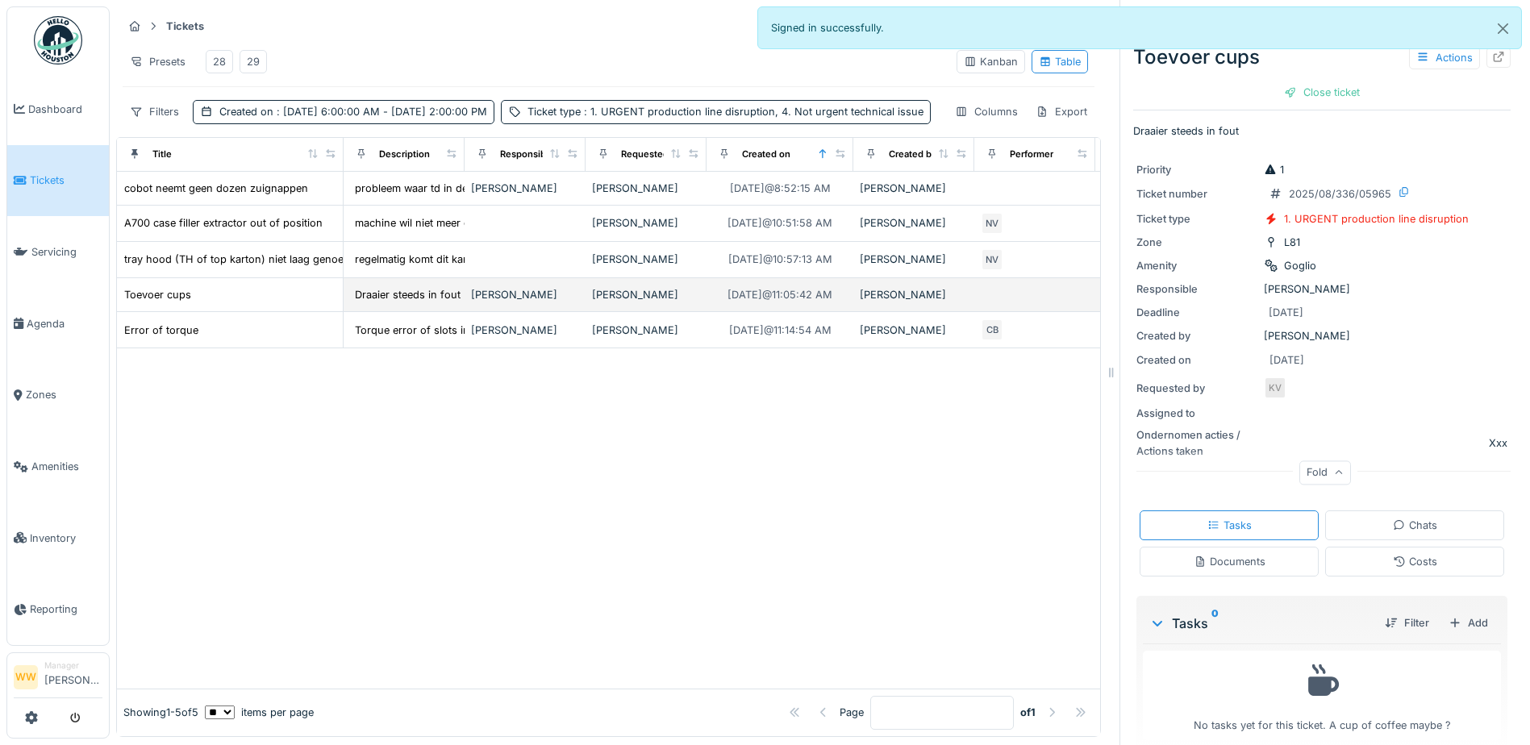
click at [643, 302] on div "[PERSON_NAME]" at bounding box center [646, 294] width 108 height 15
click at [1417, 60] on icon at bounding box center [1421, 57] width 9 height 8
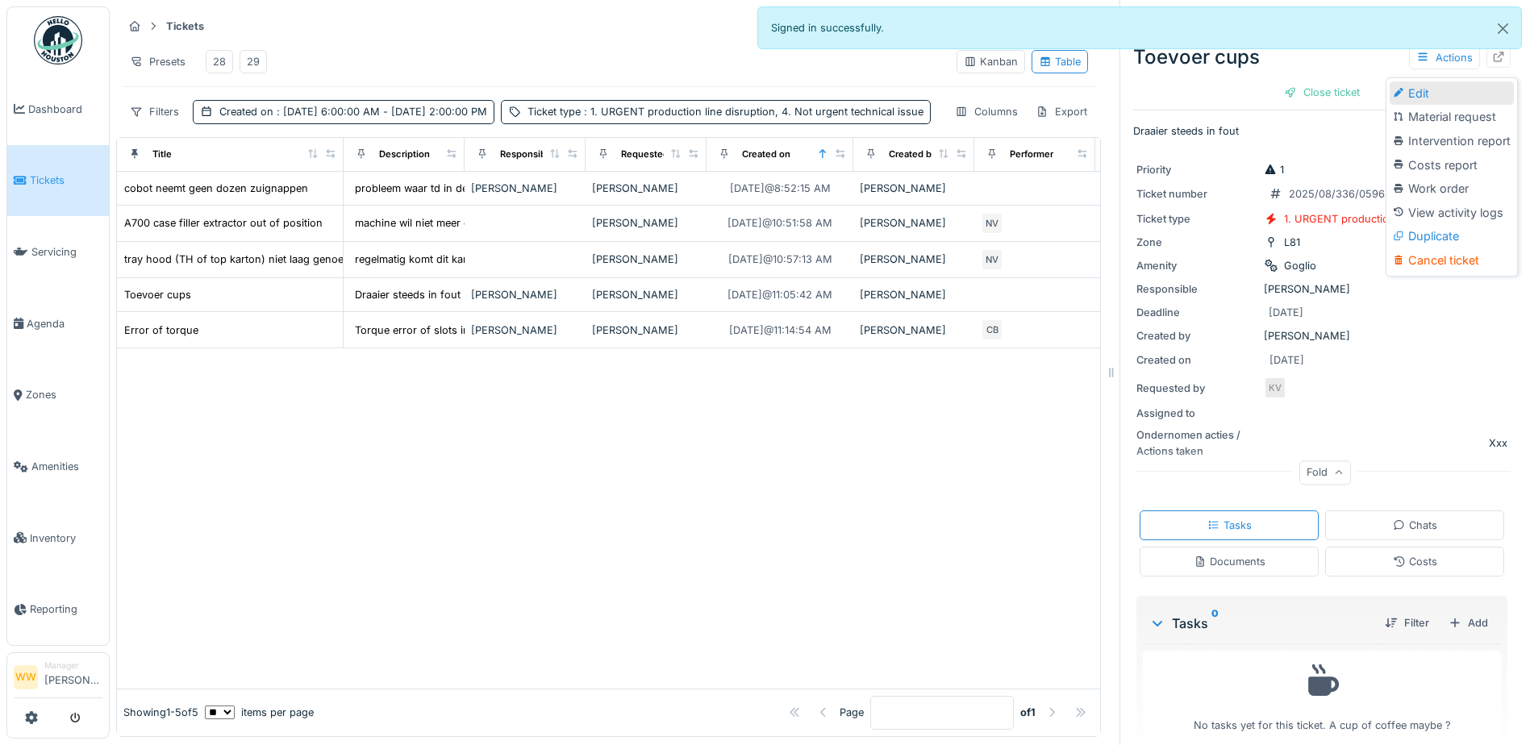
click at [1404, 90] on div at bounding box center [1399, 93] width 15 height 14
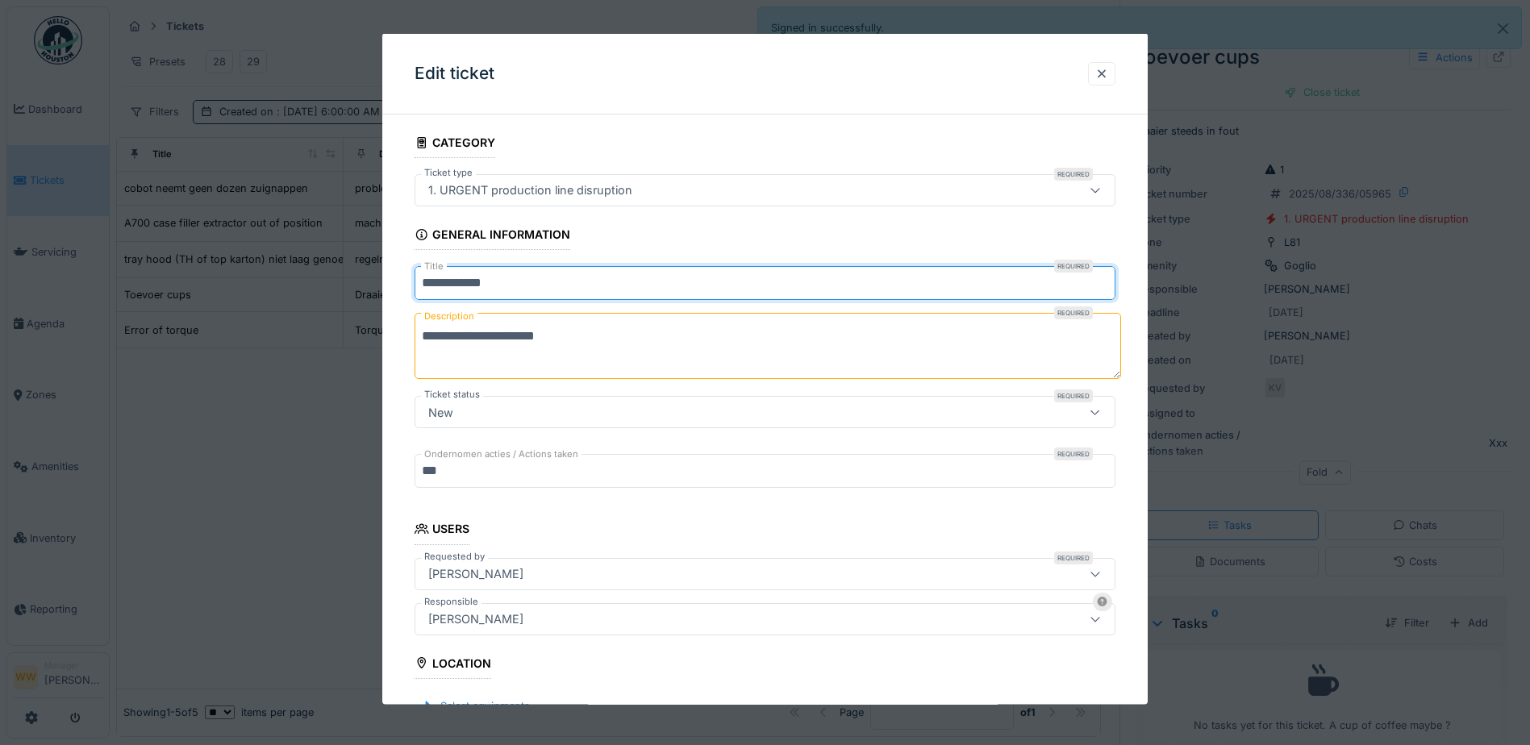
drag, startPoint x: 514, startPoint y: 281, endPoint x: 402, endPoint y: 289, distance: 112.4
click at [402, 289] on div "**********" at bounding box center [764, 622] width 765 height 990
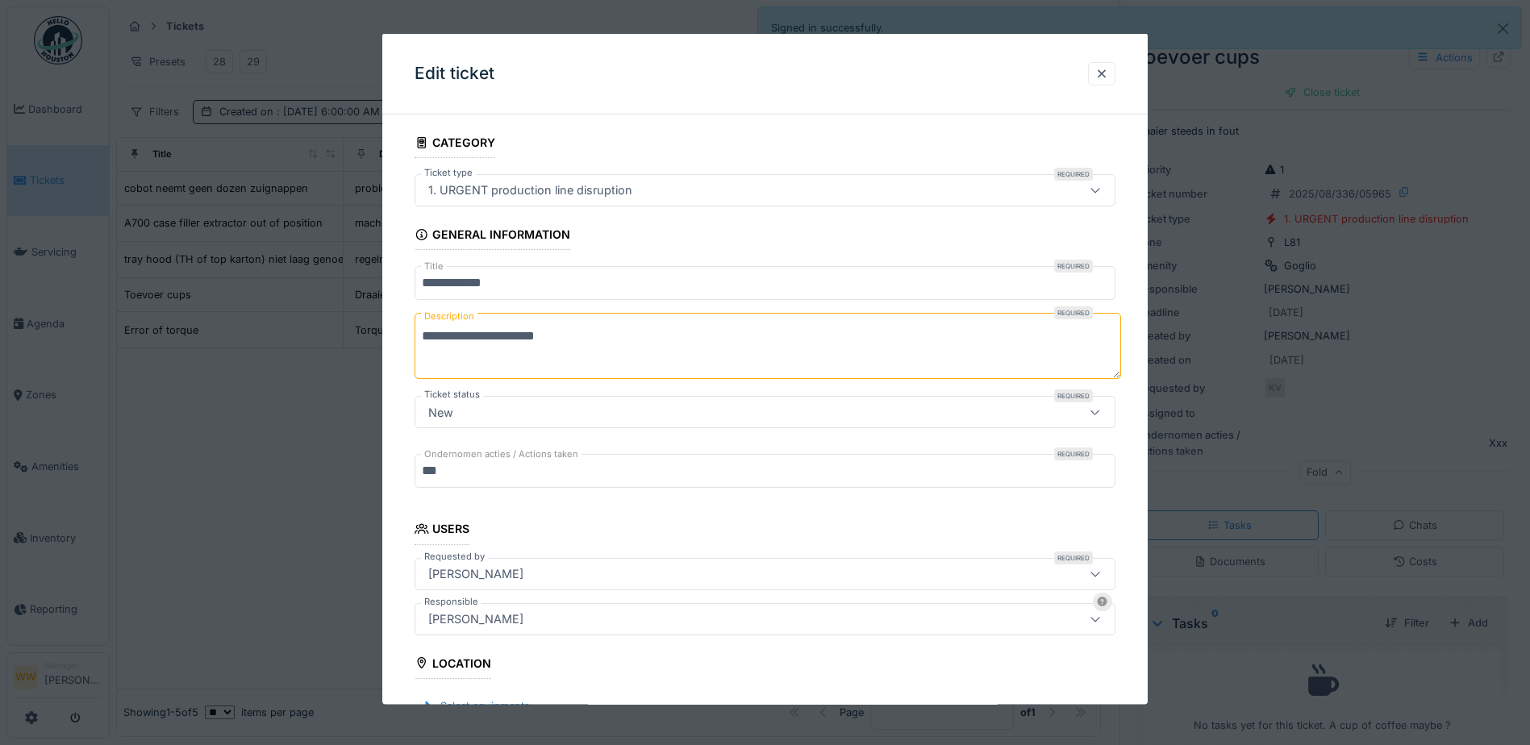
drag, startPoint x: 552, startPoint y: 341, endPoint x: 388, endPoint y: 335, distance: 164.6
click at [388, 335] on div "**********" at bounding box center [764, 622] width 765 height 990
